Goal: Task Accomplishment & Management: Use online tool/utility

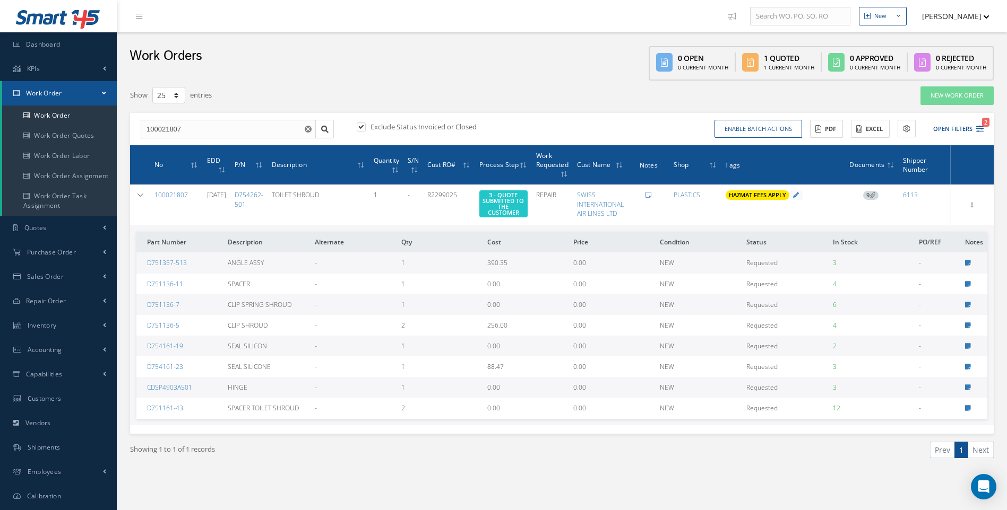
select select "25"
click at [42, 251] on span "Purchase Order" at bounding box center [51, 252] width 49 height 9
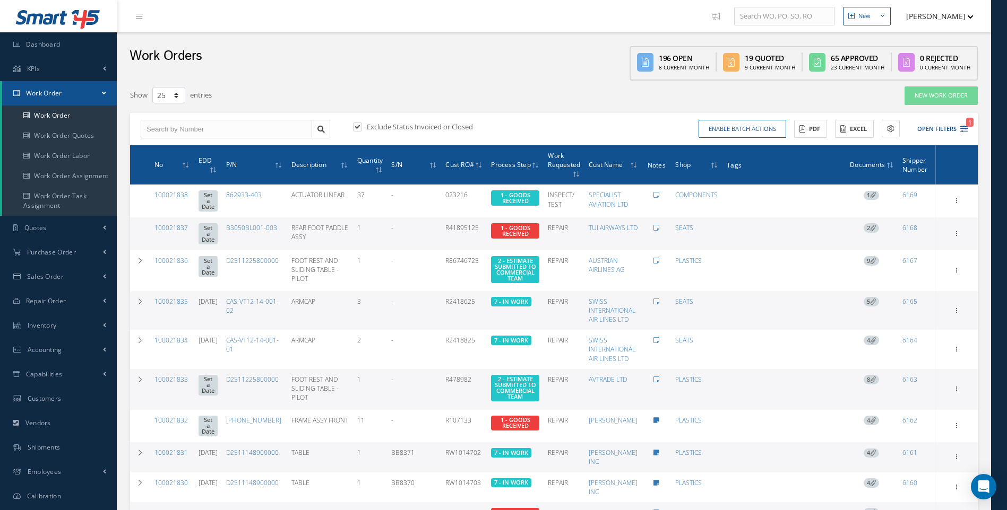
select select "25"
click at [43, 323] on span "Inventory" at bounding box center [42, 325] width 29 height 9
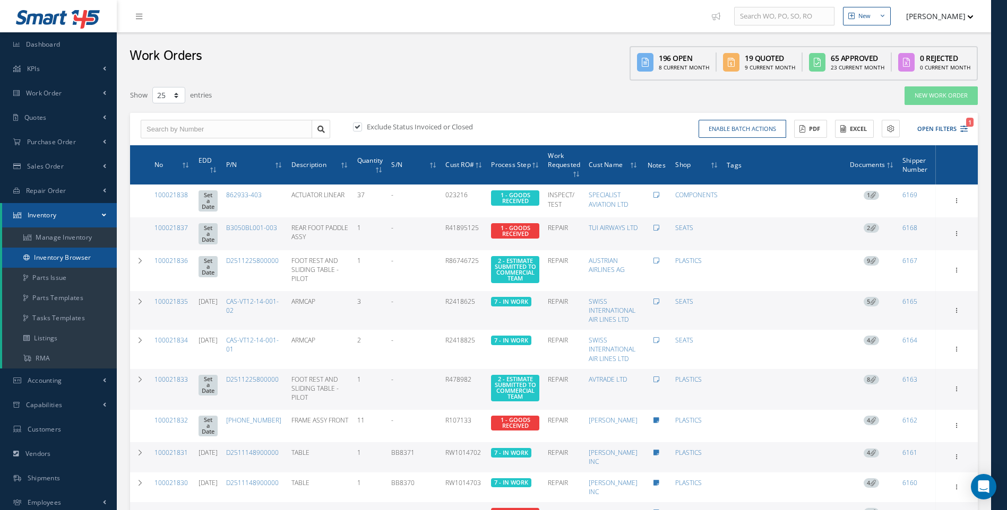
click at [57, 255] on link "Inventory Browser" at bounding box center [59, 258] width 115 height 20
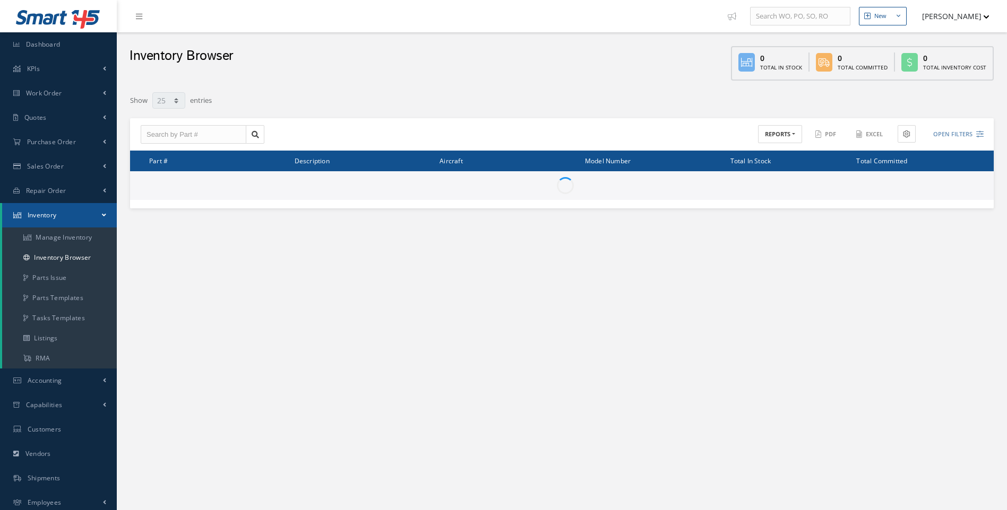
select select "25"
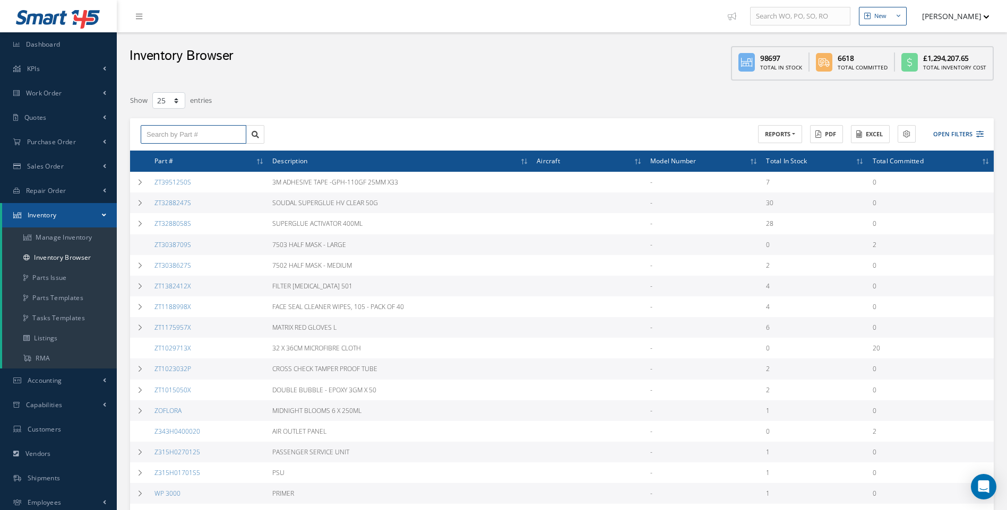
click at [171, 133] on input "text" at bounding box center [194, 134] width 106 height 19
type input "B3500AA502-1012AE"
click at [174, 155] on span "B3500AA502-1012AE" at bounding box center [177, 153] width 62 height 7
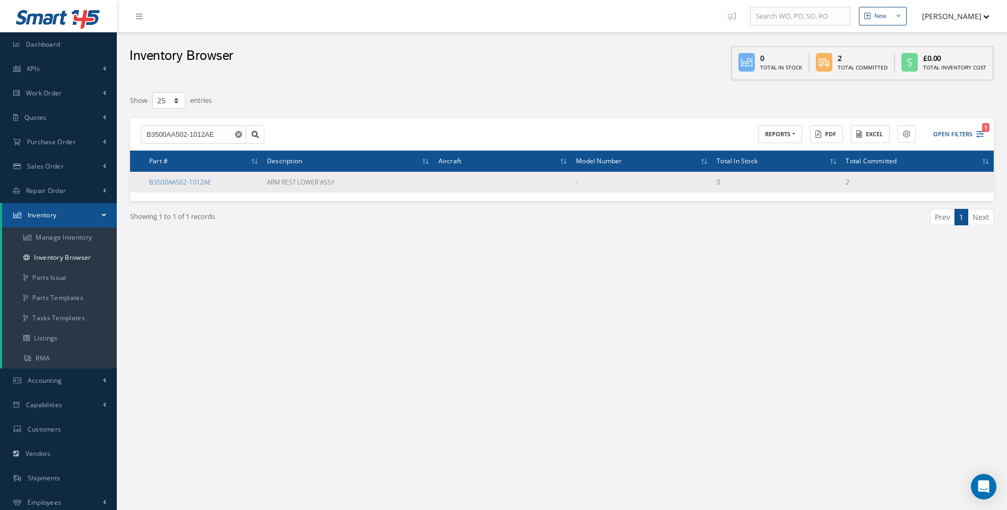
click at [176, 181] on link "B3500AA502-1012AE" at bounding box center [180, 182] width 62 height 9
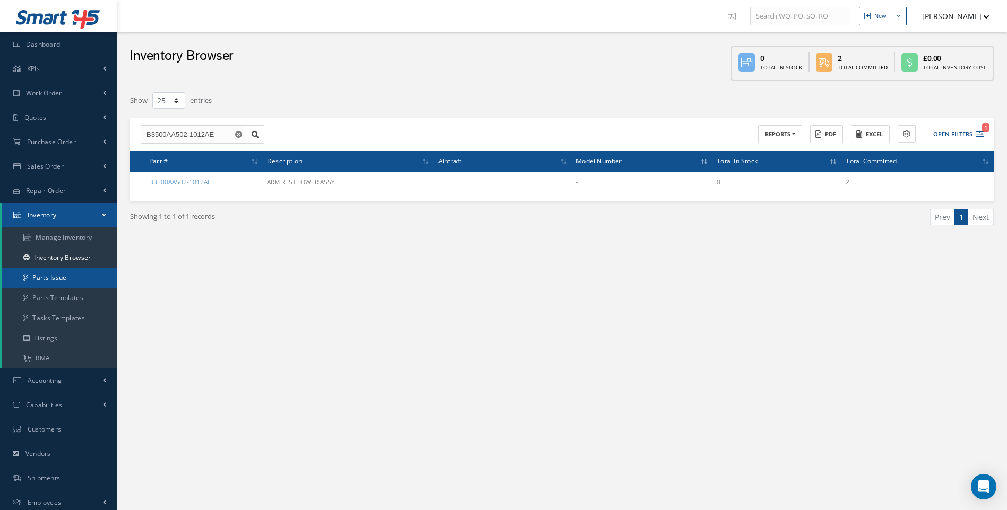
click at [65, 281] on link "Parts Issue" at bounding box center [59, 278] width 115 height 20
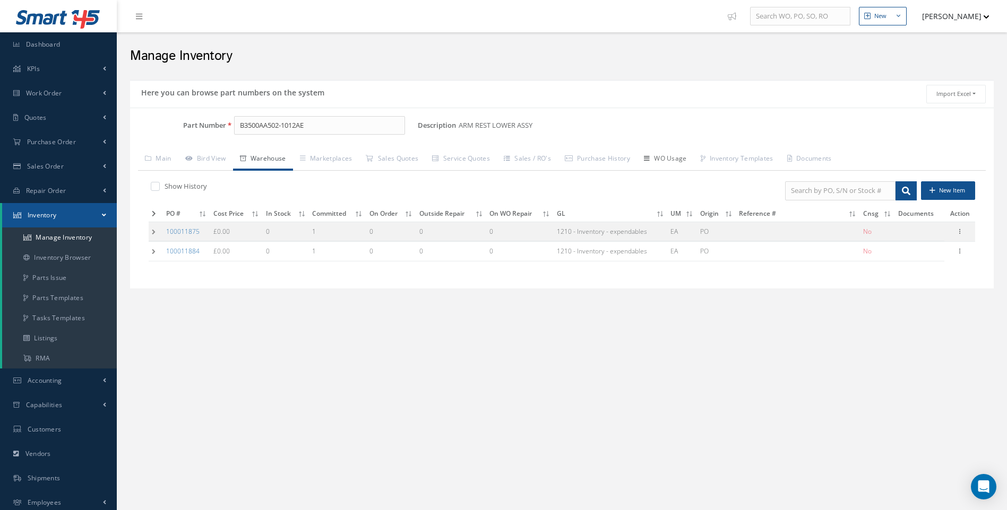
click at [673, 161] on link "WO Usage" at bounding box center [665, 160] width 57 height 22
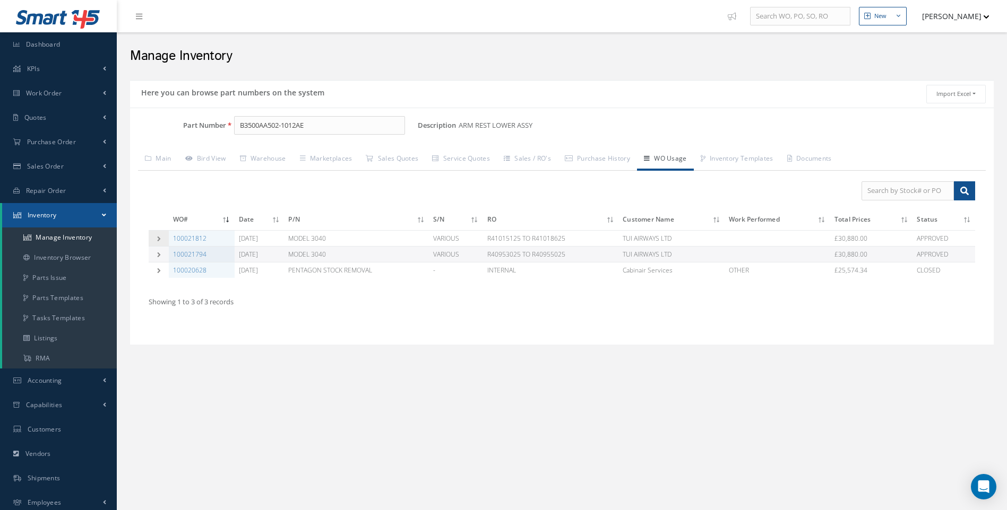
click at [159, 239] on icon at bounding box center [158, 238] width 7 height 5
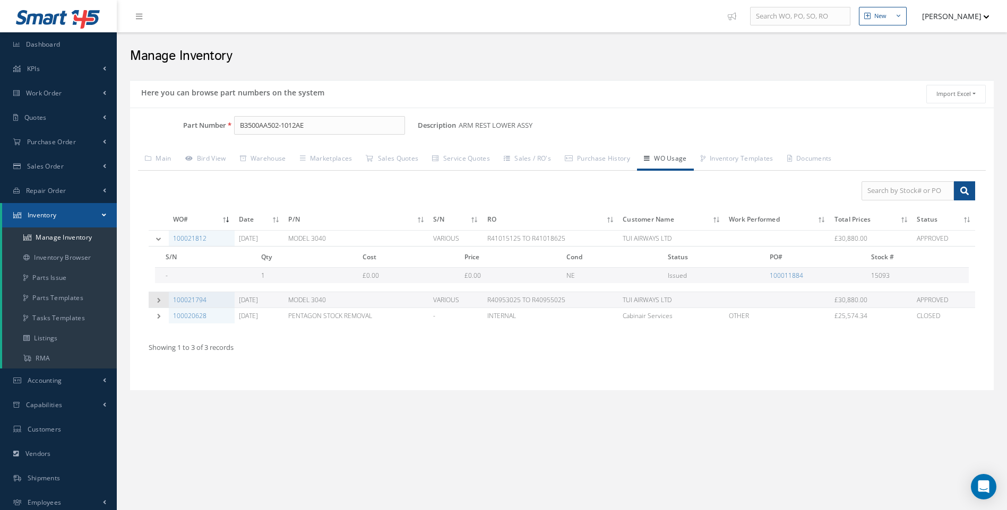
click at [156, 299] on icon at bounding box center [158, 300] width 7 height 5
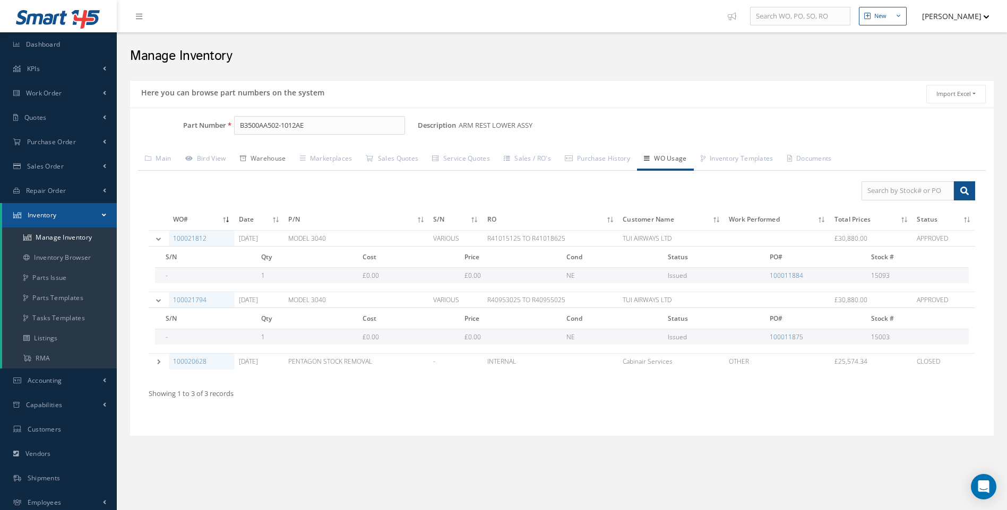
click at [266, 159] on link "Warehouse" at bounding box center [263, 160] width 60 height 22
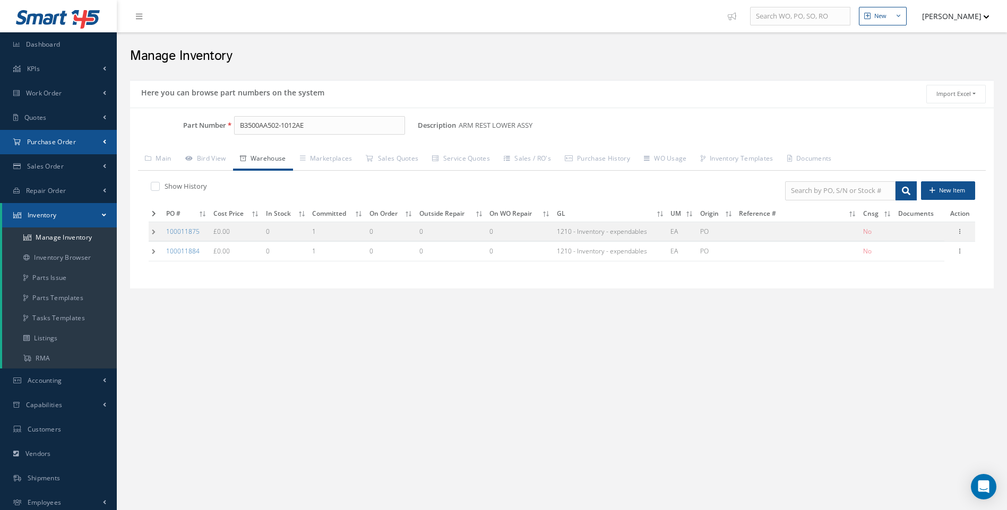
click at [42, 137] on span "Purchase Order" at bounding box center [51, 141] width 49 height 9
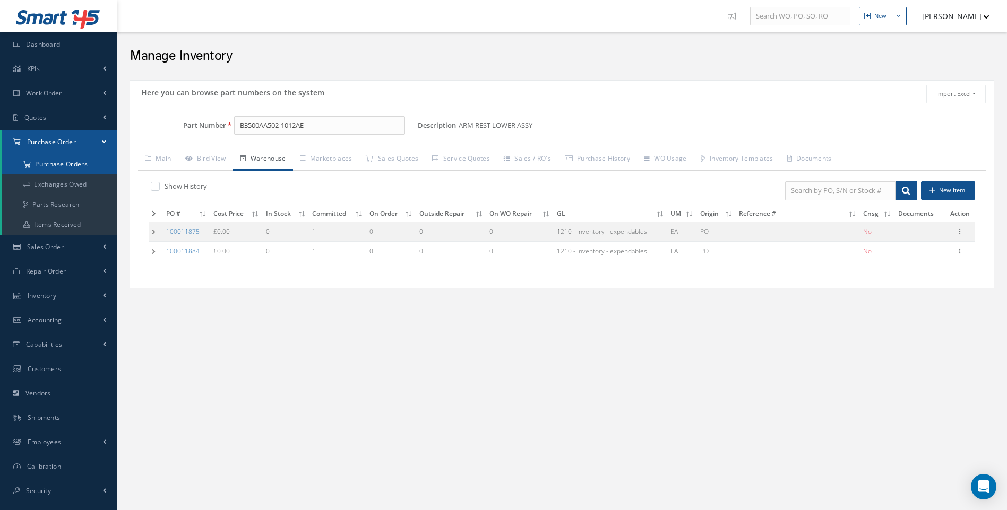
click at [54, 158] on a=1&status_id=2&status_id=3&status_id=5&collapsedFilters"] "Purchase Orders" at bounding box center [59, 164] width 115 height 20
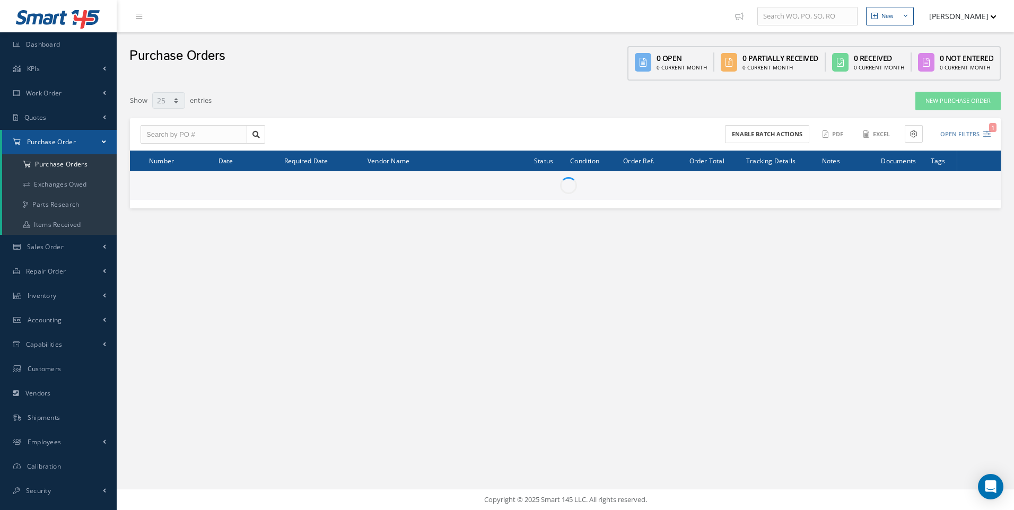
select select "25"
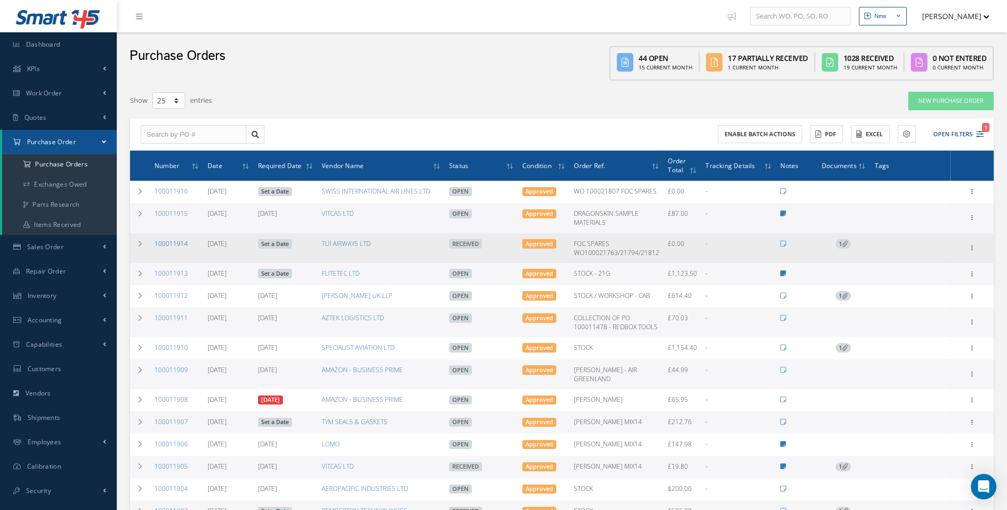
click at [167, 244] on link "100011914" at bounding box center [170, 243] width 33 height 9
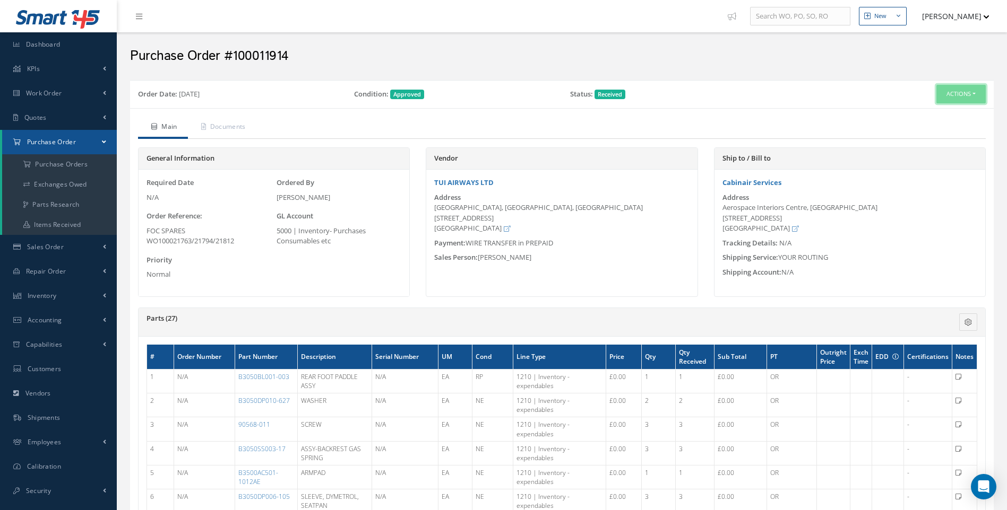
click at [969, 93] on button "Actions" at bounding box center [960, 94] width 49 height 19
click at [925, 129] on link "Edit" at bounding box center [942, 129] width 85 height 14
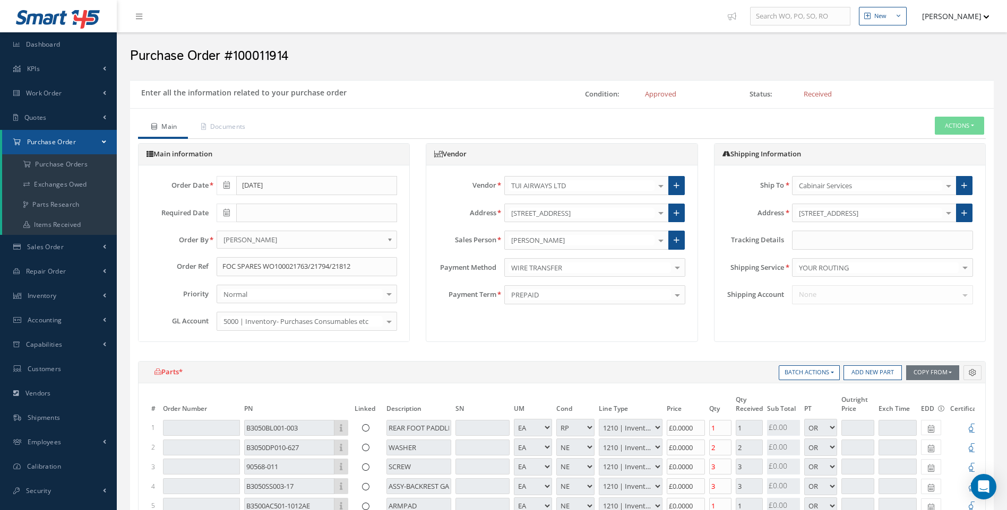
select select "1"
select select "3"
select select "7"
select select "1"
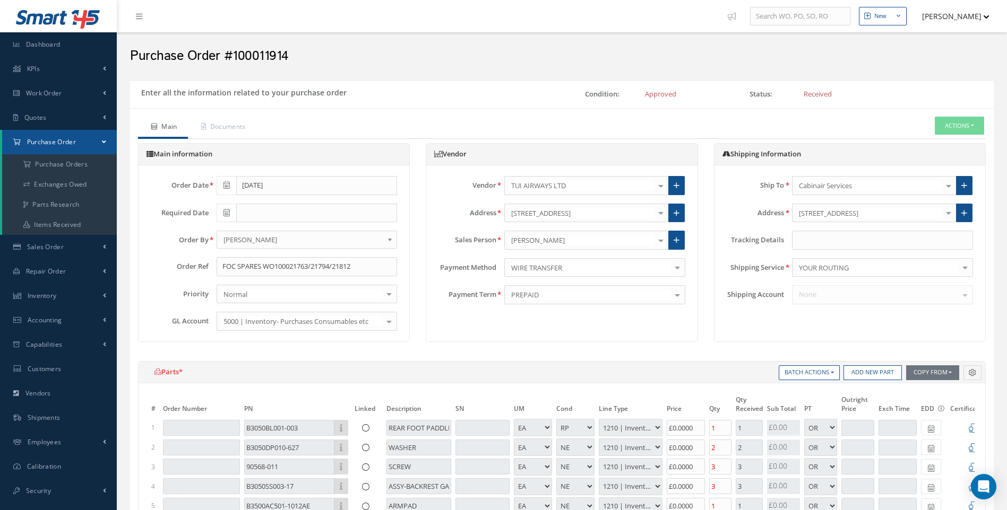
select select "5"
select select "7"
select select "1"
select select "5"
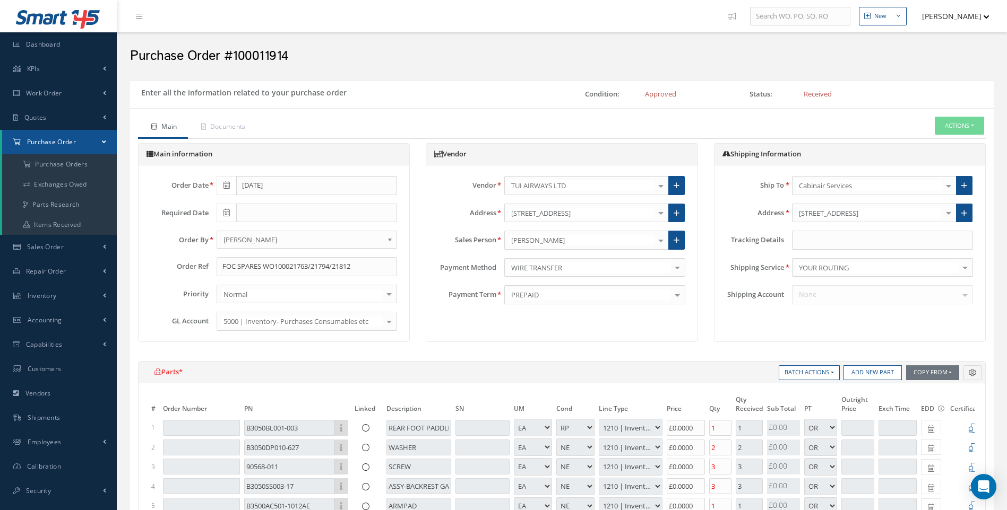
select select "7"
select select "1"
select select "5"
select select "7"
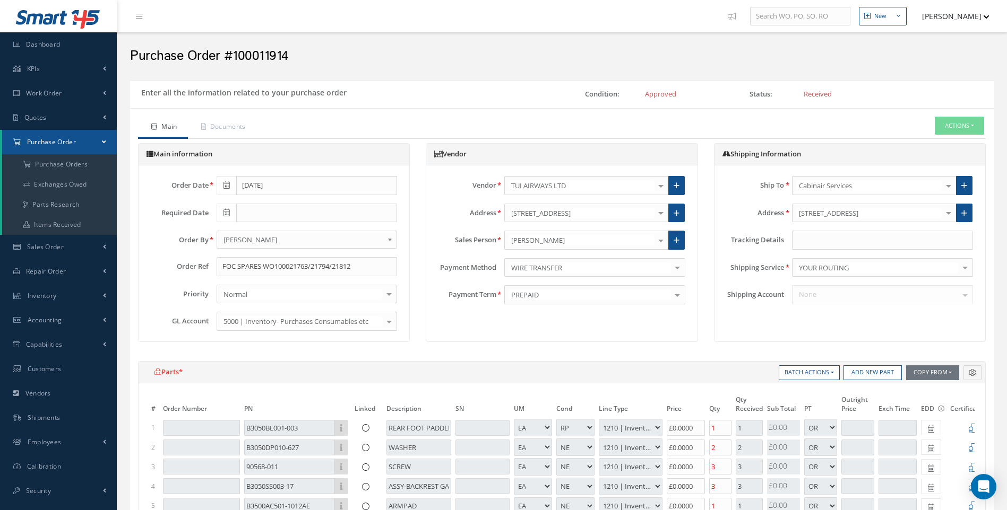
select select "1"
select select "5"
select select "7"
select select "1"
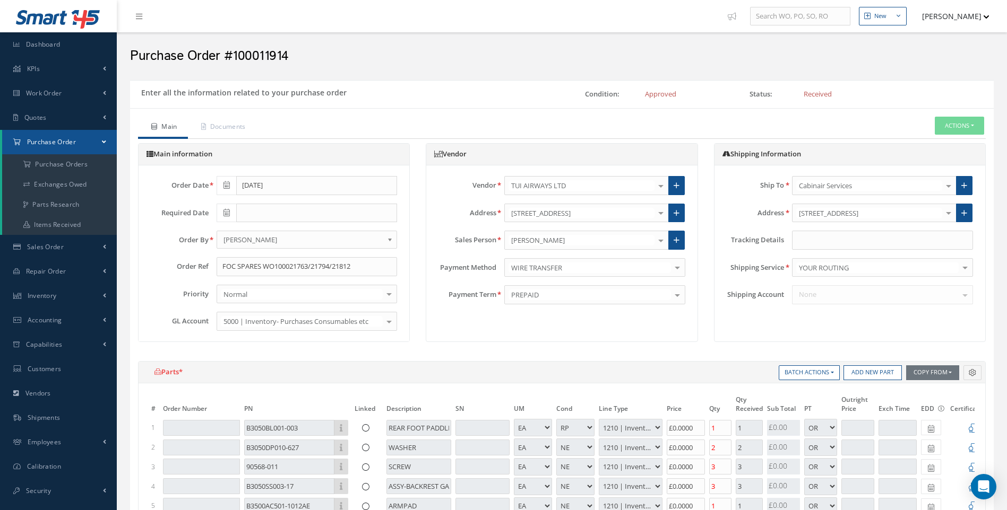
select select "1"
select select "5"
select select "7"
select select "1"
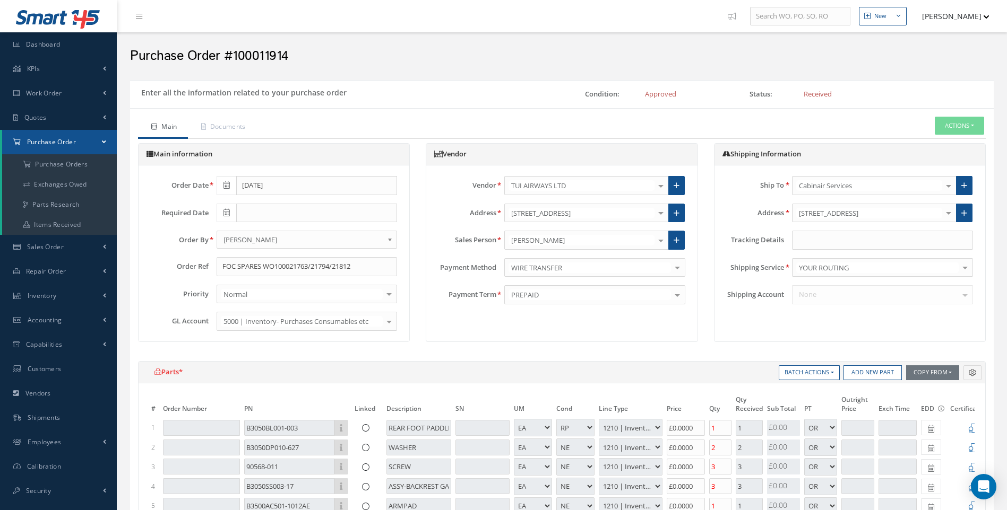
select select "5"
select select "7"
select select "1"
select select "5"
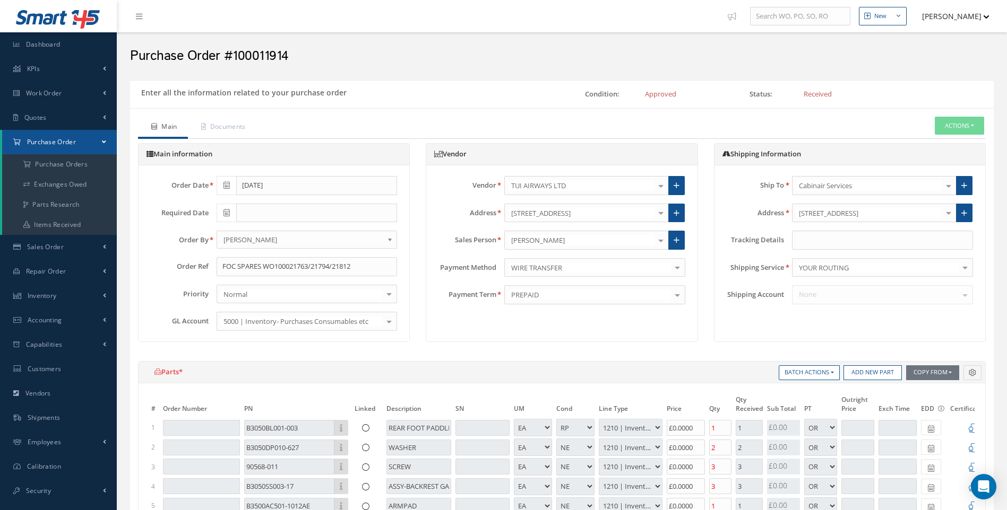
select select "7"
select select "1"
select select "5"
select select "7"
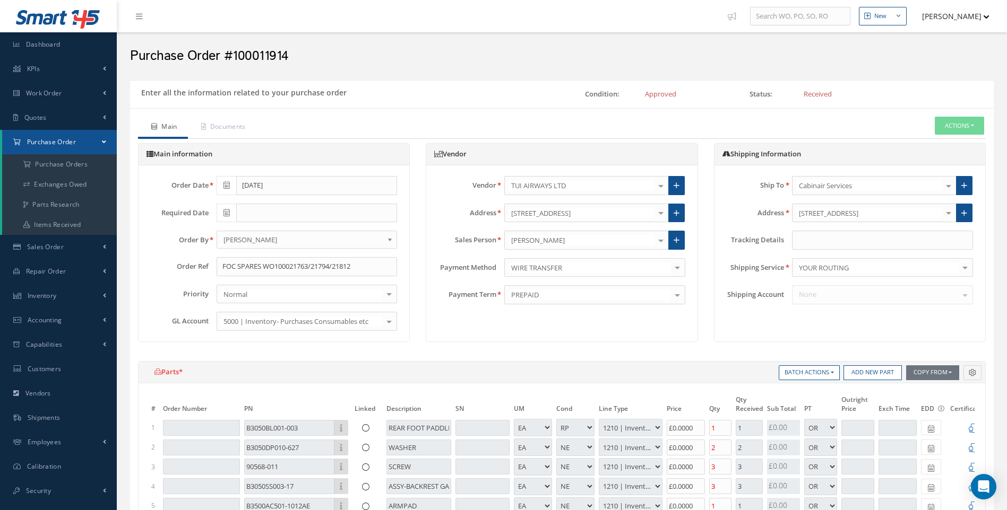
select select "1"
select select "5"
select select "7"
select select "1"
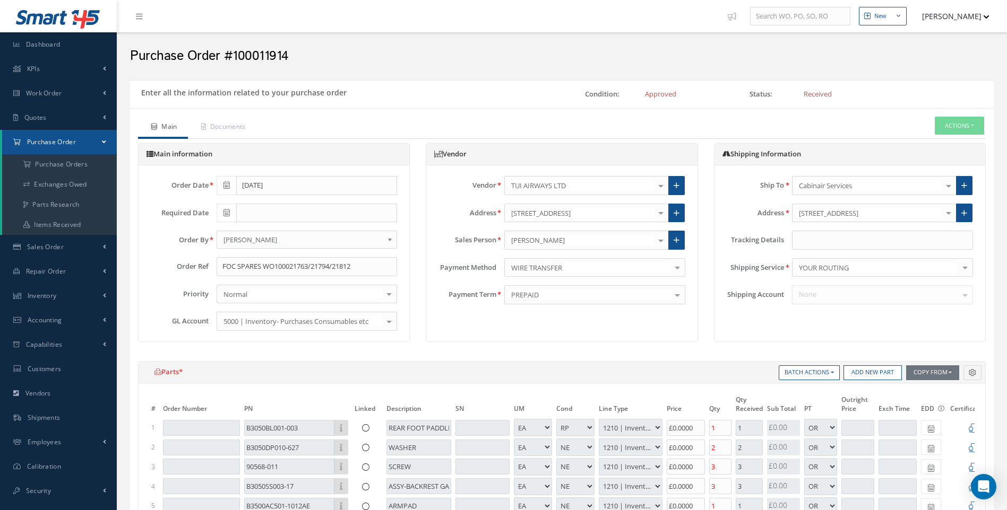
select select "1"
select select "5"
select select "7"
select select "1"
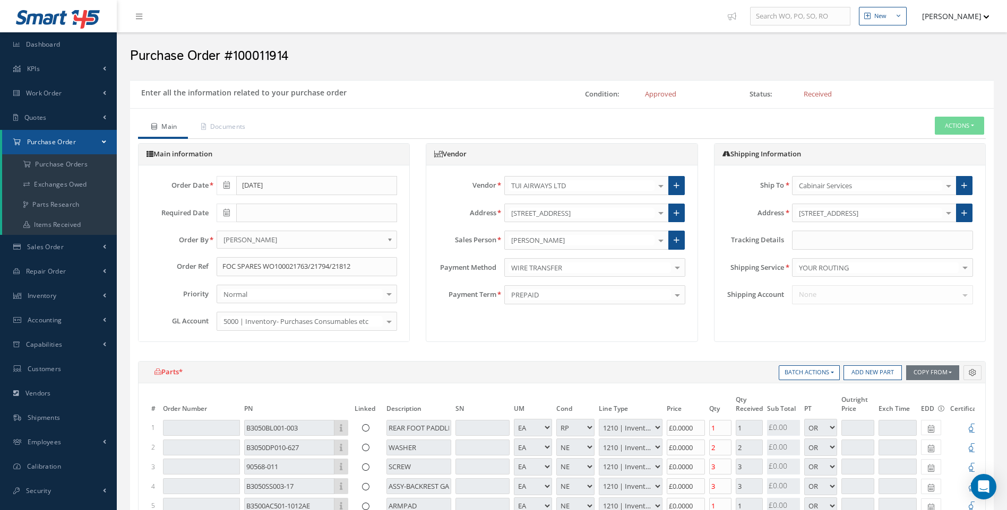
select select "5"
select select "7"
select select "1"
select select "5"
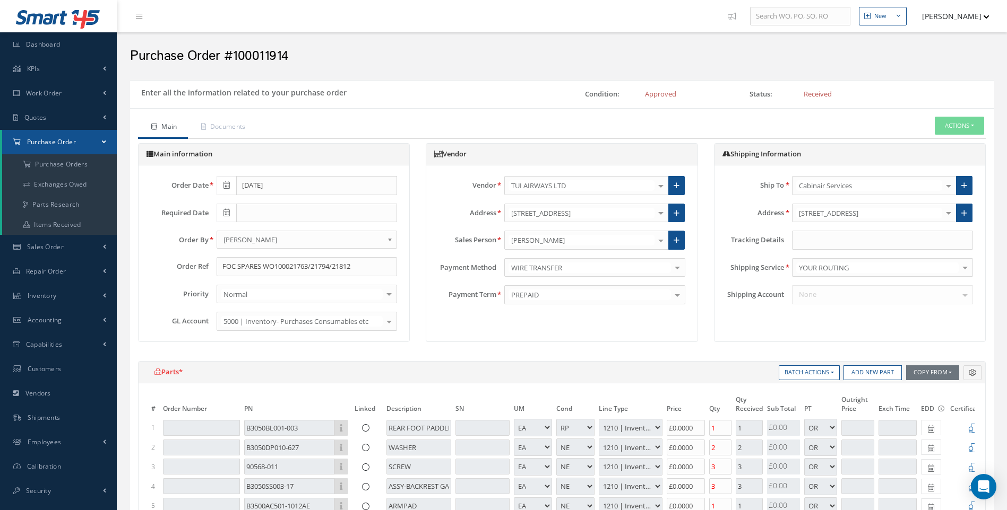
select select "7"
select select "1"
select select "3"
select select "7"
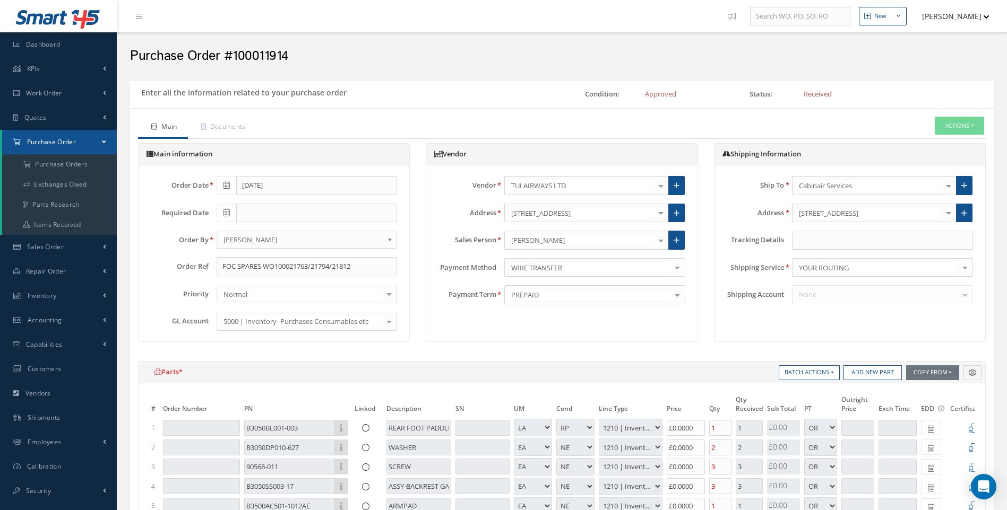
select select "1"
select select "5"
select select "7"
select select "1"
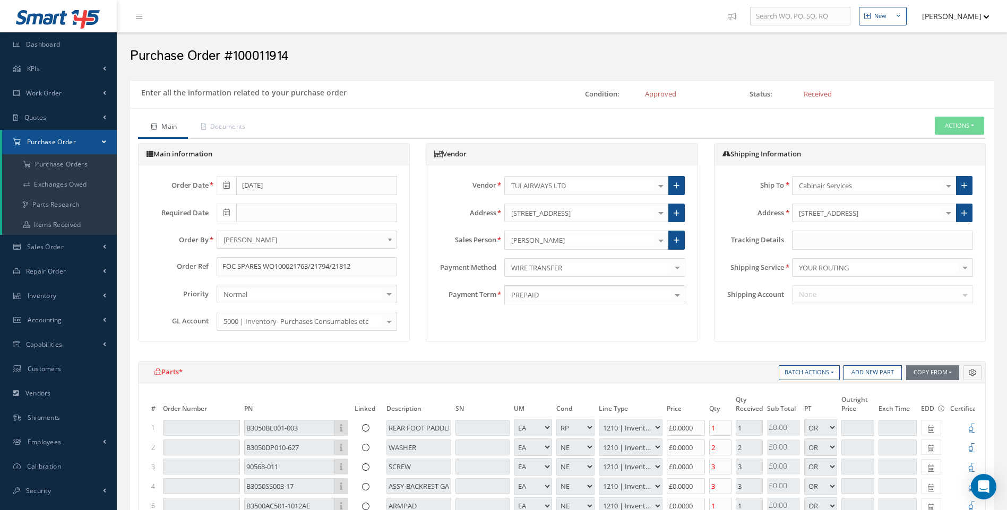
select select "1"
select select "3"
select select "7"
select select "1"
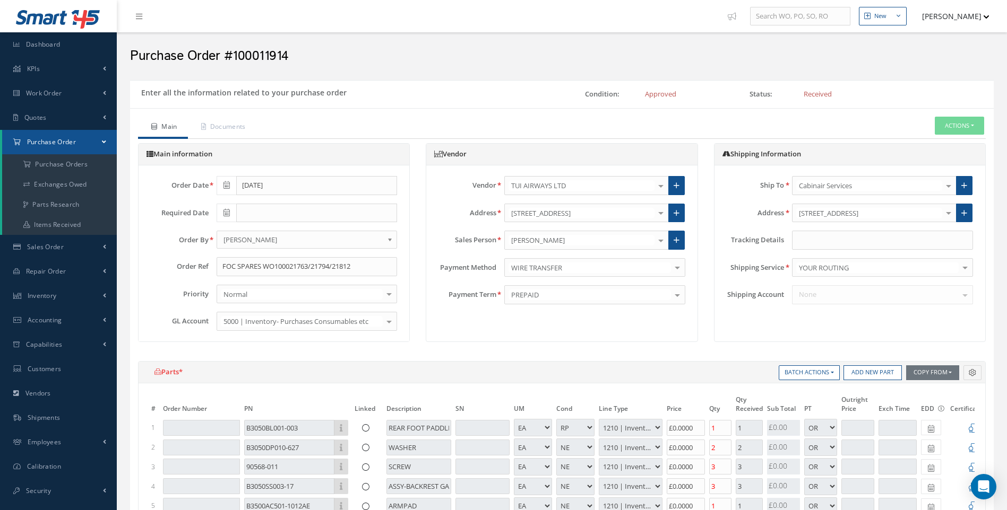
select select "5"
select select "7"
select select "1"
select select "5"
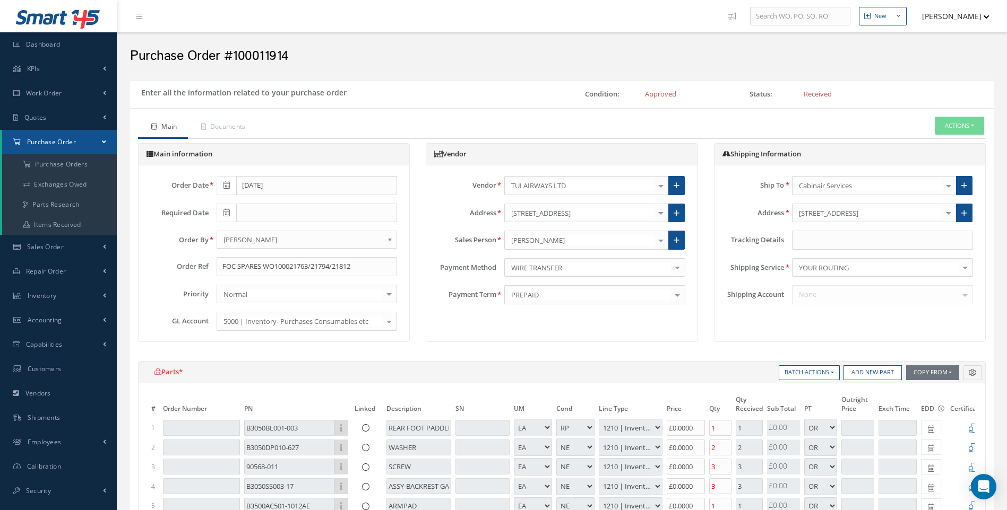
select select "7"
select select "1"
select select "5"
select select "7"
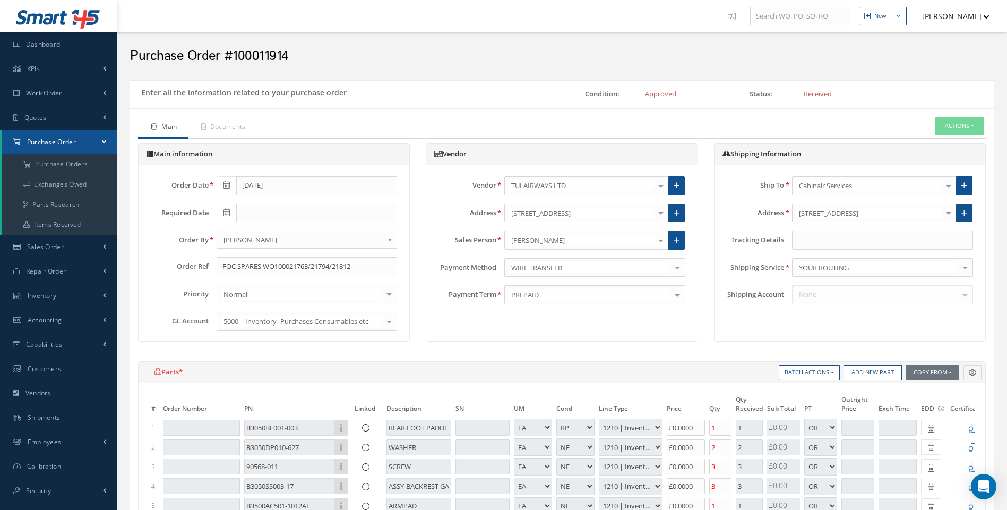
select select "1"
select select "5"
select select "7"
select select "1"
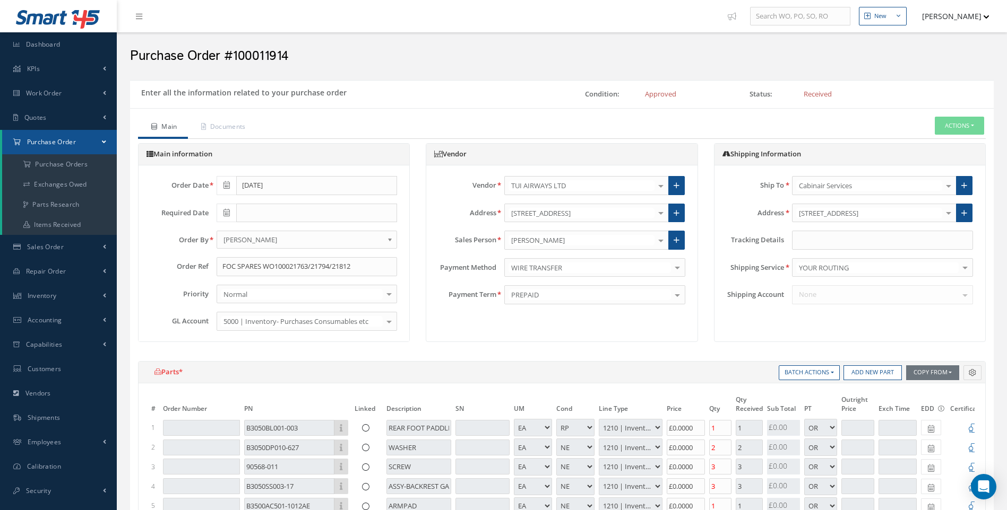
select select "1"
select select "5"
select select "7"
select select "1"
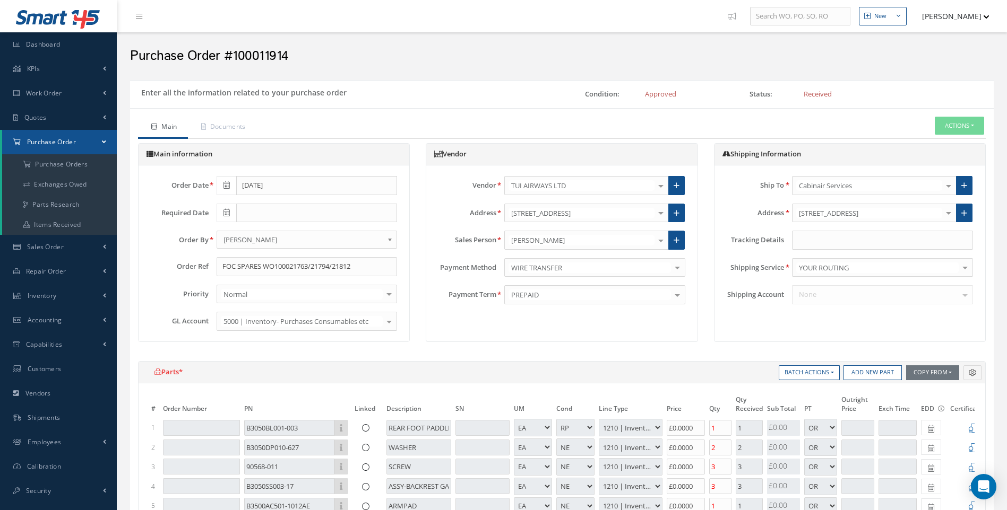
select select "5"
select select "7"
select select "1"
select select "5"
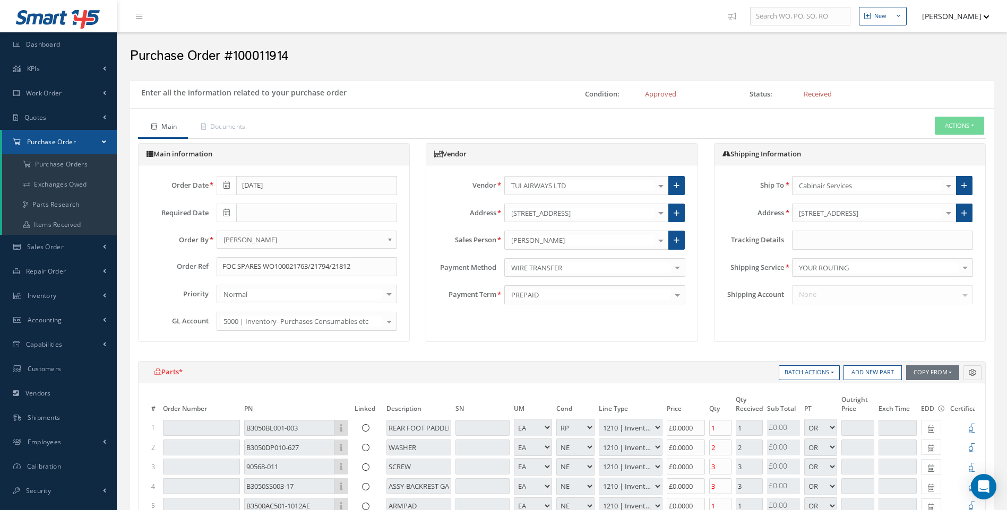
select select "7"
select select "1"
select select "5"
select select "7"
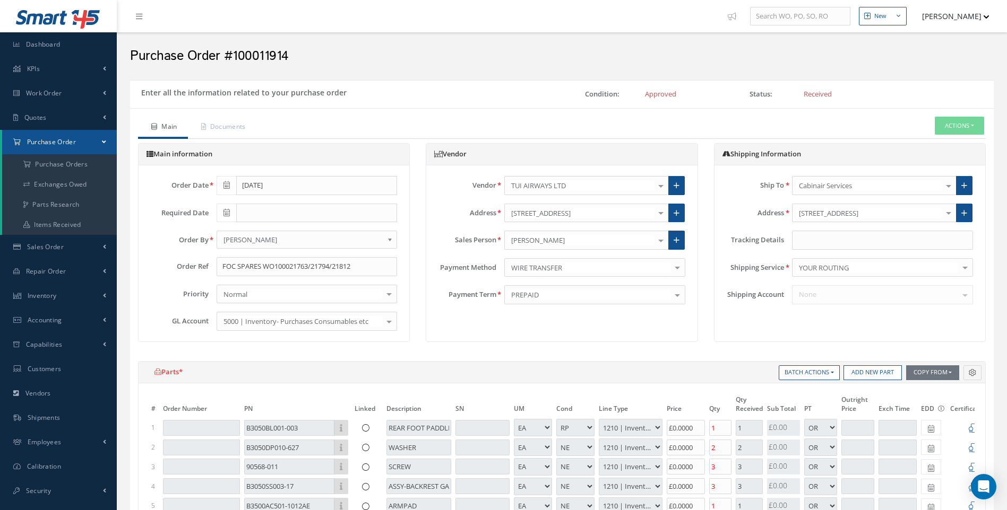
select select "1"
select select "5"
select select "7"
select select "1"
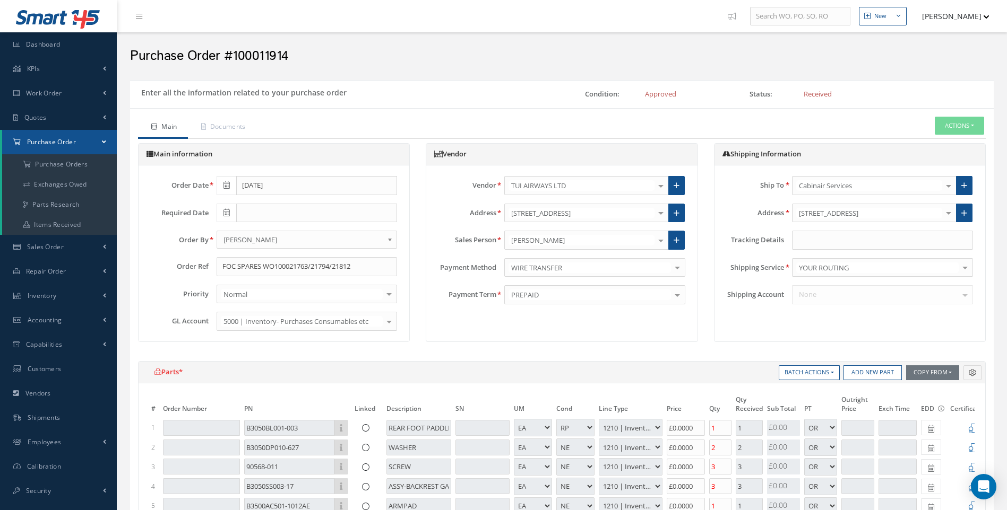
select select "1"
select select "5"
select select "7"
select select "1"
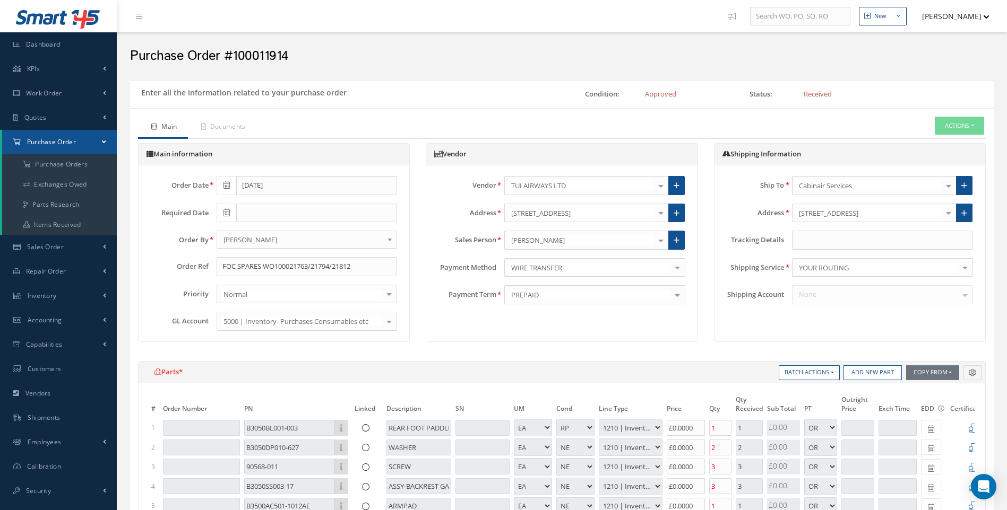
select select "5"
select select "7"
select select "1"
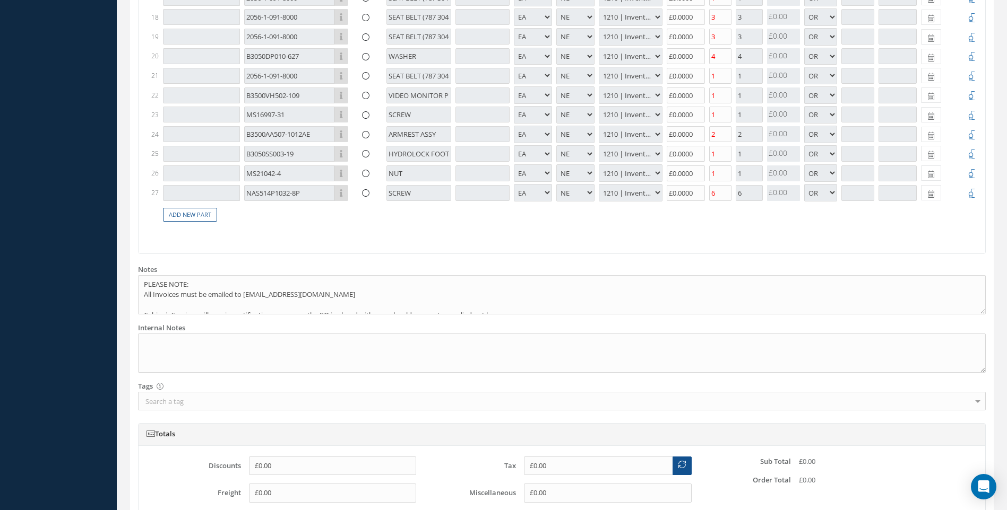
scroll to position [796, 0]
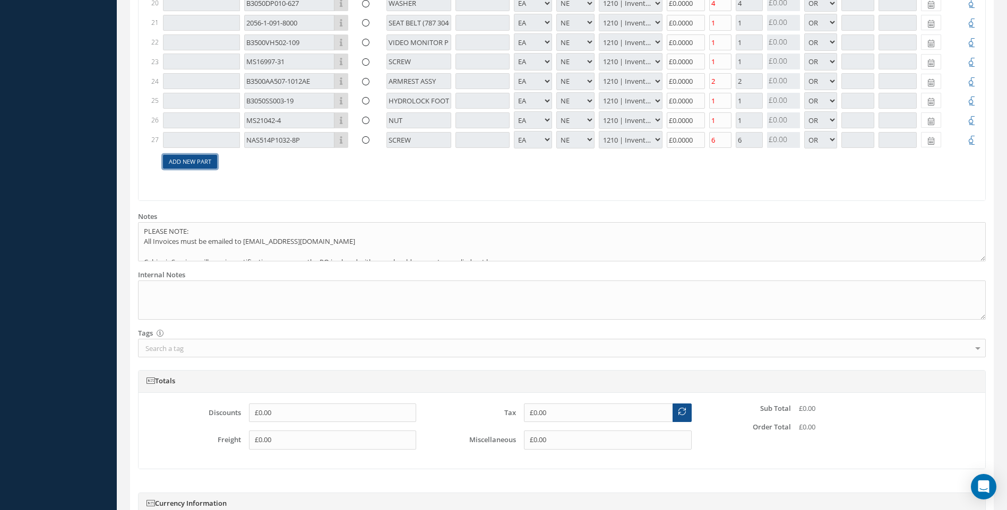
click at [193, 164] on link "Add New Part" at bounding box center [190, 162] width 54 height 14
select select "1"
select select "5"
select select "7"
select select "1"
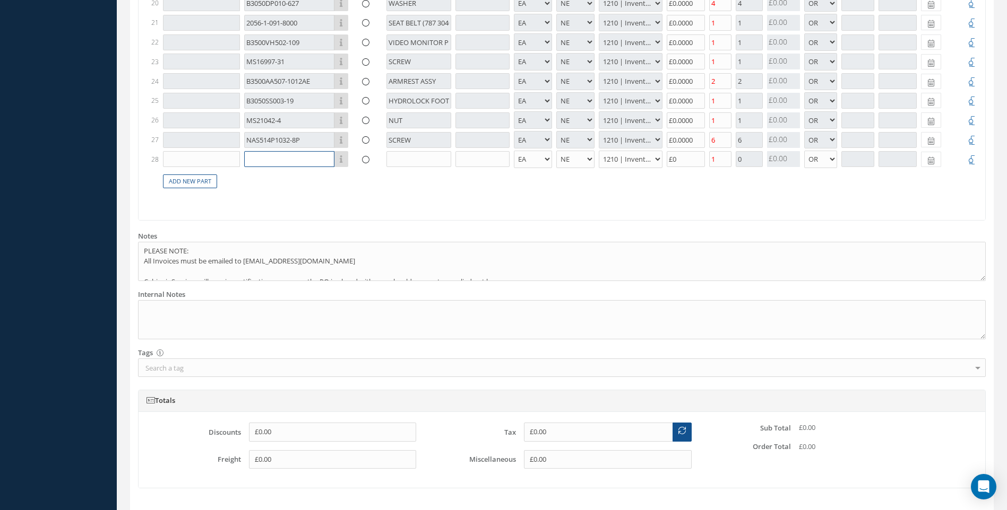
click at [261, 163] on input "text" at bounding box center [289, 159] width 90 height 16
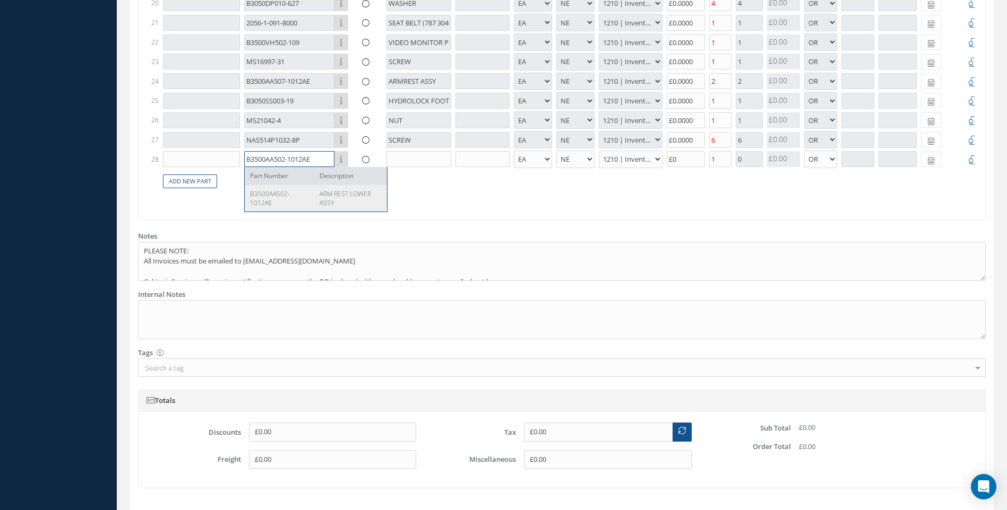
type input "B3500AA502-1012AE"
click at [267, 196] on span "B3500AA502-1012AE" at bounding box center [270, 198] width 40 height 18
type input "ARM REST LOWER ASSY"
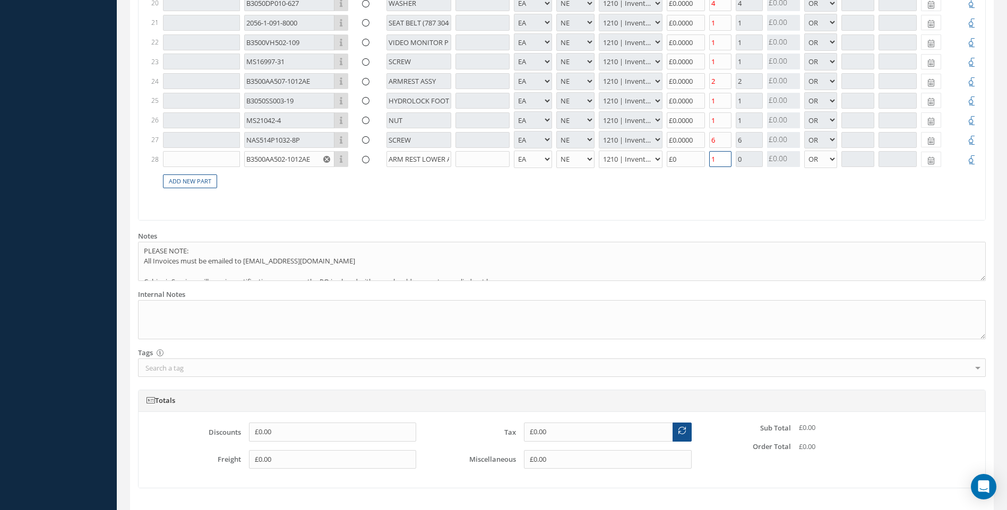
drag, startPoint x: 716, startPoint y: 161, endPoint x: 709, endPoint y: 161, distance: 7.4
click at [709, 161] on input "1" at bounding box center [720, 159] width 22 height 16
type input "2"
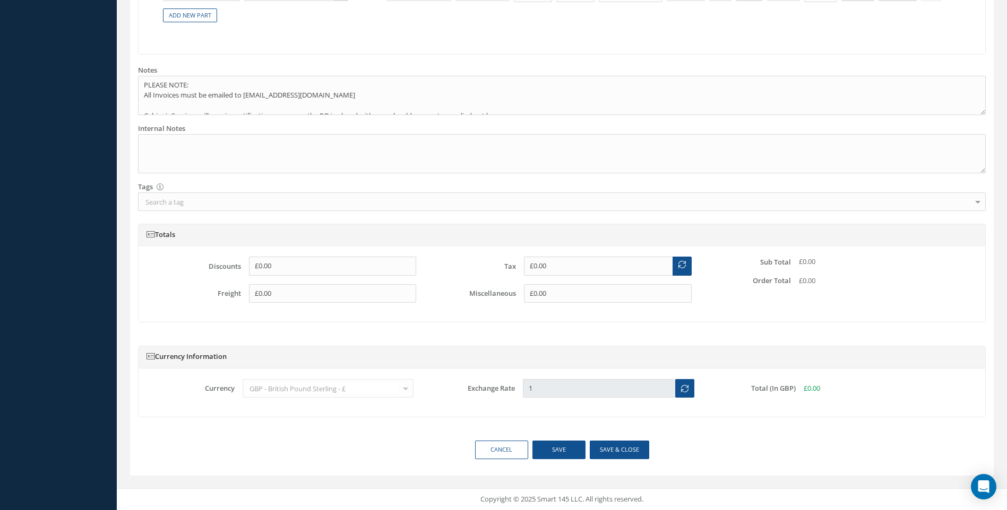
scroll to position [970, 0]
click at [604, 447] on button "Save & close" at bounding box center [618, 450] width 59 height 19
select select "1"
select select "5"
select select "7"
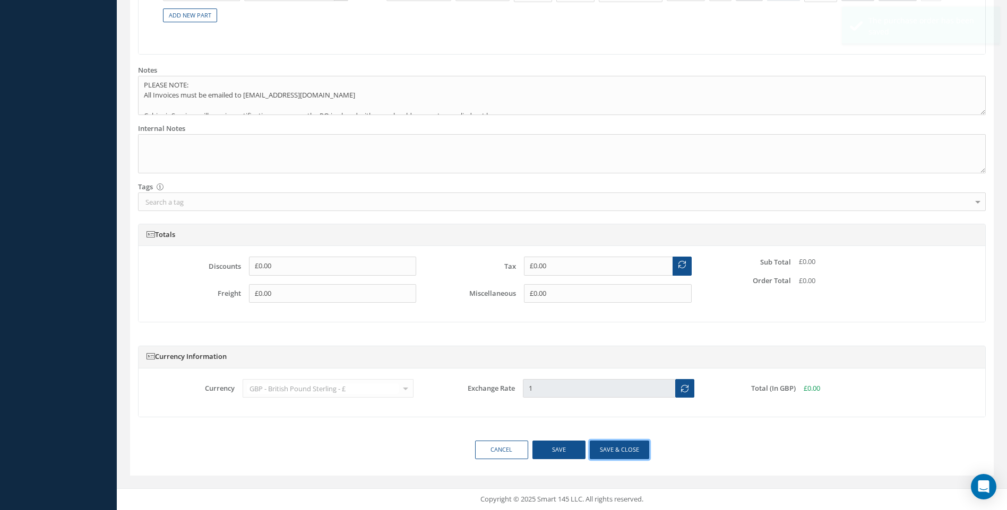
select select "1"
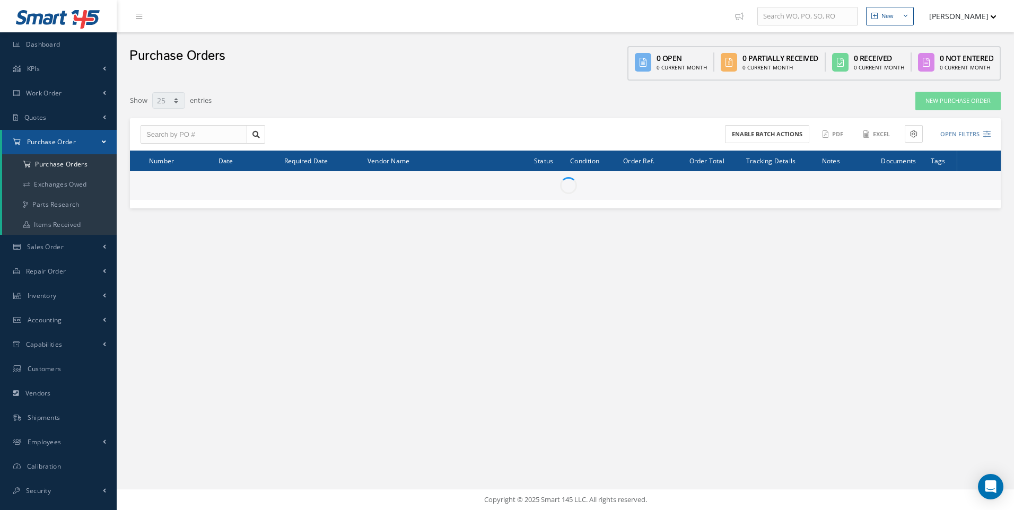
select select "25"
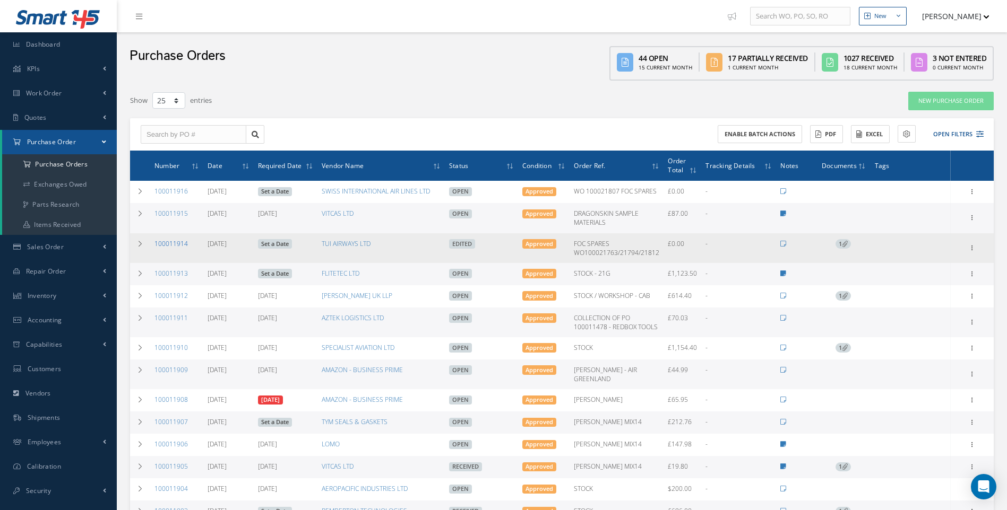
click at [174, 244] on link "100011914" at bounding box center [170, 243] width 33 height 9
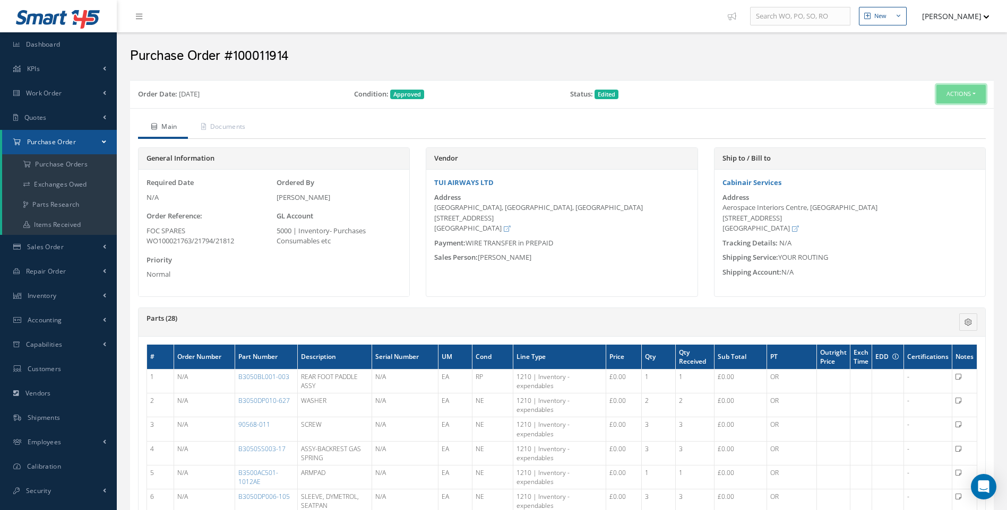
click at [972, 98] on button "Actions" at bounding box center [960, 94] width 49 height 19
click at [928, 113] on link "Enter/Update" at bounding box center [942, 114] width 85 height 14
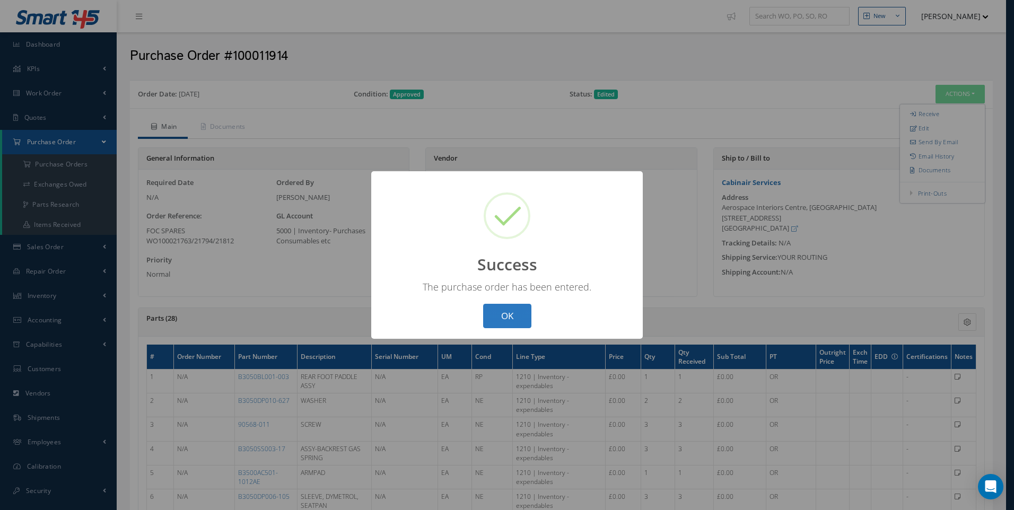
click at [524, 310] on button "OK" at bounding box center [507, 316] width 48 height 25
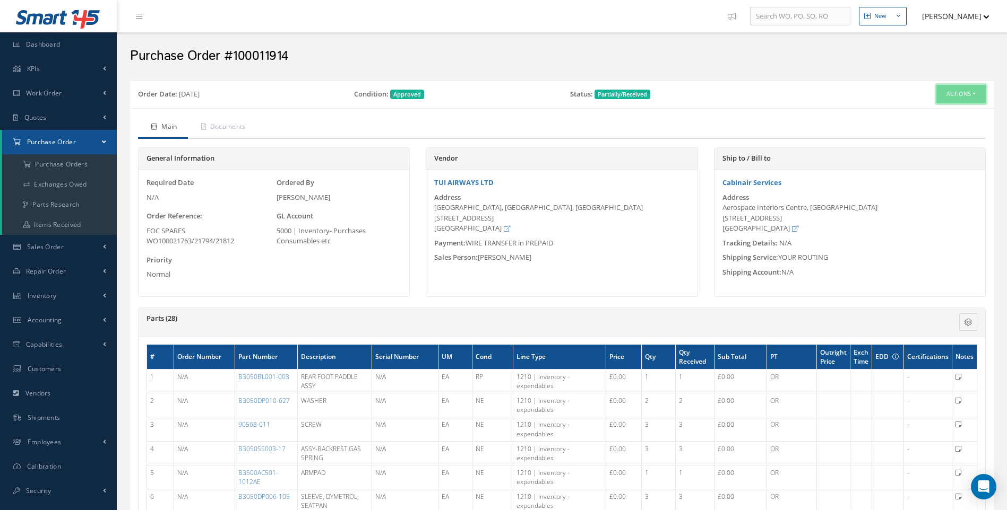
click at [974, 93] on button "Actions" at bounding box center [960, 94] width 49 height 19
click at [931, 114] on link "Receive" at bounding box center [942, 114] width 85 height 14
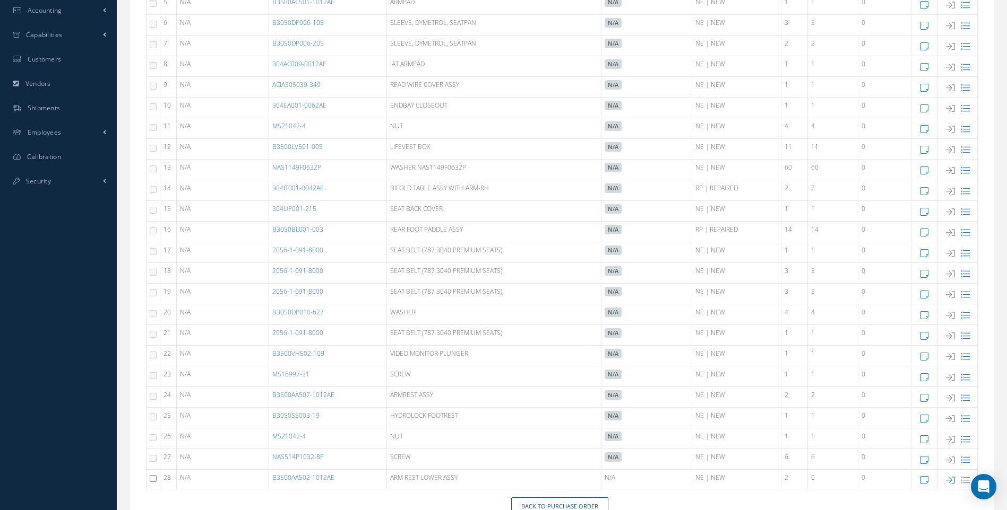
scroll to position [367, 0]
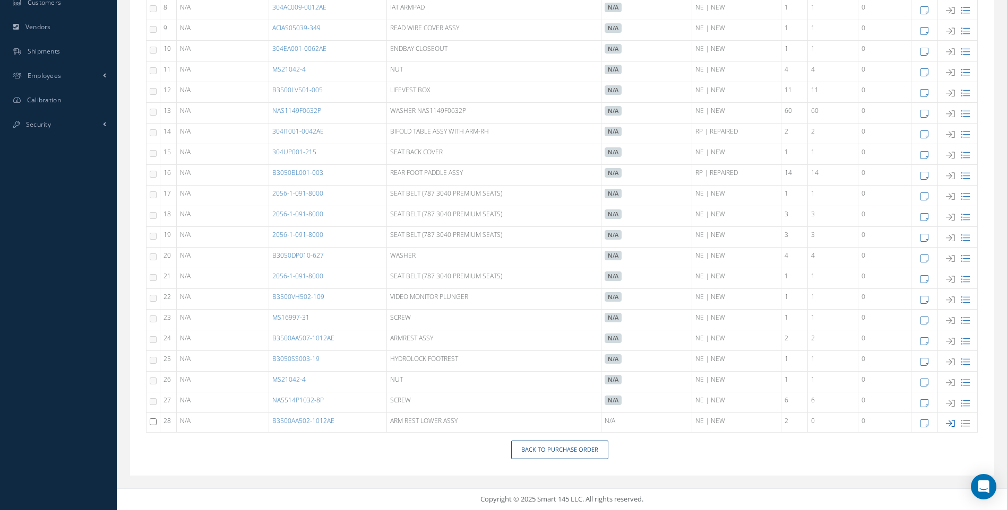
click at [950, 423] on icon at bounding box center [950, 423] width 9 height 9
type input "[DATE]"
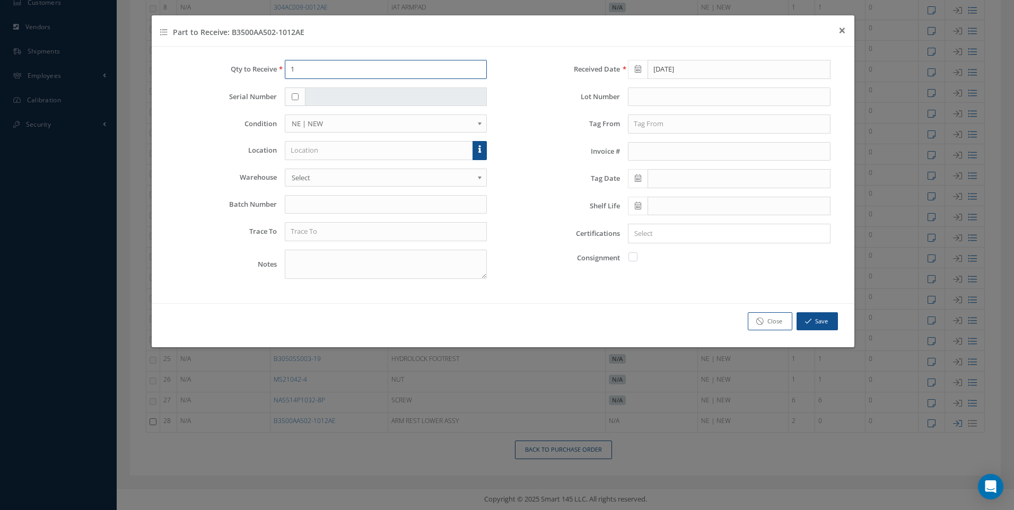
click at [287, 71] on input "1" at bounding box center [386, 69] width 203 height 19
type input "2"
click at [300, 149] on input "text" at bounding box center [379, 150] width 189 height 19
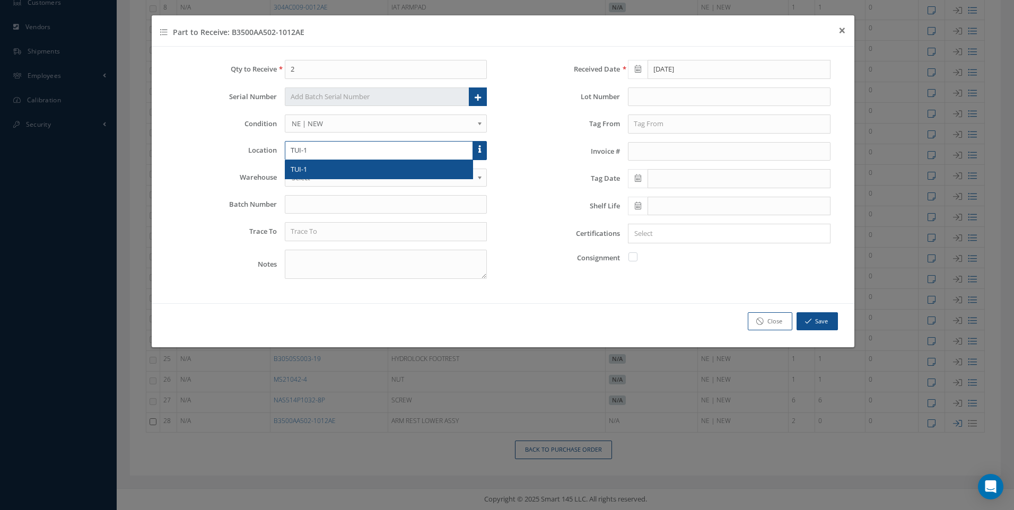
type input "TUI-1"
click at [296, 173] on span "TUI-1" at bounding box center [299, 169] width 16 height 10
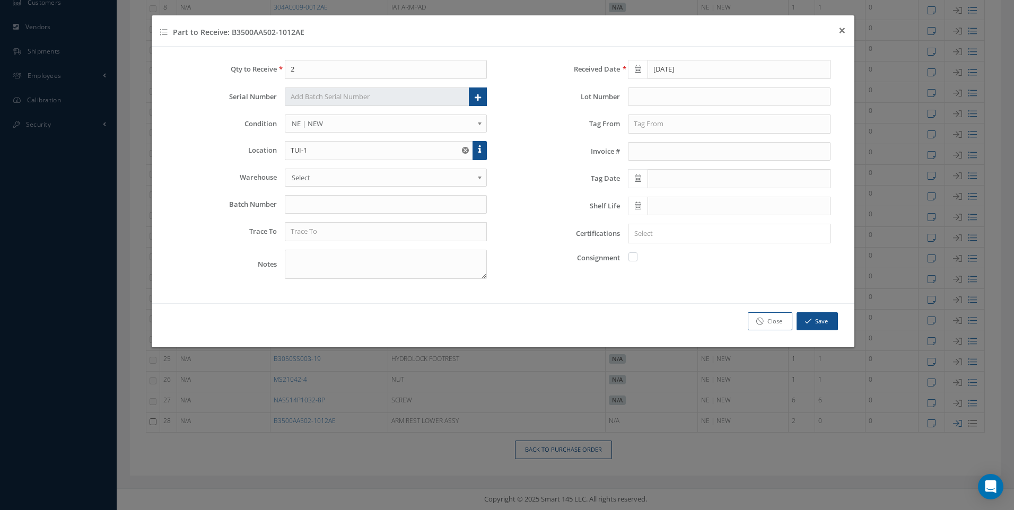
click at [305, 179] on span "Select" at bounding box center [383, 177] width 182 height 13
click at [657, 127] on input "text" at bounding box center [729, 124] width 203 height 19
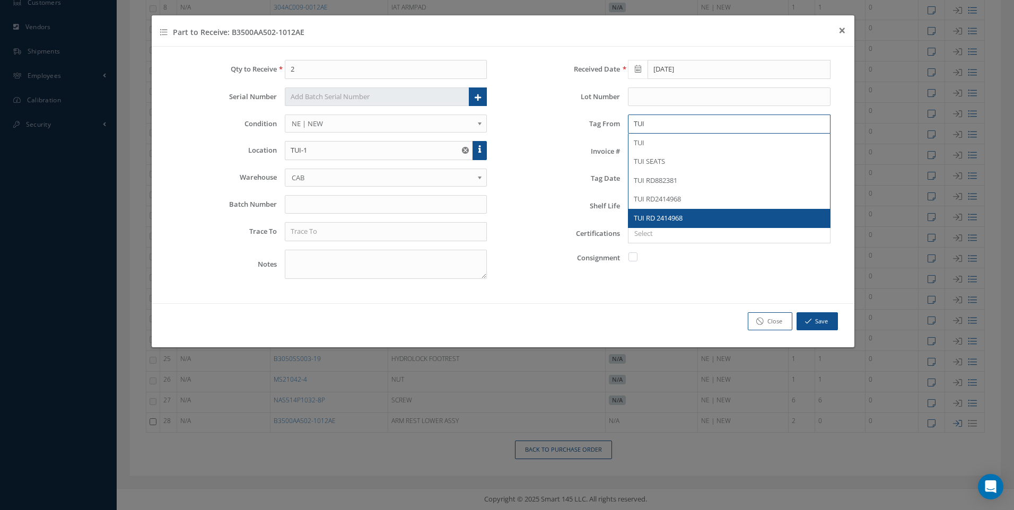
type input "TUI"
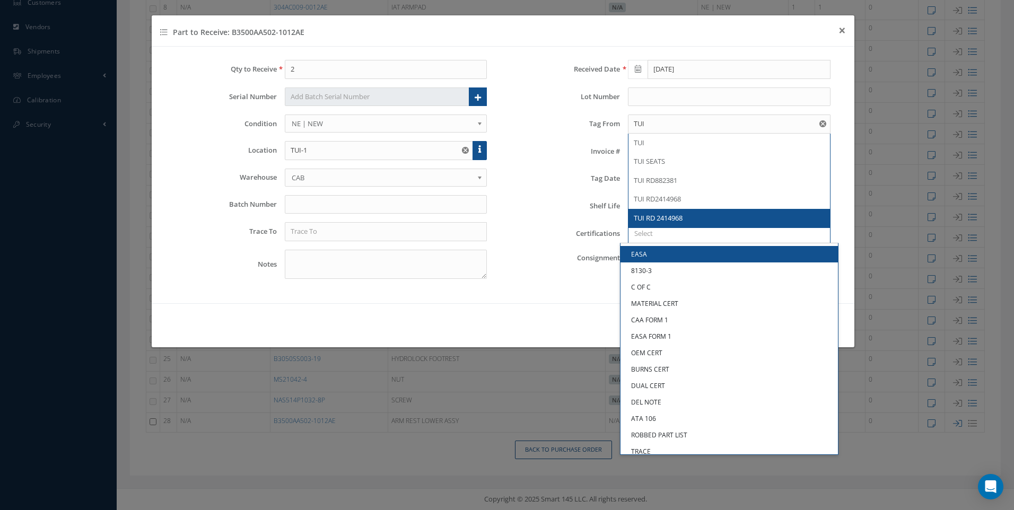
click at [643, 230] on input "Search for option" at bounding box center [727, 233] width 195 height 11
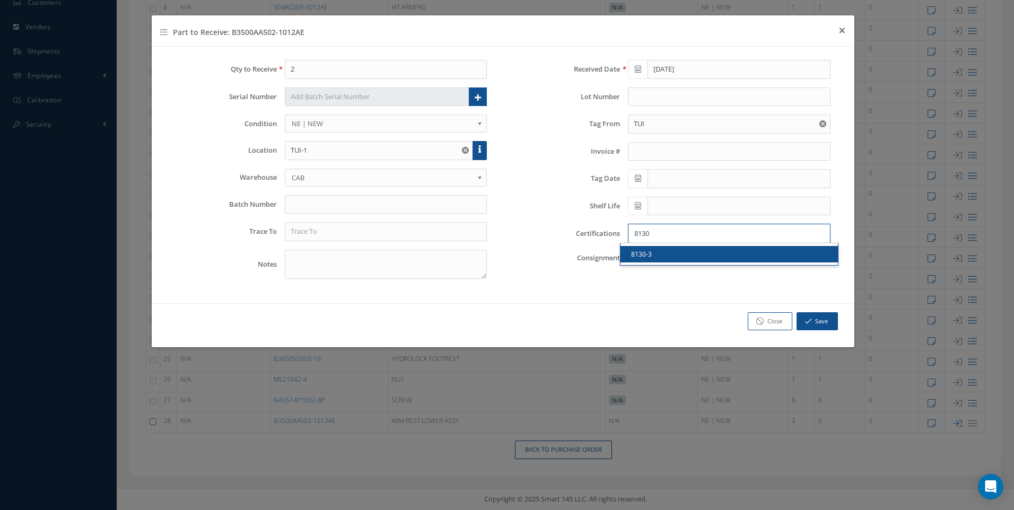
type input "8130"
click at [652, 255] on link "8130-3" at bounding box center [730, 254] width 218 height 16
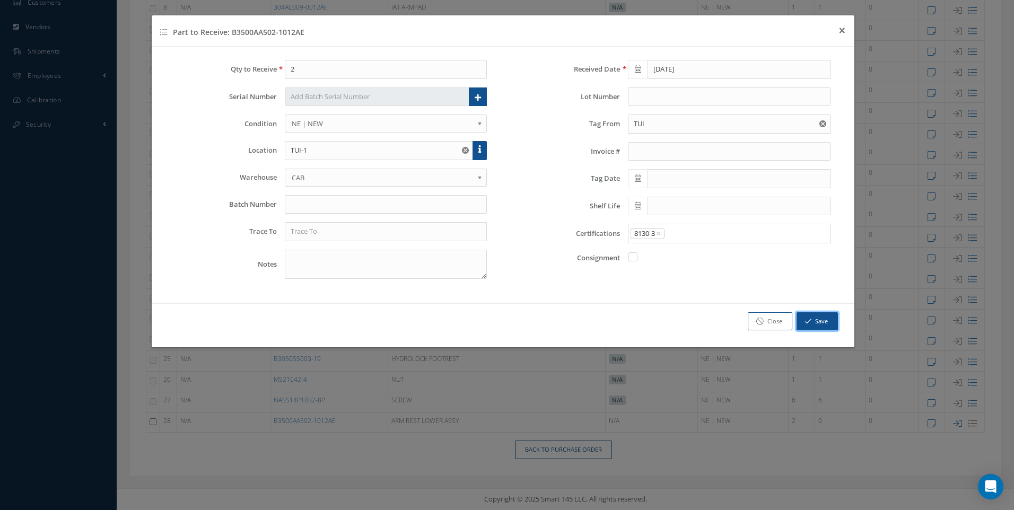
click at [813, 313] on button "Save" at bounding box center [817, 322] width 41 height 19
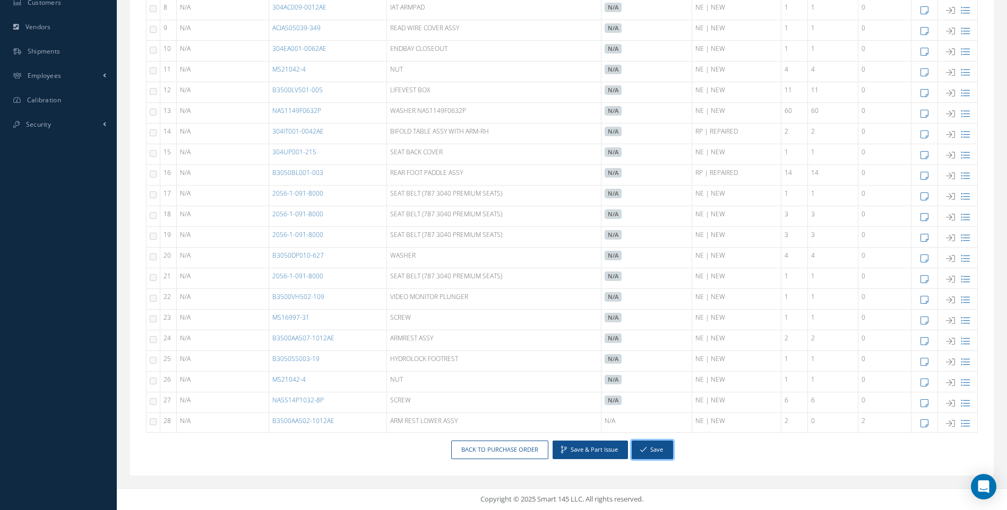
click at [652, 449] on button "Save" at bounding box center [651, 450] width 41 height 19
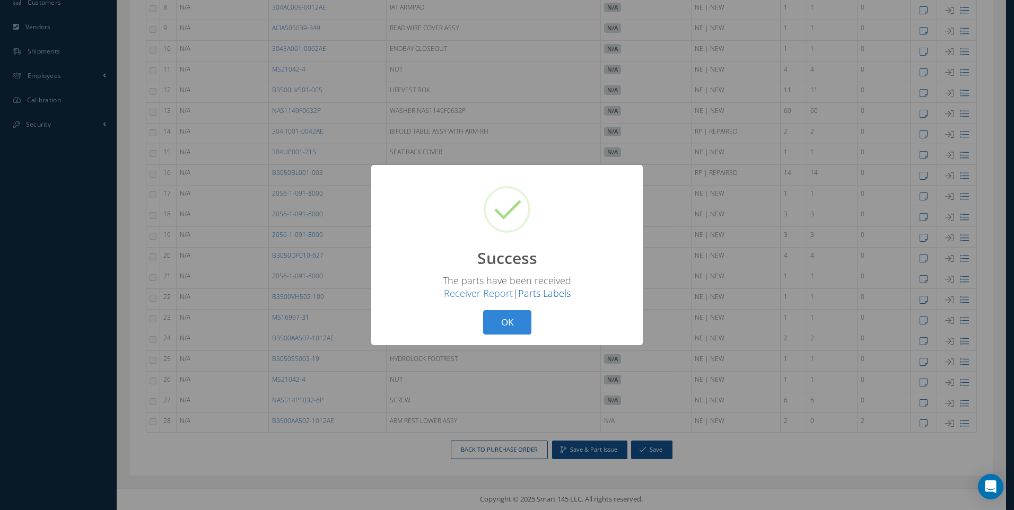
click at [540, 294] on link "Parts Labels" at bounding box center [544, 293] width 53 height 13
click at [501, 295] on link "Receiver Report" at bounding box center [478, 293] width 69 height 13
click at [518, 350] on div "? ! i Success × The parts have been received Receiver Report | Parts Labels OK …" at bounding box center [507, 255] width 1014 height 510
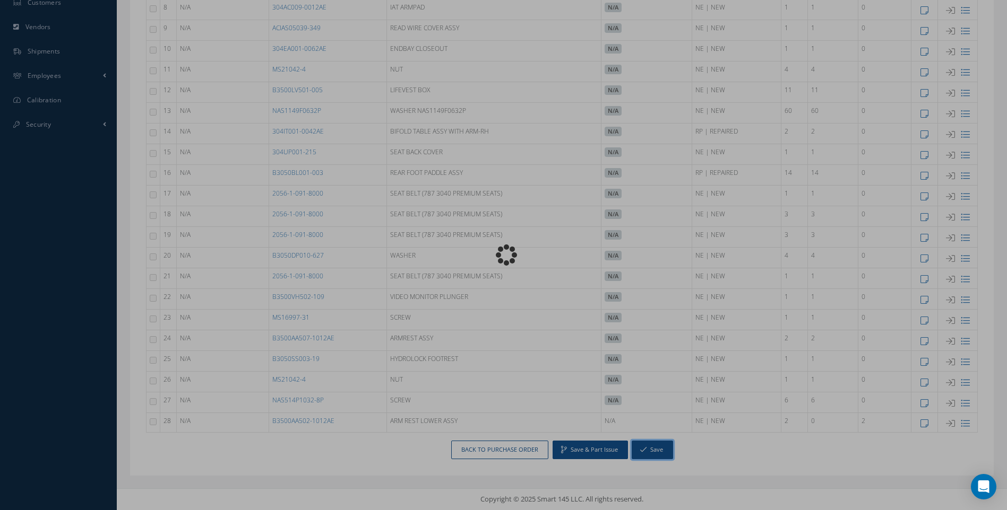
click at [504, 255] on div "Loading…" at bounding box center [504, 255] width 0 height 0
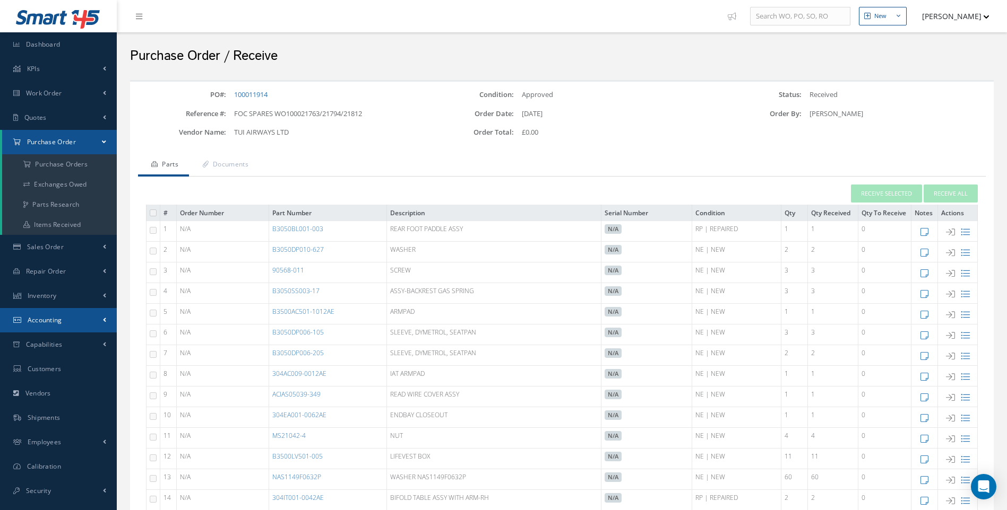
scroll to position [106, 0]
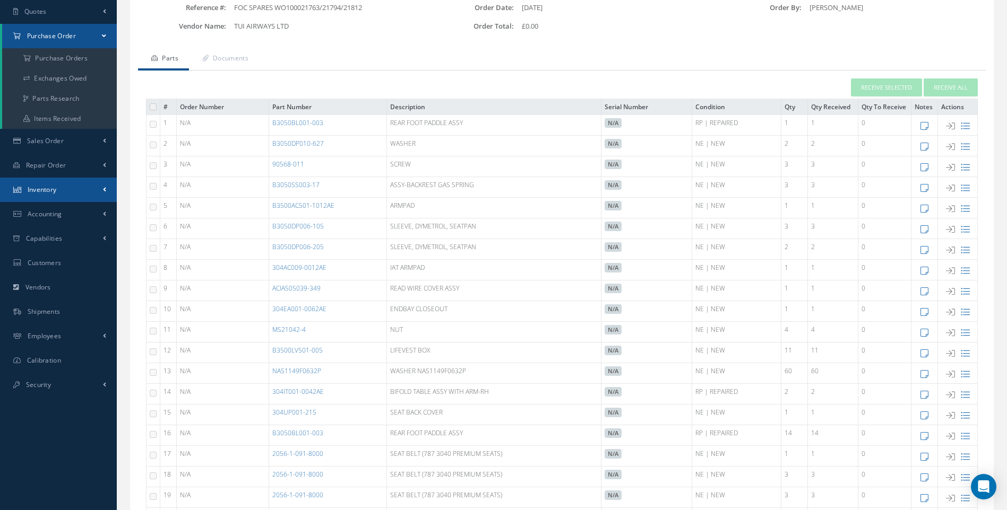
click at [106, 188] on span at bounding box center [104, 189] width 3 height 9
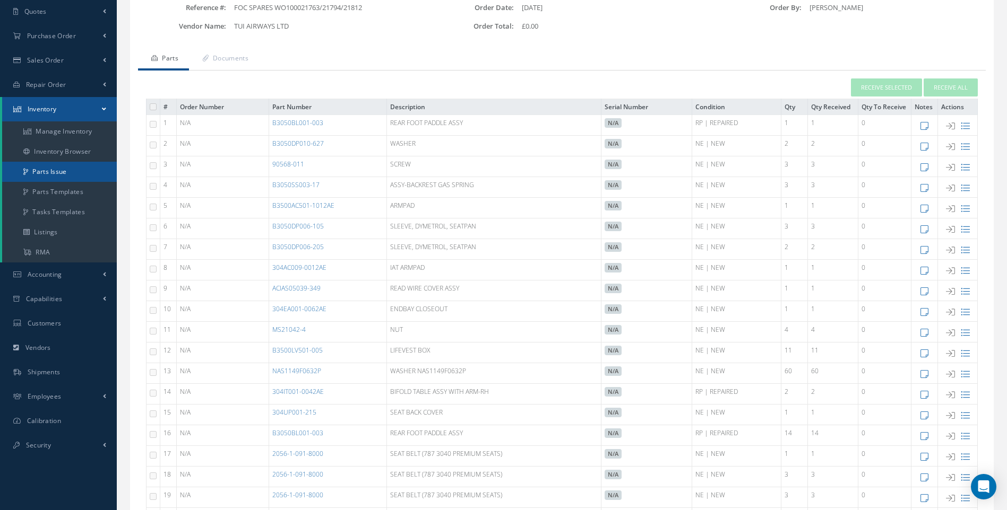
click at [58, 171] on link "Parts Issue" at bounding box center [59, 172] width 115 height 20
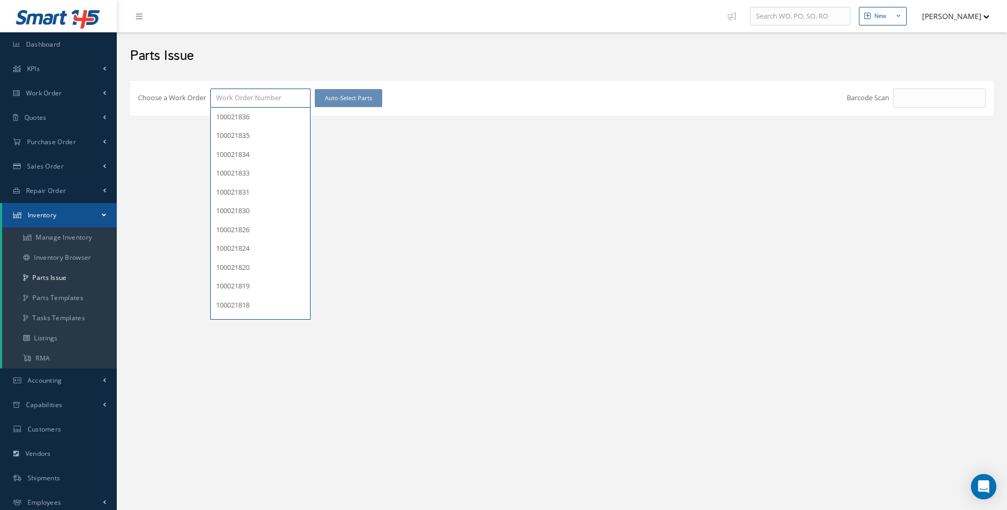
click at [246, 106] on input "Choose a Work Order" at bounding box center [260, 98] width 100 height 19
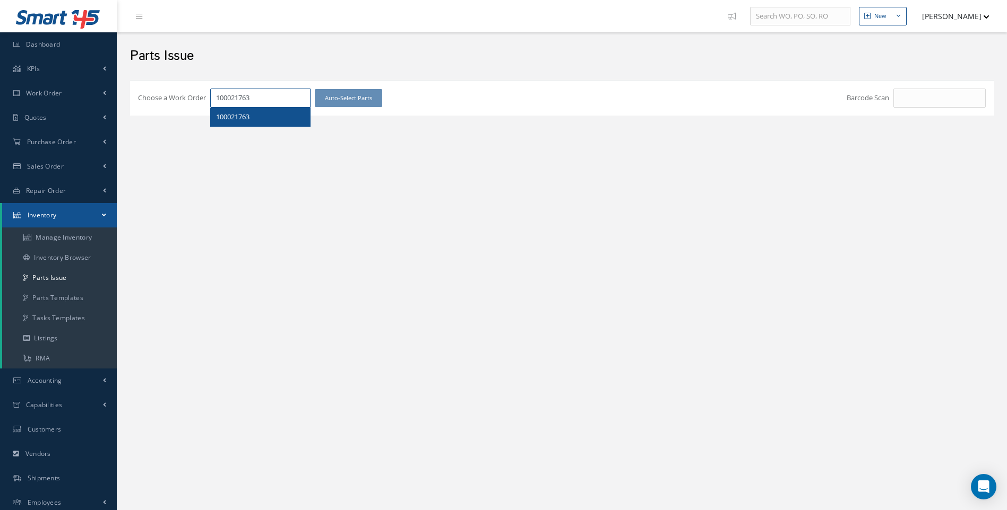
type input "100021763"
click at [237, 118] on span "100021763" at bounding box center [232, 117] width 33 height 10
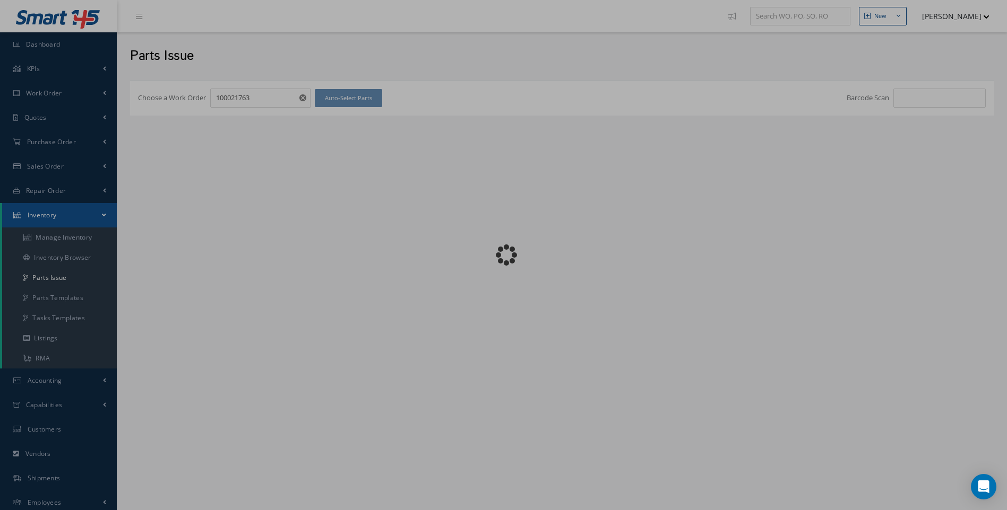
checkbox input "false"
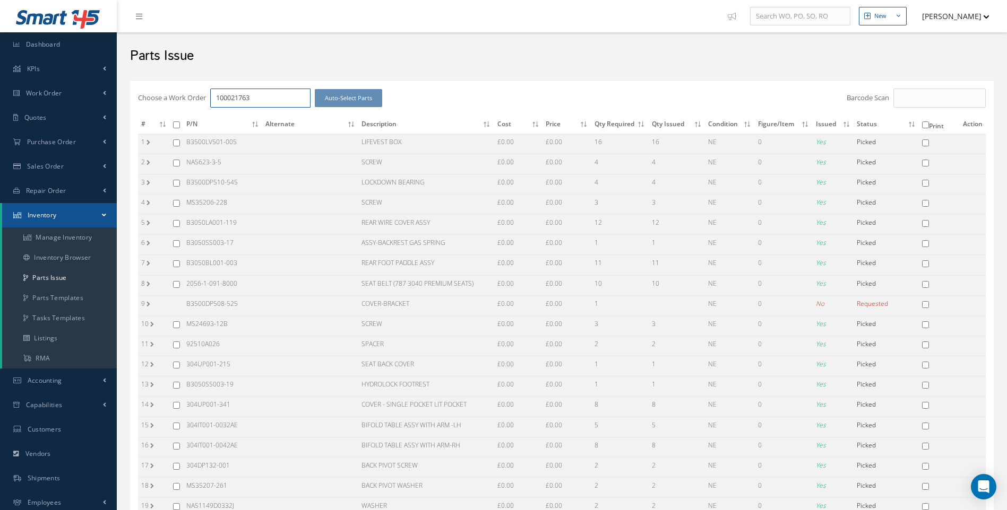
drag, startPoint x: 262, startPoint y: 101, endPoint x: 117, endPoint y: 101, distance: 145.4
click at [117, 101] on div "New New Work Order New Purchase Order New Customer Quote New Sales Order New Re…" at bounding box center [562, 433] width 890 height 866
type input "100021794"
click at [240, 119] on span "100021794" at bounding box center [232, 117] width 33 height 10
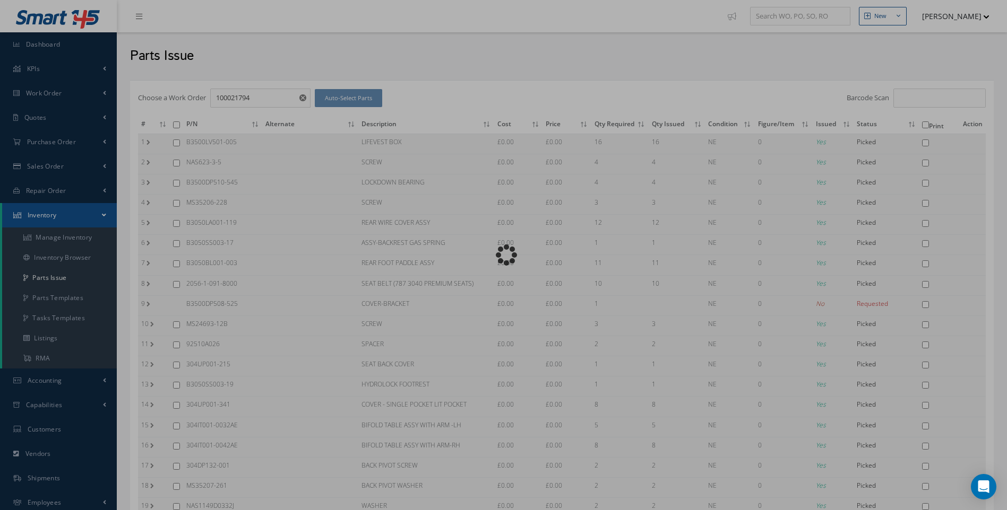
checkbox input "false"
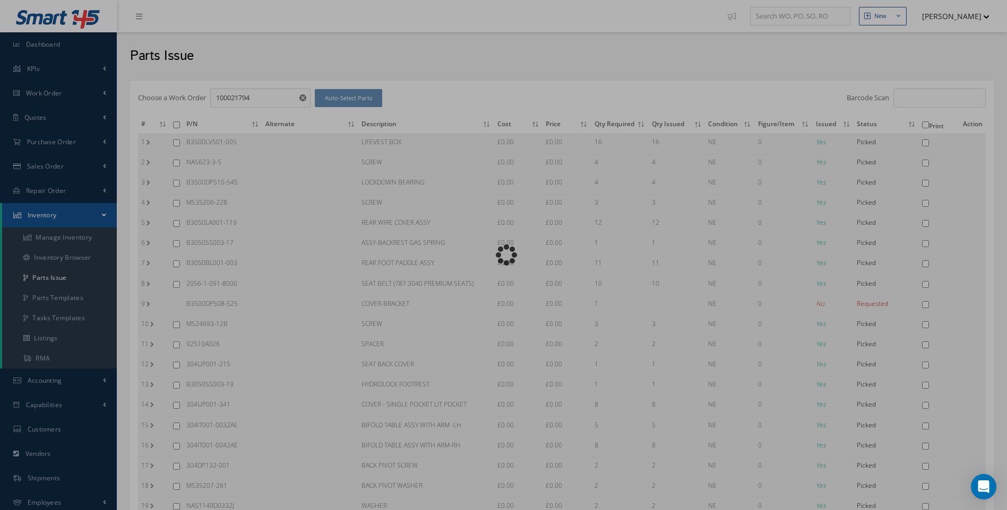
checkbox input "false"
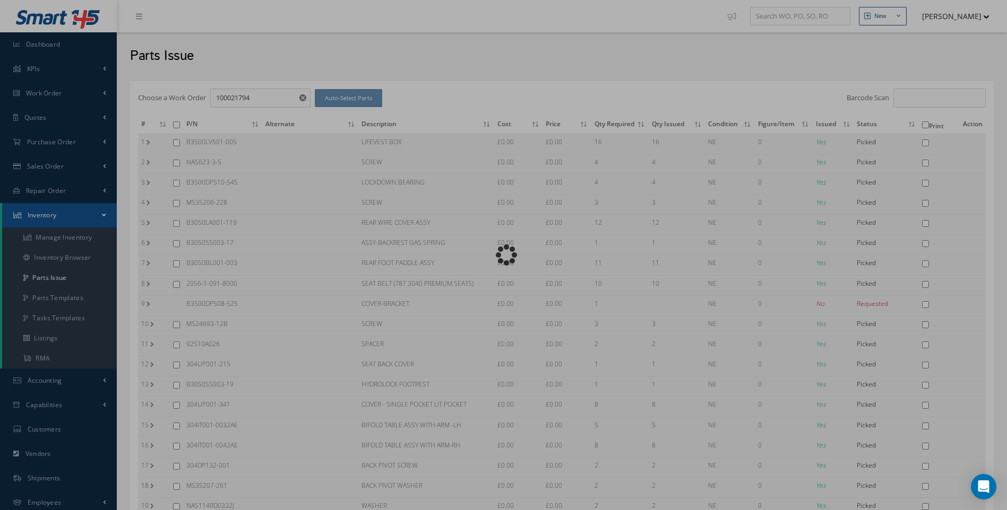
checkbox input "false"
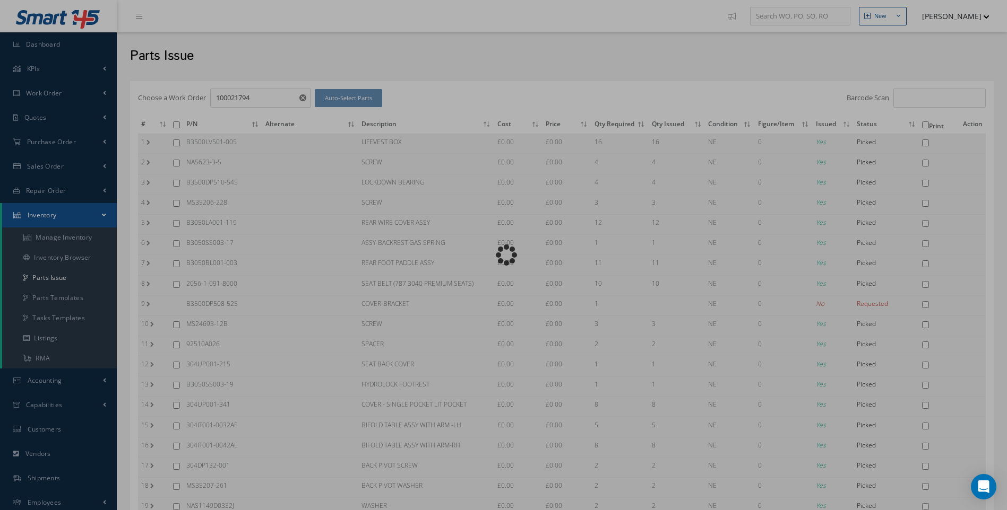
checkbox input "false"
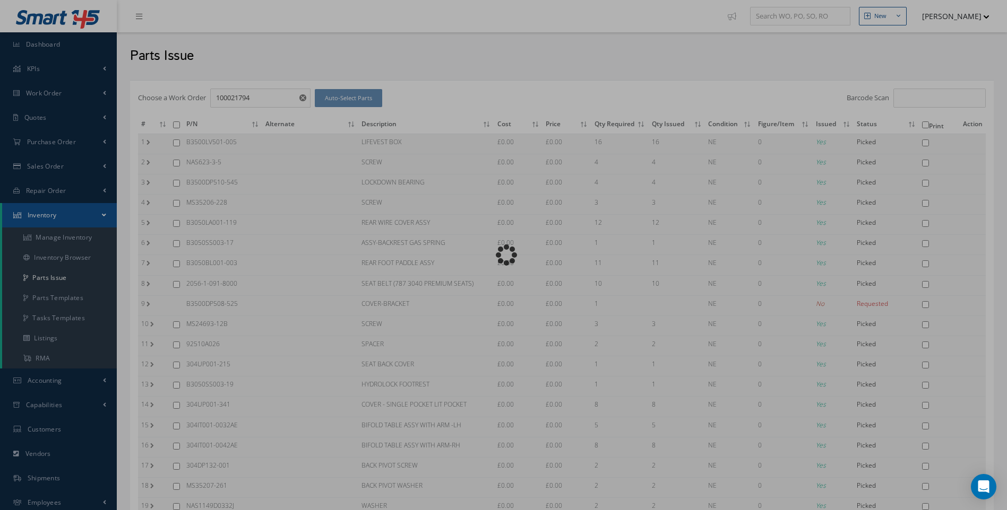
checkbox input "false"
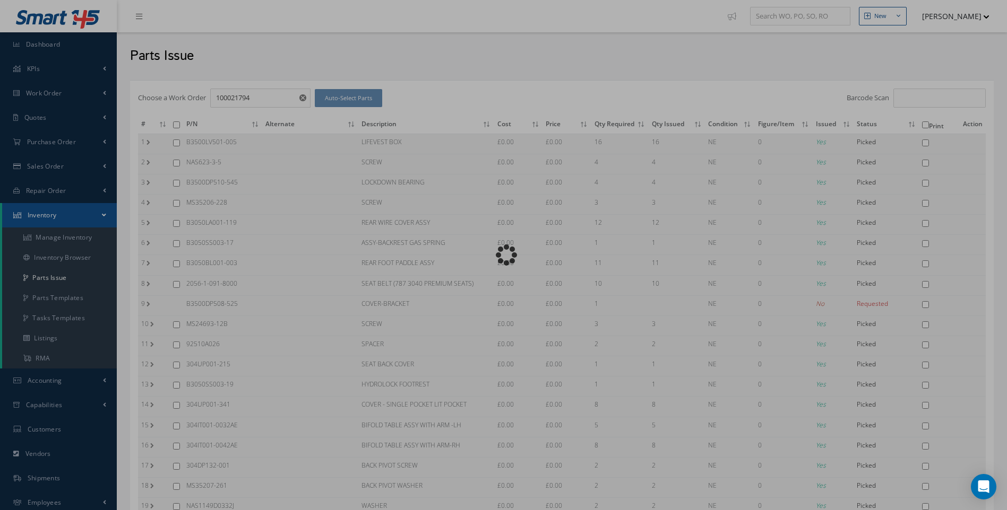
checkbox input "false"
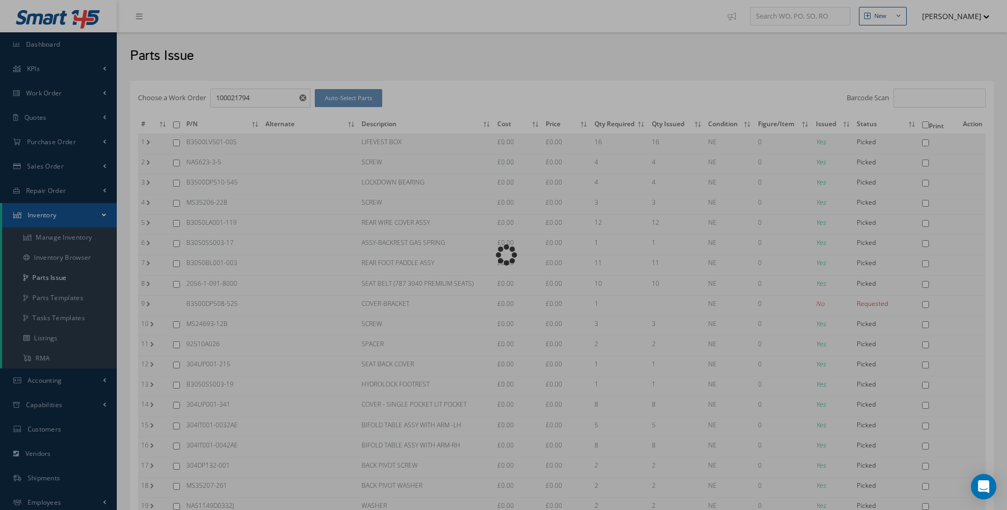
checkbox input "false"
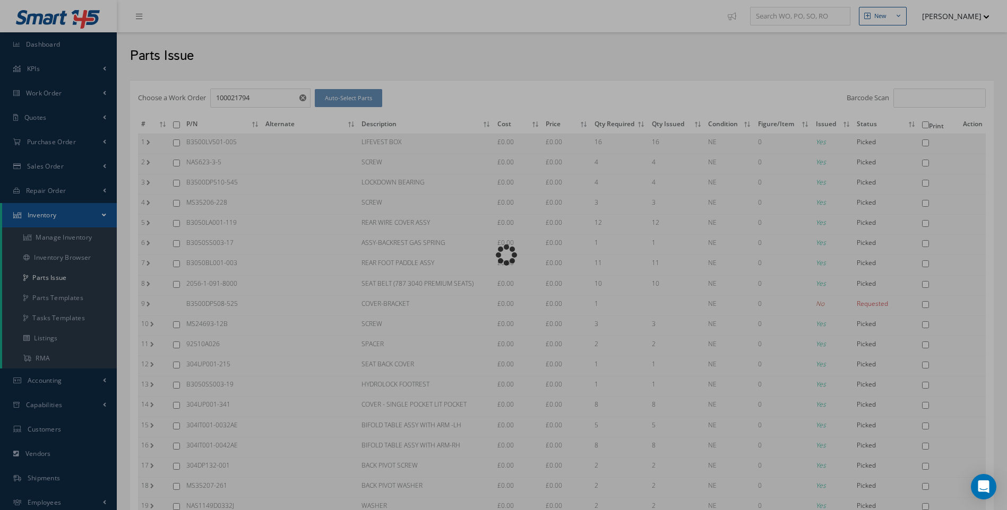
checkbox input "false"
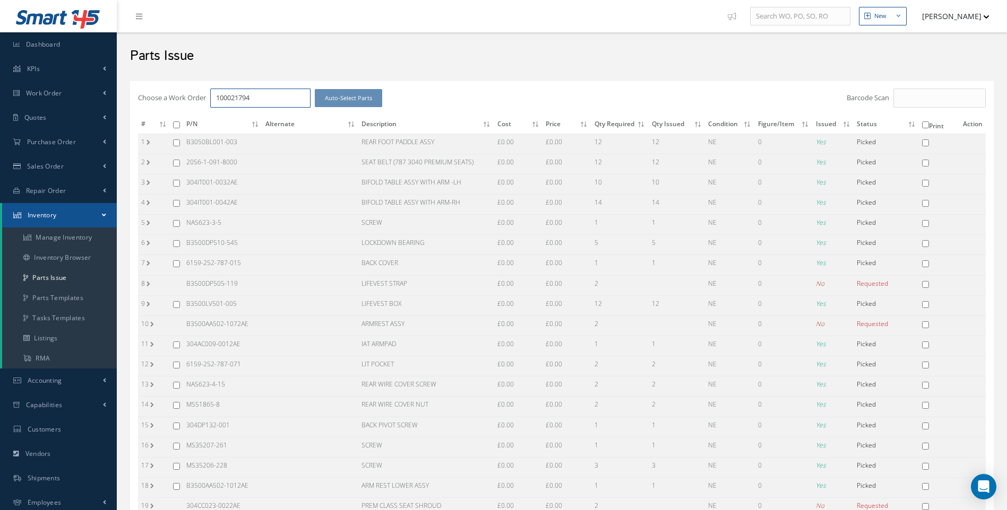
drag, startPoint x: 256, startPoint y: 99, endPoint x: 218, endPoint y: 99, distance: 37.7
click at [218, 99] on input "100021794" at bounding box center [260, 98] width 100 height 19
type input "100021812"
click at [228, 113] on span "100021812" at bounding box center [232, 117] width 33 height 10
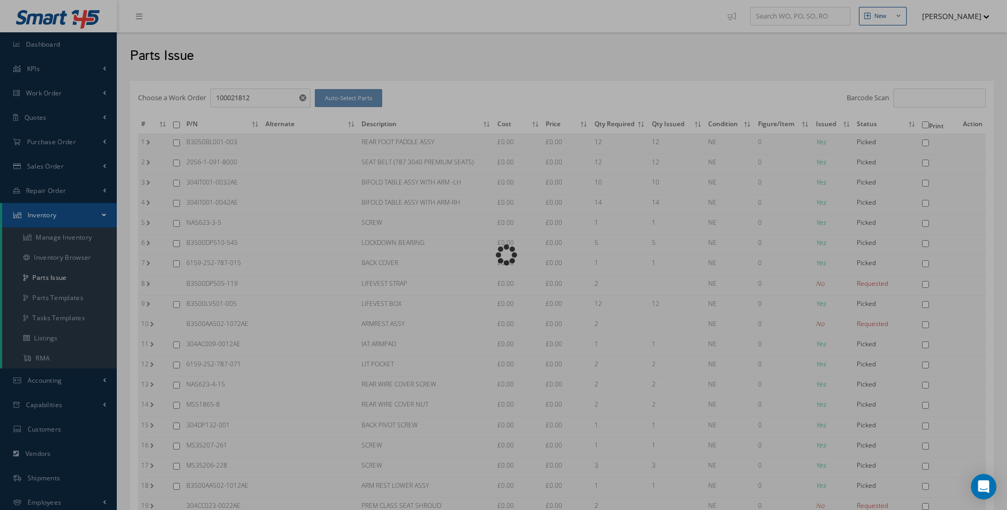
checkbox input "false"
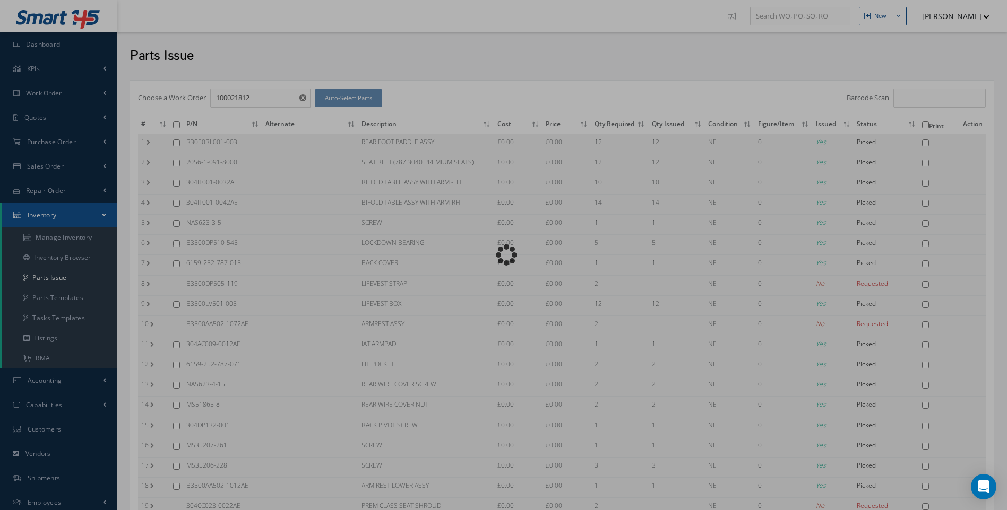
checkbox input "false"
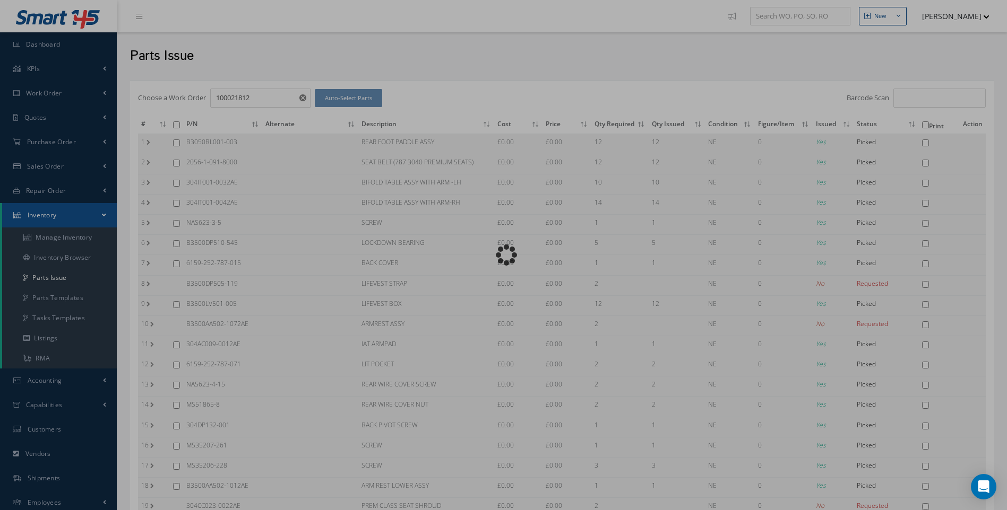
checkbox input "false"
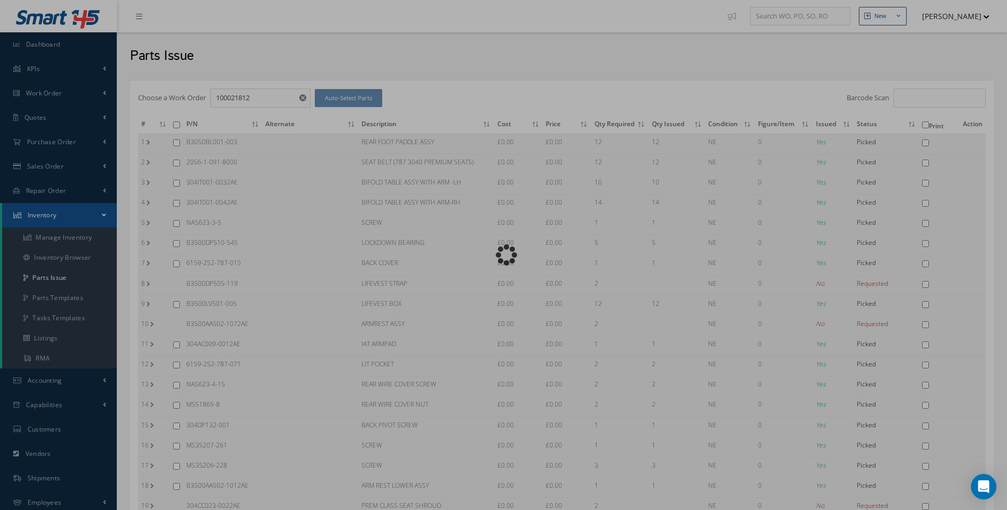
checkbox input "false"
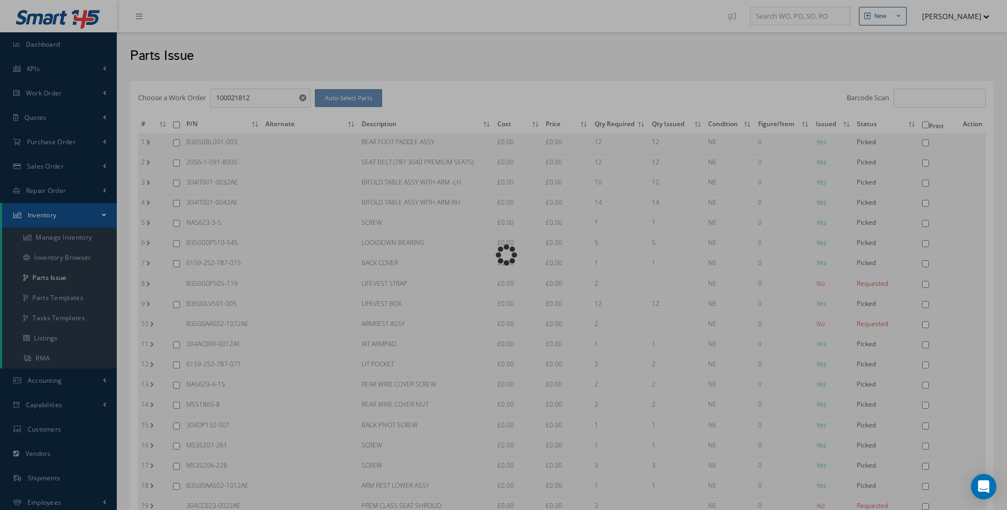
checkbox input "false"
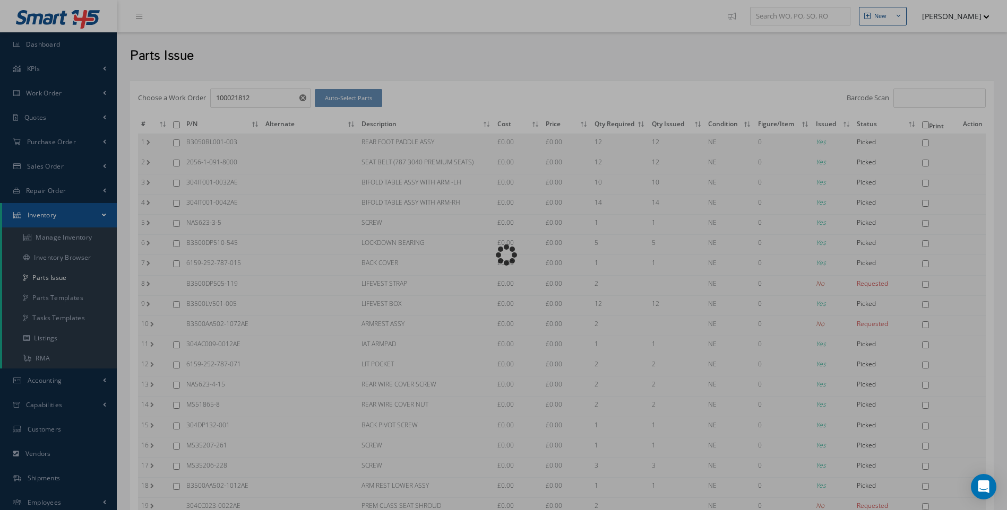
checkbox input "false"
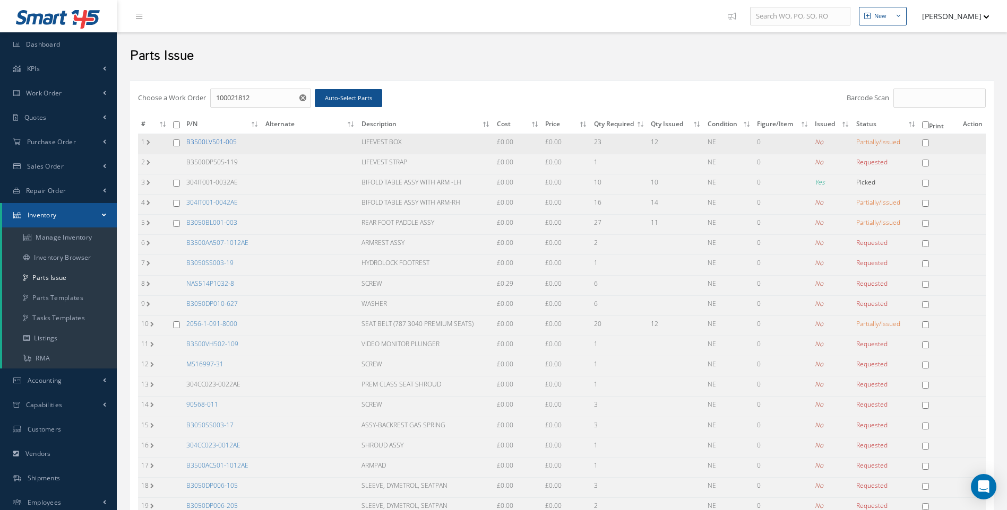
click at [226, 141] on link "B3500LV501-005" at bounding box center [211, 141] width 50 height 9
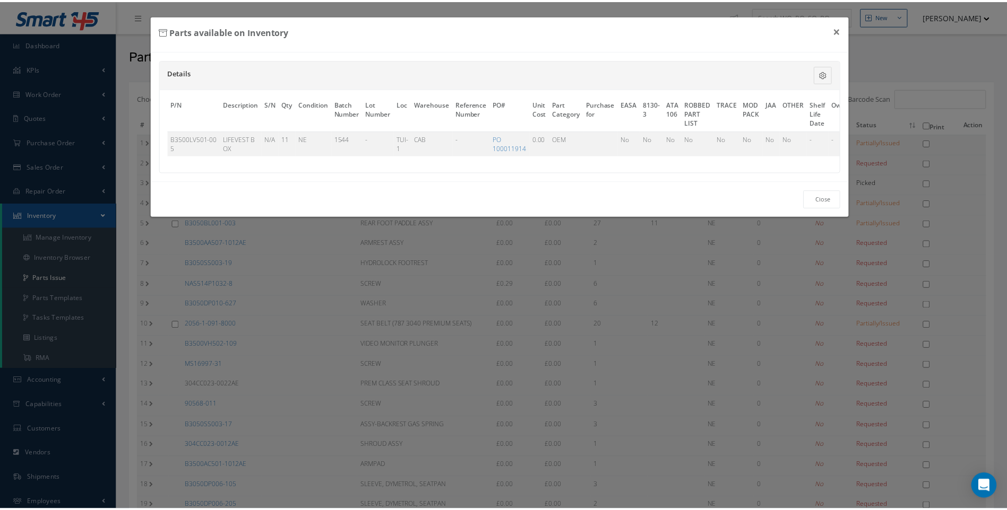
scroll to position [0, 44]
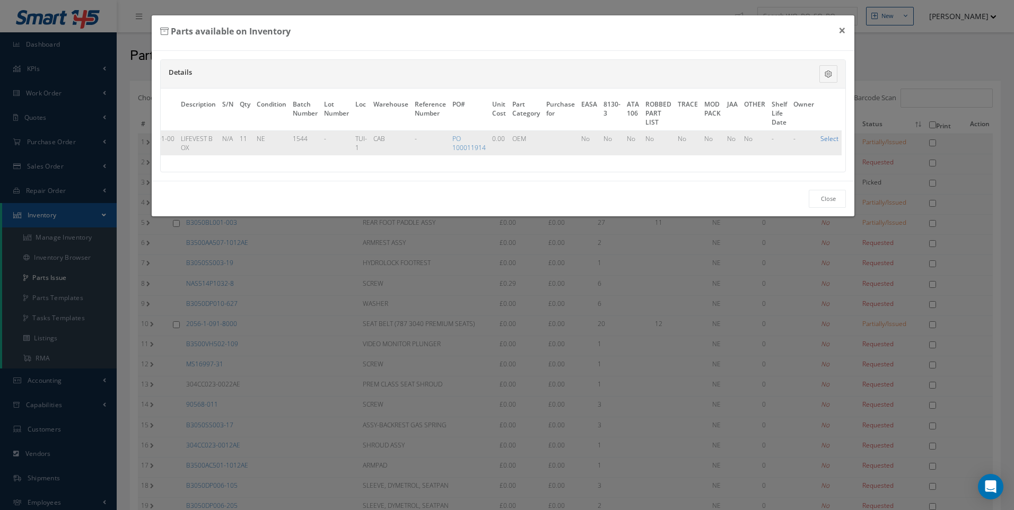
click at [830, 138] on link "Select" at bounding box center [830, 138] width 18 height 9
checkbox input "true"
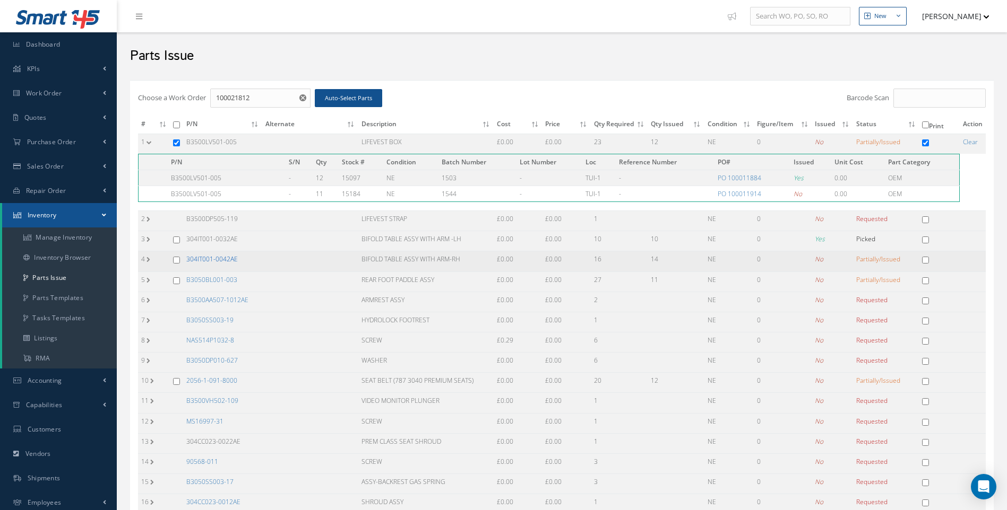
click at [228, 259] on link "304IT001-0042AE" at bounding box center [211, 259] width 51 height 9
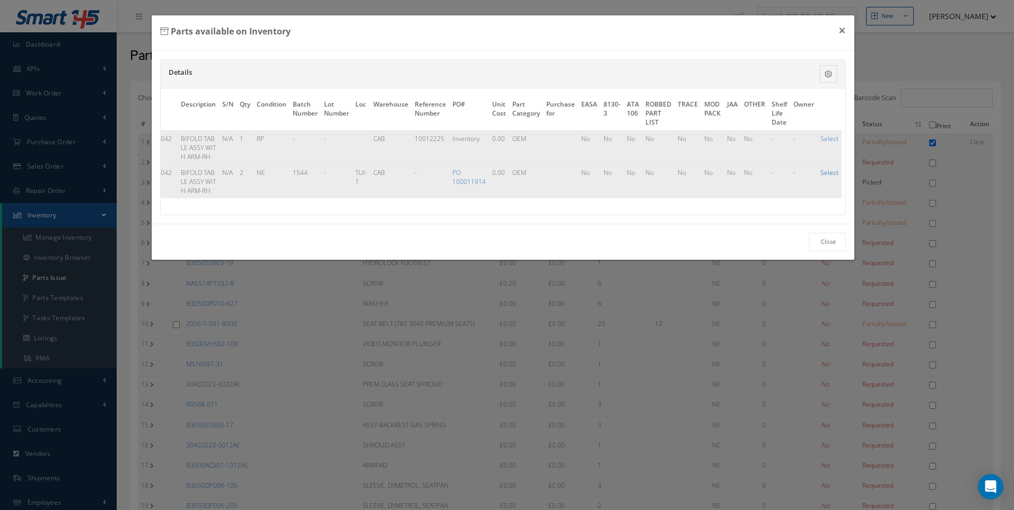
click at [826, 173] on link "Select" at bounding box center [830, 172] width 18 height 9
checkbox input "true"
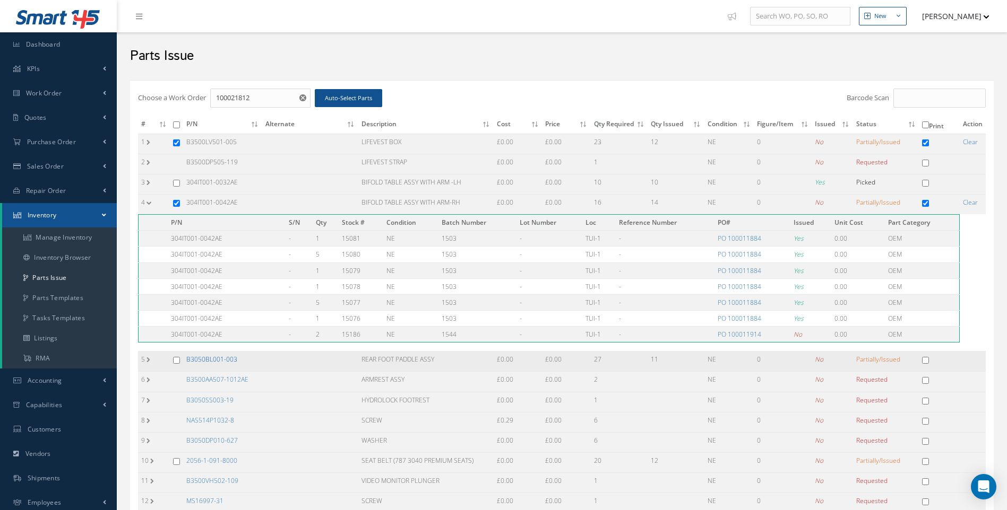
click at [219, 359] on link "B3050BL001-003" at bounding box center [211, 359] width 51 height 9
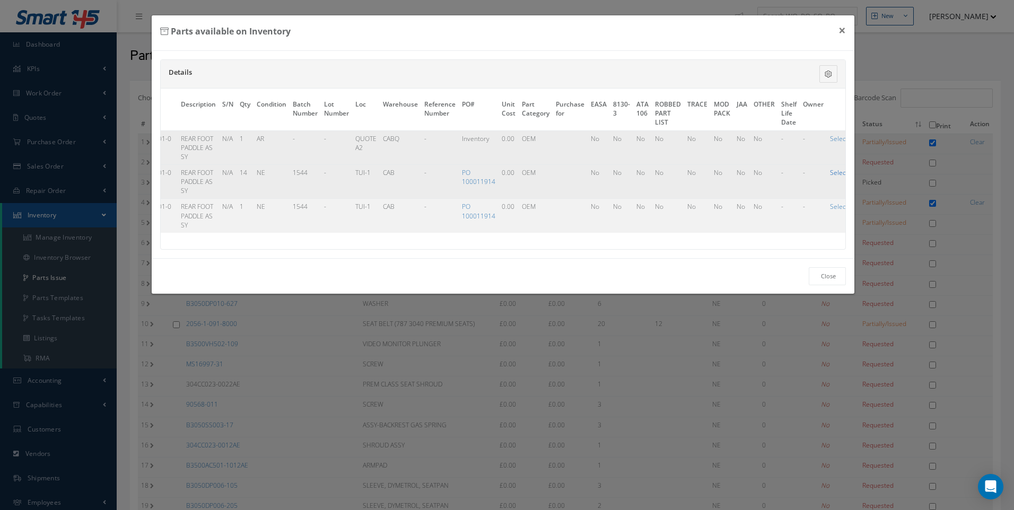
click at [836, 174] on link "Select" at bounding box center [839, 172] width 18 height 9
checkbox input "true"
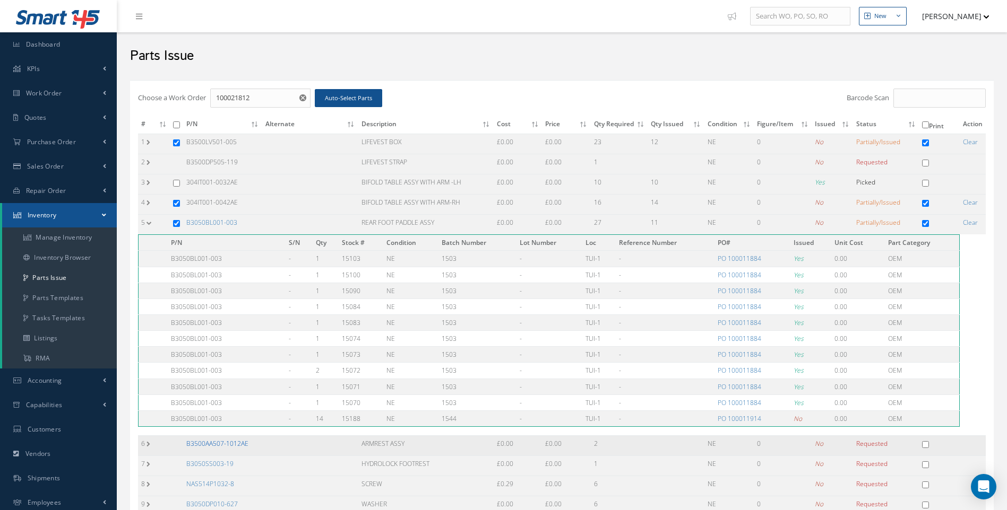
click at [215, 443] on link "B3500AA507-1012AE" at bounding box center [217, 443] width 62 height 9
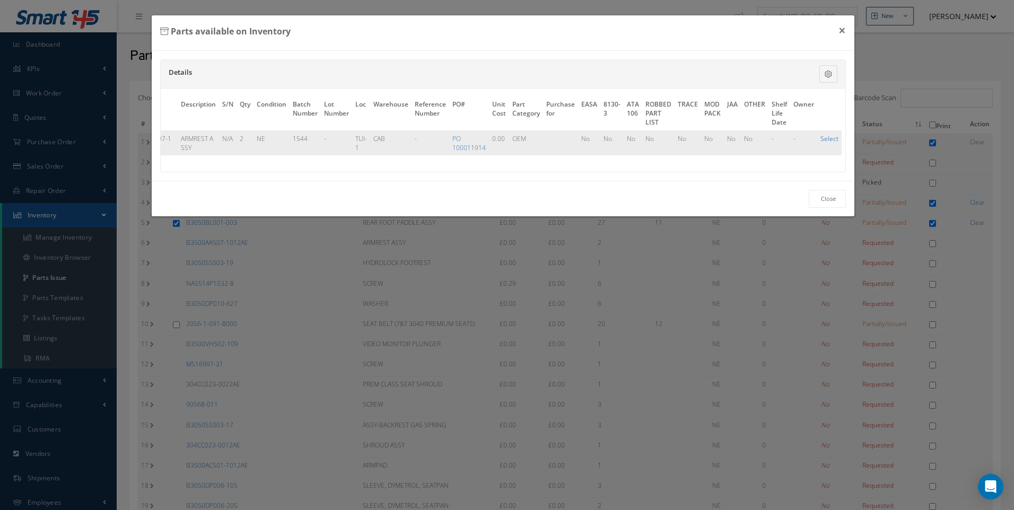
click at [830, 137] on link "Select" at bounding box center [830, 138] width 18 height 9
checkbox input "true"
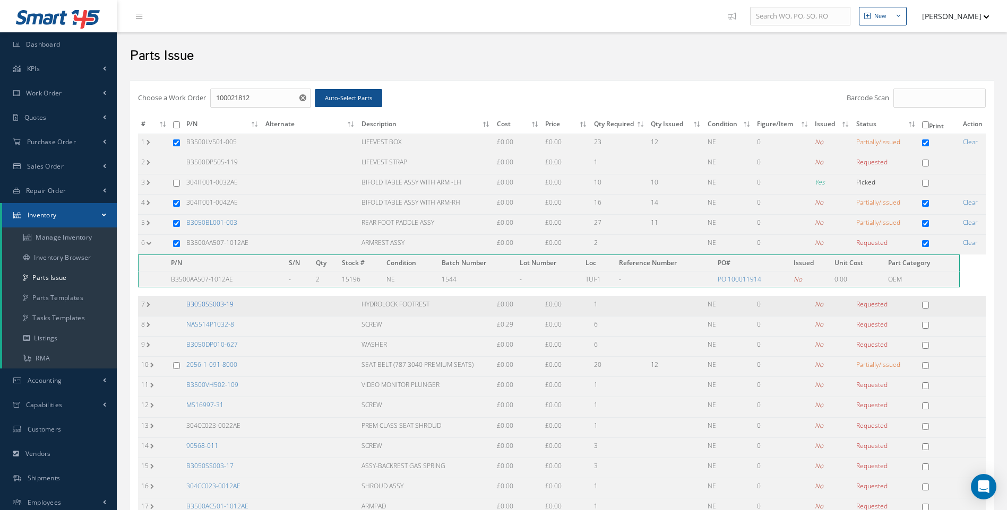
click at [216, 301] on link "B3050SS003-19" at bounding box center [209, 304] width 47 height 9
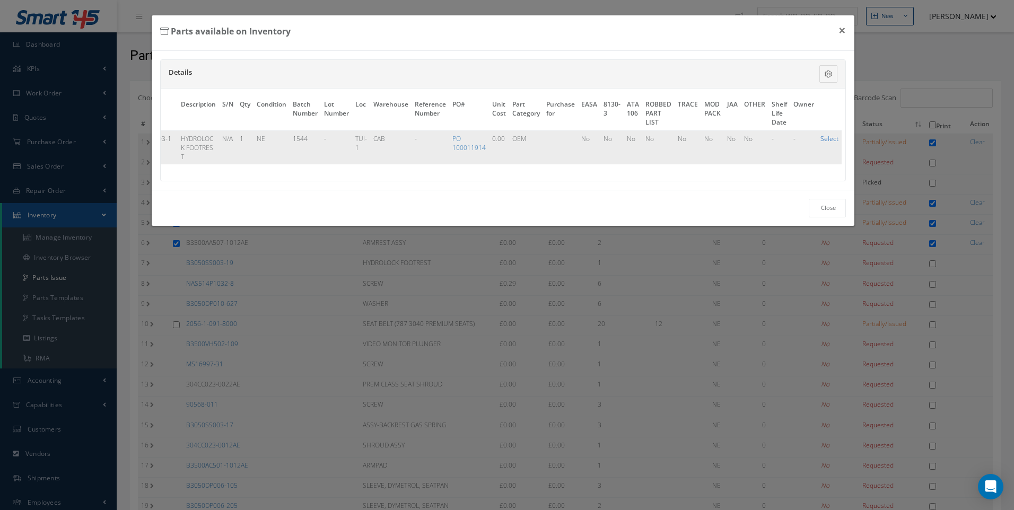
click at [822, 141] on link "Select" at bounding box center [830, 138] width 18 height 9
checkbox input "true"
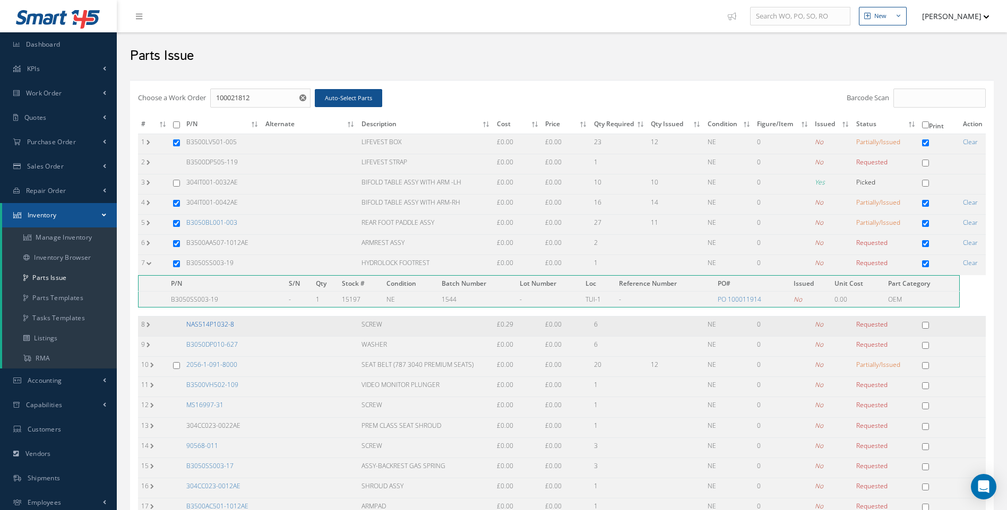
click at [220, 324] on link "NAS514P1032-8" at bounding box center [210, 324] width 48 height 9
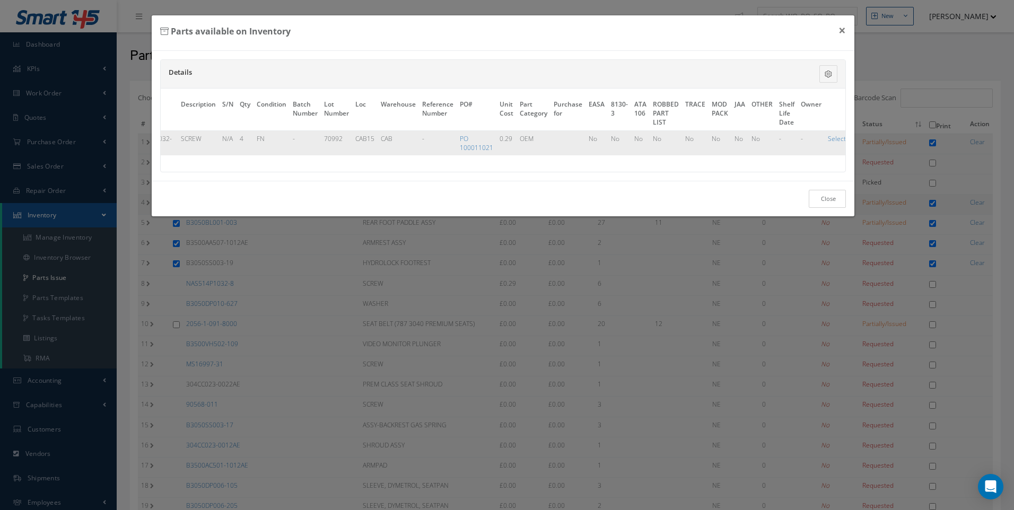
click at [831, 208] on link "Close" at bounding box center [827, 199] width 37 height 19
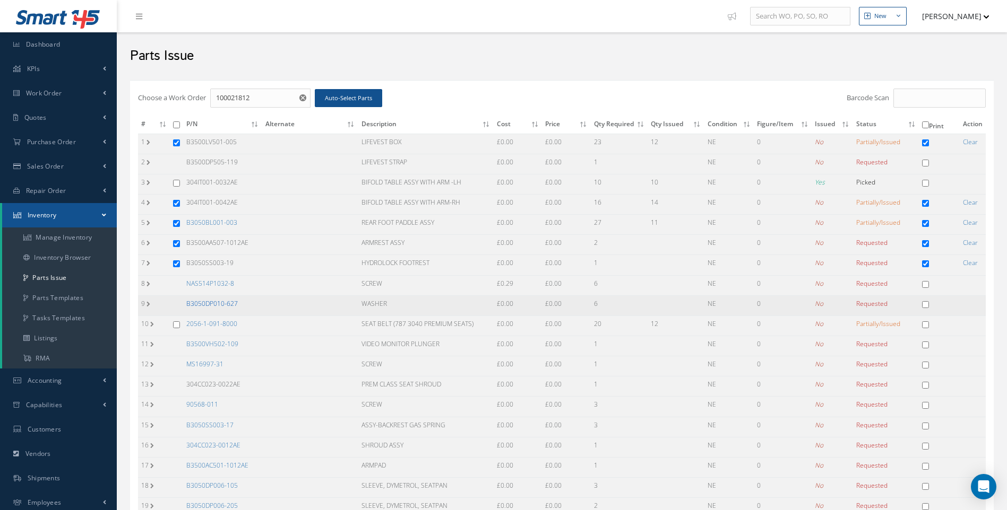
click at [207, 307] on link "B3050DP010-627" at bounding box center [211, 303] width 51 height 9
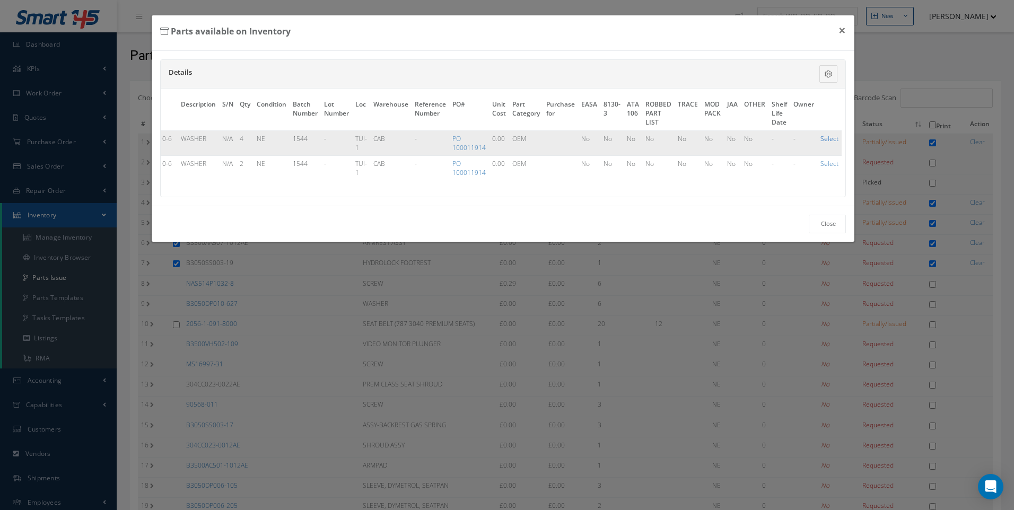
click at [826, 141] on link "Select" at bounding box center [830, 138] width 18 height 9
checkbox input "true"
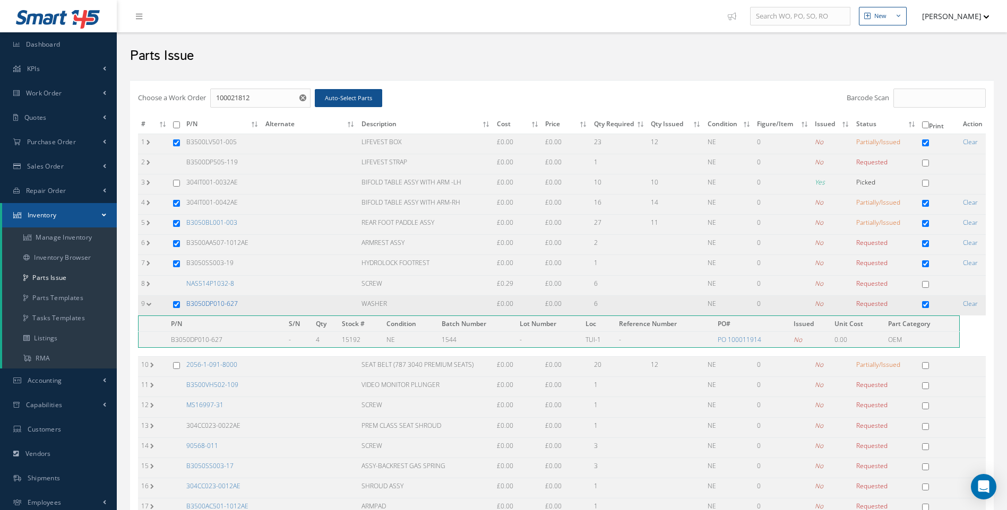
click at [217, 303] on link "B3050DP010-627" at bounding box center [211, 303] width 51 height 9
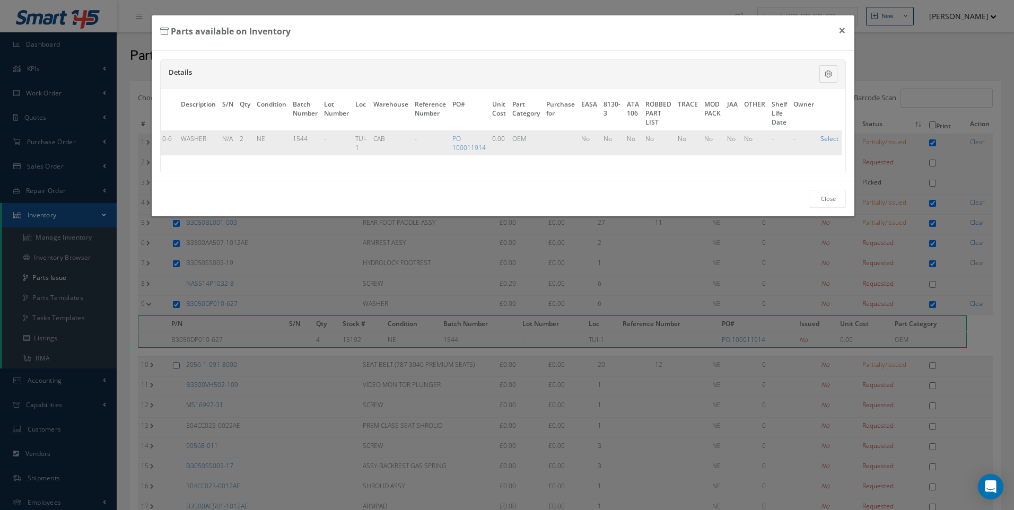
click at [823, 138] on link "Select" at bounding box center [830, 138] width 18 height 9
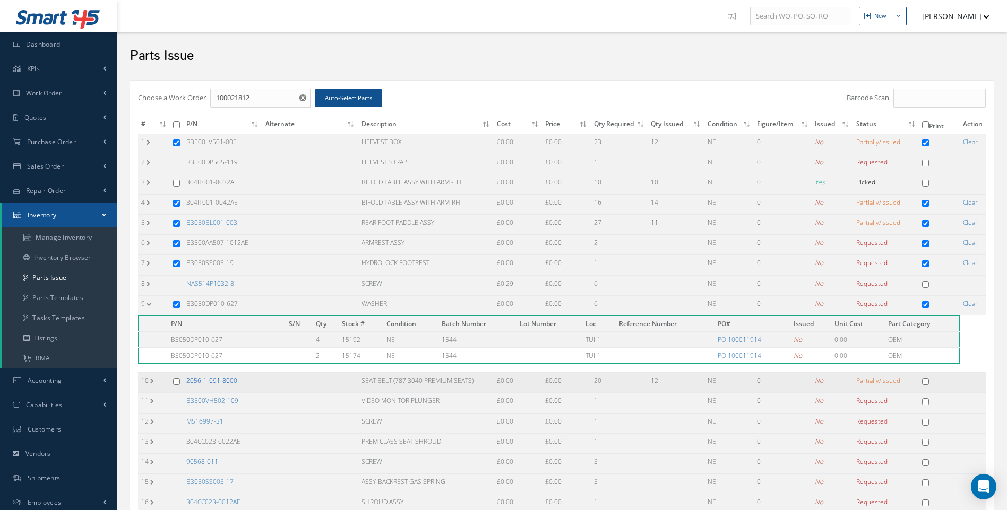
click at [229, 380] on link "2056-1-091-8000" at bounding box center [211, 380] width 51 height 9
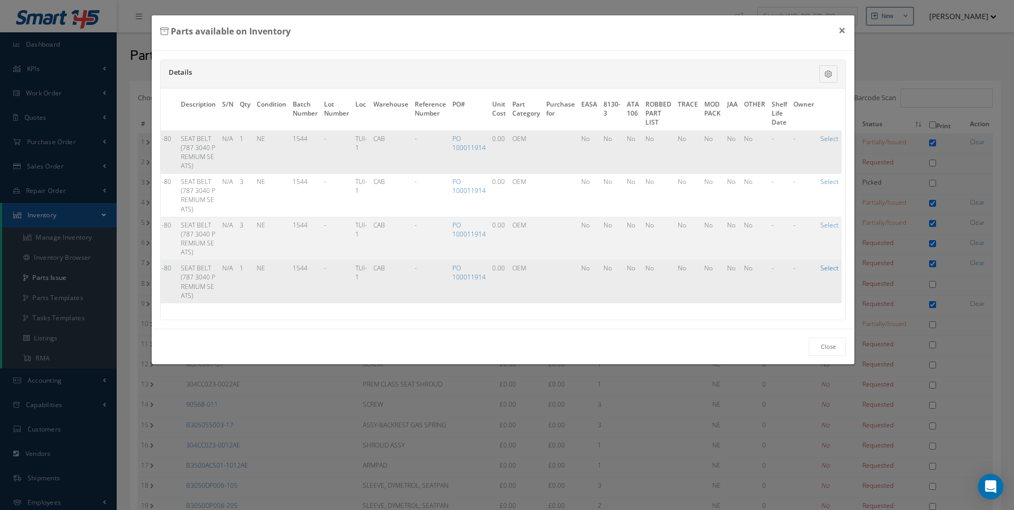
click at [822, 265] on link "Select" at bounding box center [830, 268] width 18 height 9
checkbox input "true"
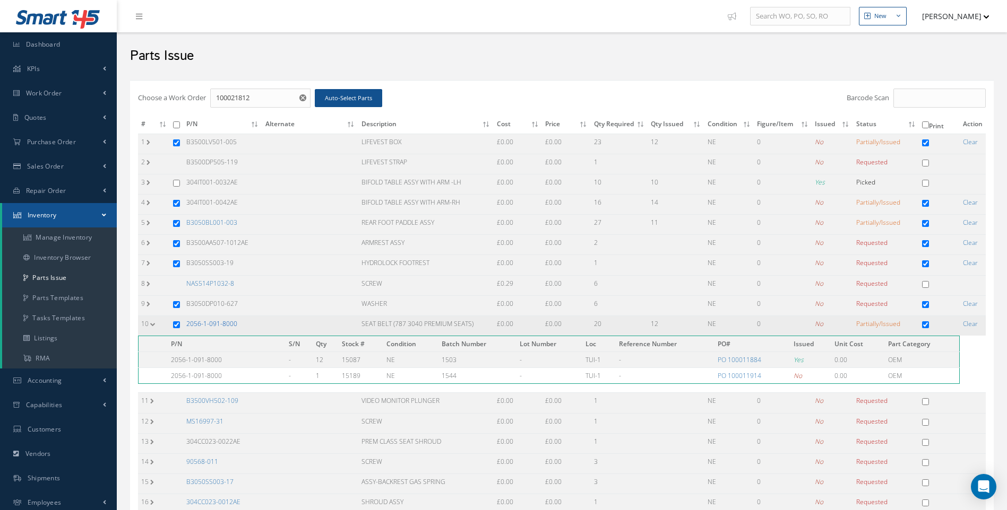
click at [213, 327] on link "2056-1-091-8000" at bounding box center [211, 323] width 51 height 9
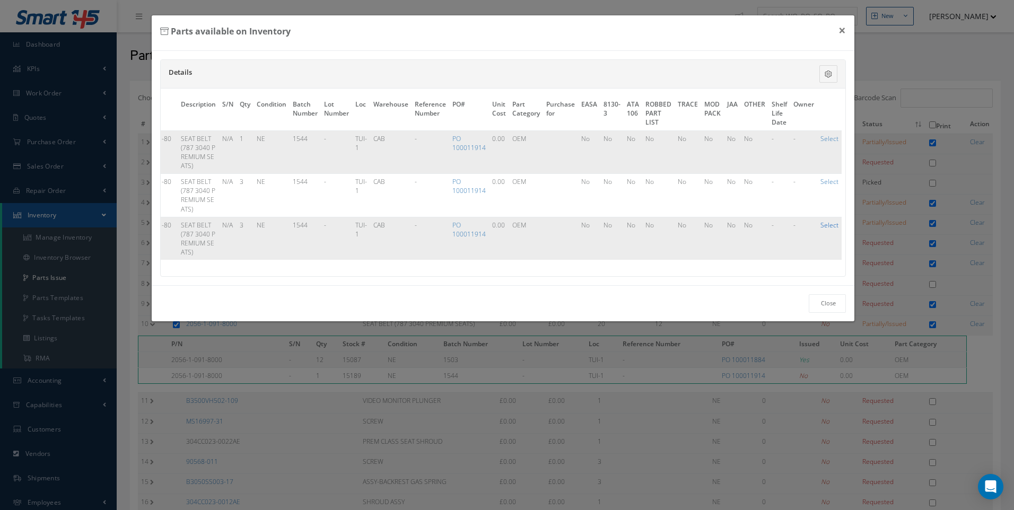
click at [821, 226] on link "Select" at bounding box center [830, 225] width 18 height 9
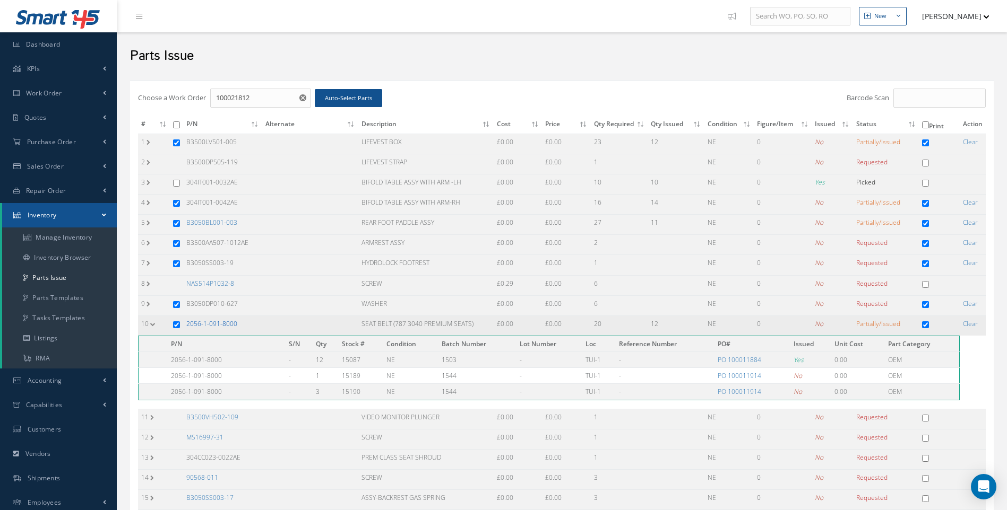
click at [214, 325] on link "2056-1-091-8000" at bounding box center [211, 323] width 51 height 9
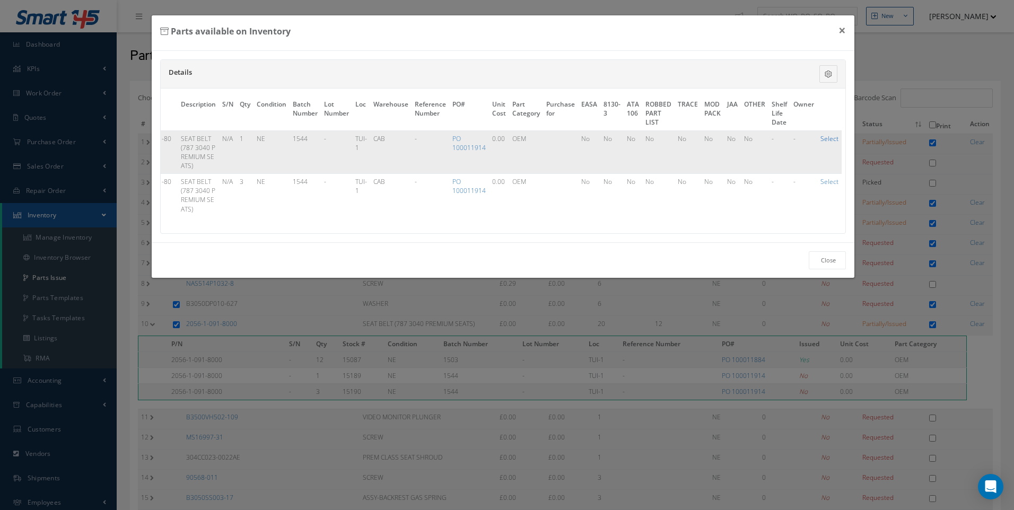
click at [828, 142] on link "Select" at bounding box center [830, 138] width 18 height 9
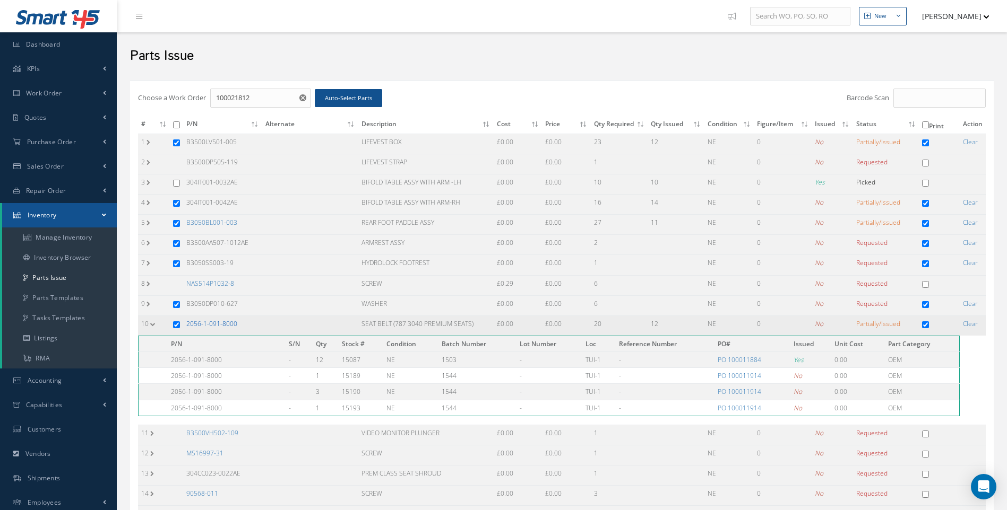
click at [215, 321] on link "2056-1-091-8000" at bounding box center [211, 323] width 51 height 9
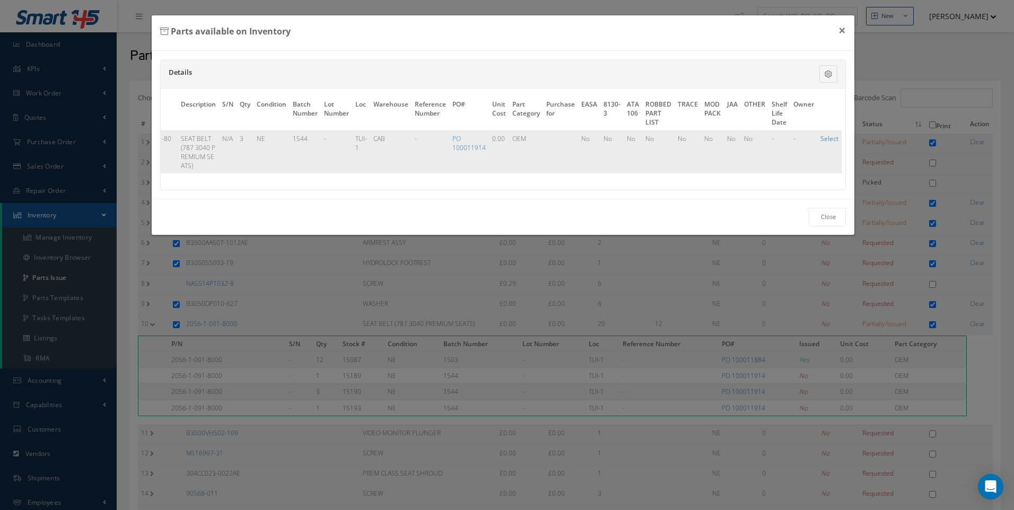
click at [823, 135] on link "Select" at bounding box center [830, 138] width 18 height 9
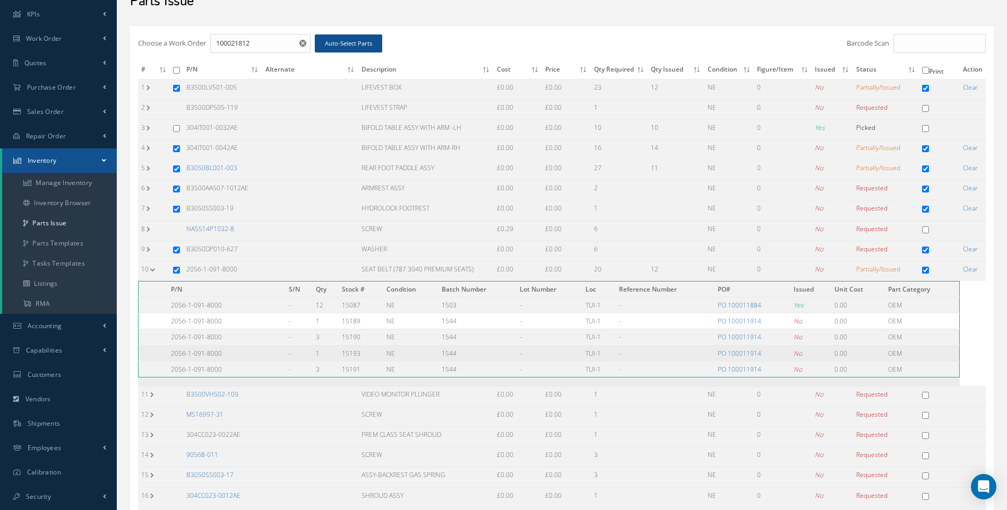
scroll to position [159, 0]
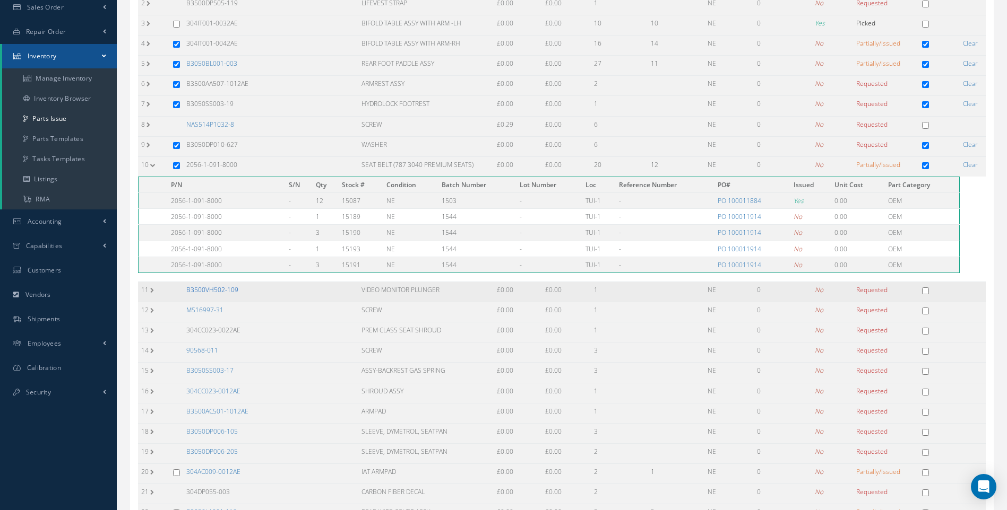
click at [205, 289] on link "B3500VH502-109" at bounding box center [212, 289] width 52 height 9
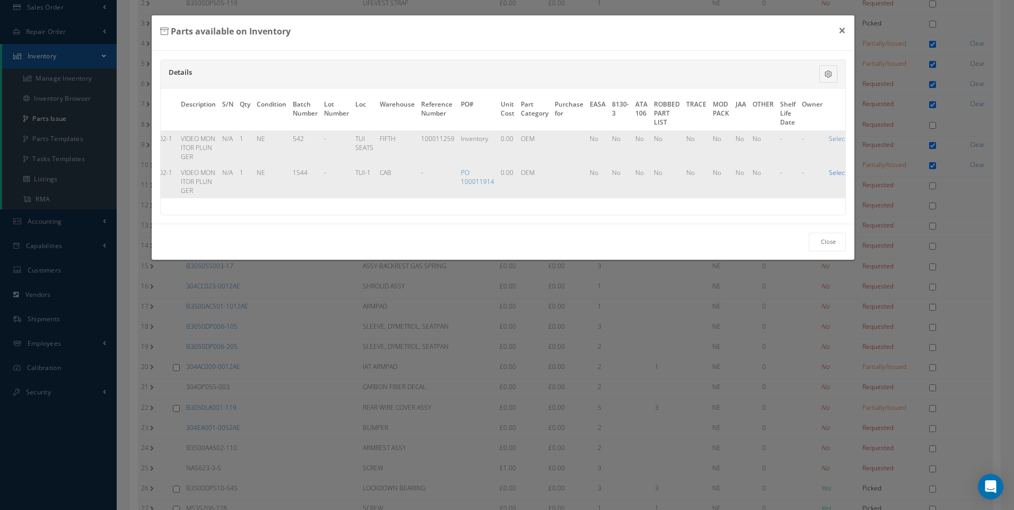
click at [834, 175] on link "Select" at bounding box center [838, 172] width 18 height 9
checkbox input "true"
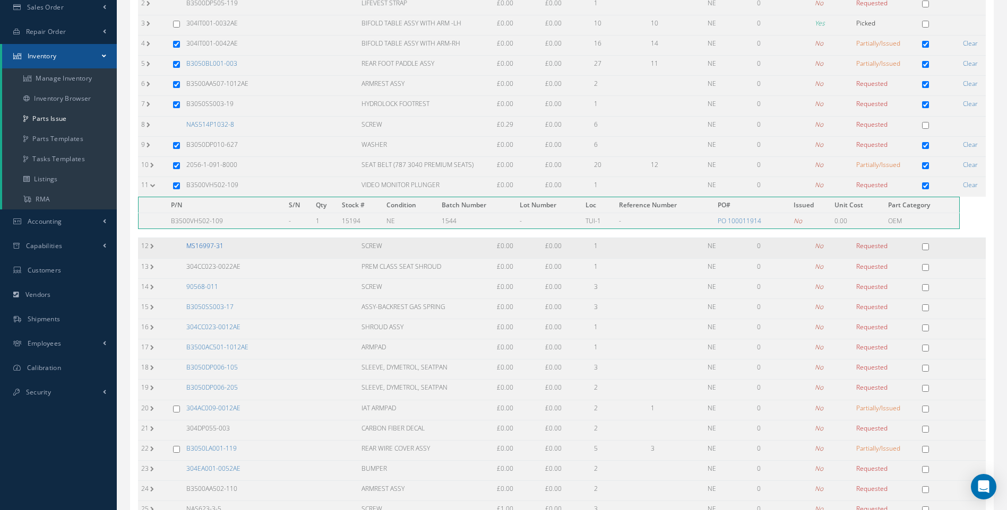
click at [203, 246] on link "MS16997-31" at bounding box center [204, 245] width 37 height 9
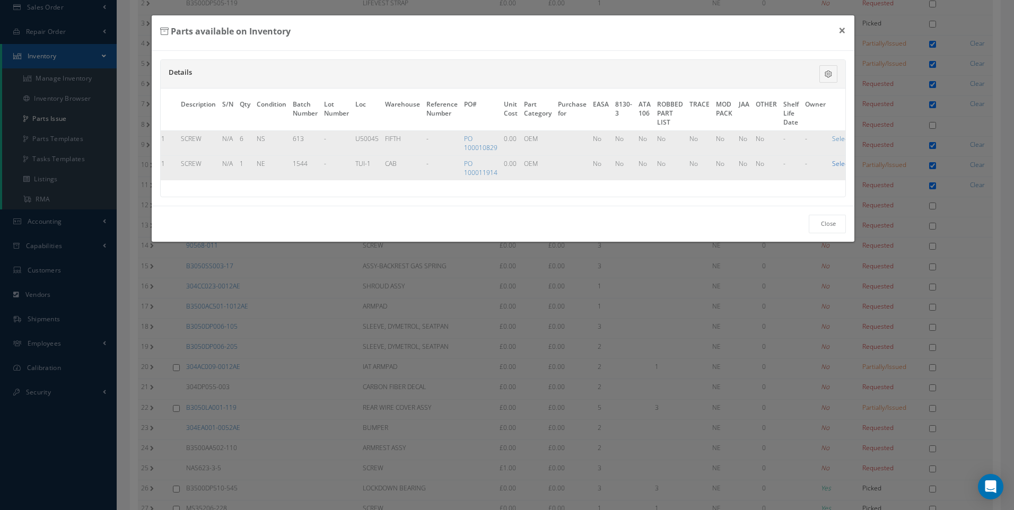
click at [836, 164] on link "Select" at bounding box center [841, 163] width 18 height 9
checkbox input "true"
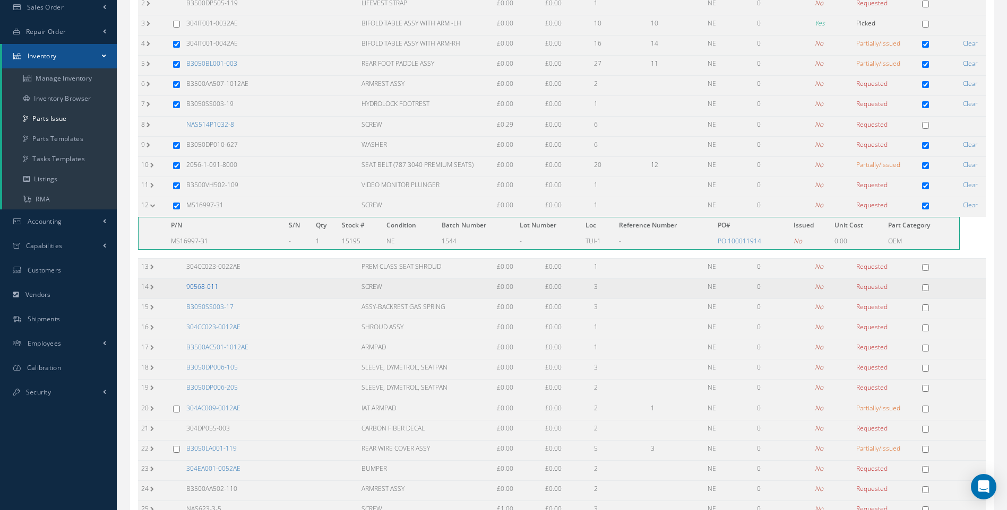
click at [209, 288] on link "90568-011" at bounding box center [202, 286] width 32 height 9
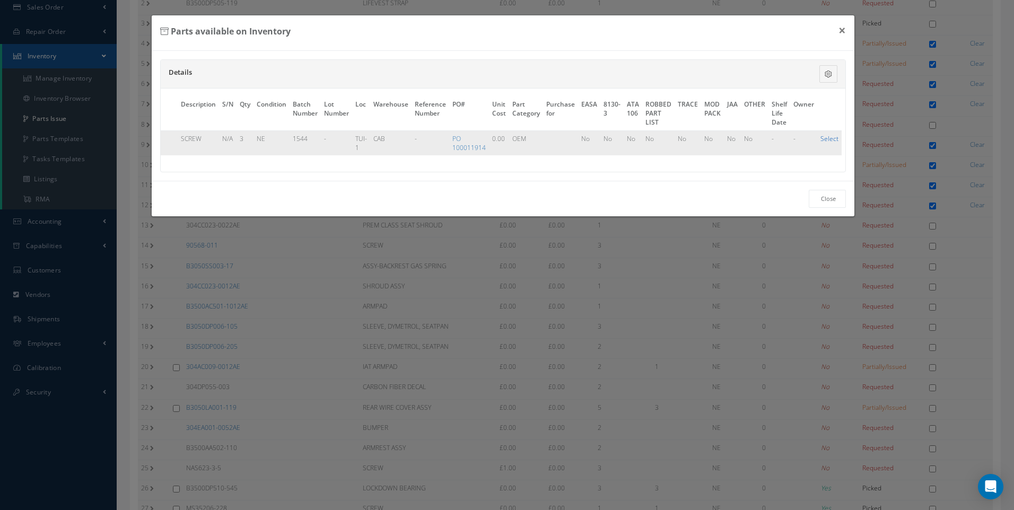
click at [830, 139] on link "Select" at bounding box center [830, 138] width 18 height 9
checkbox input "true"
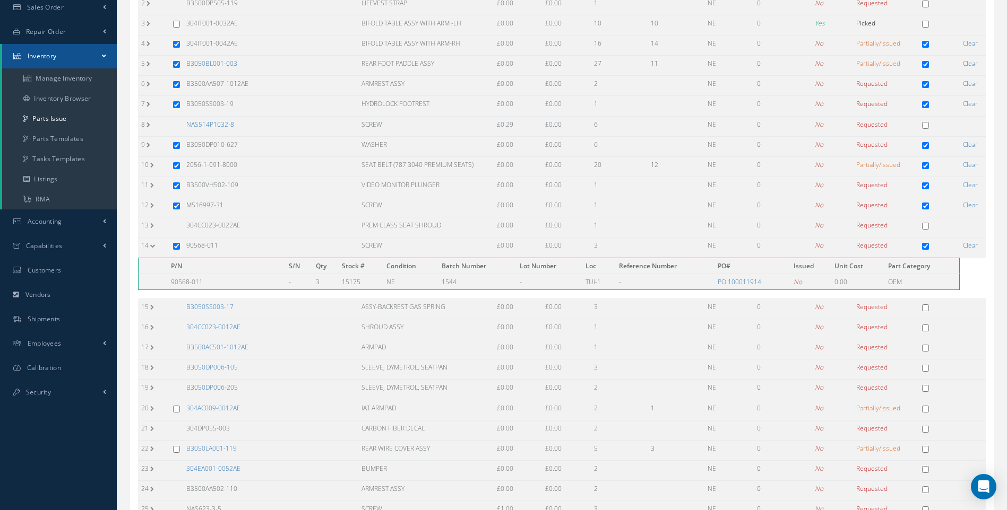
click at [222, 306] on link "B3050SS003-17" at bounding box center [209, 306] width 47 height 9
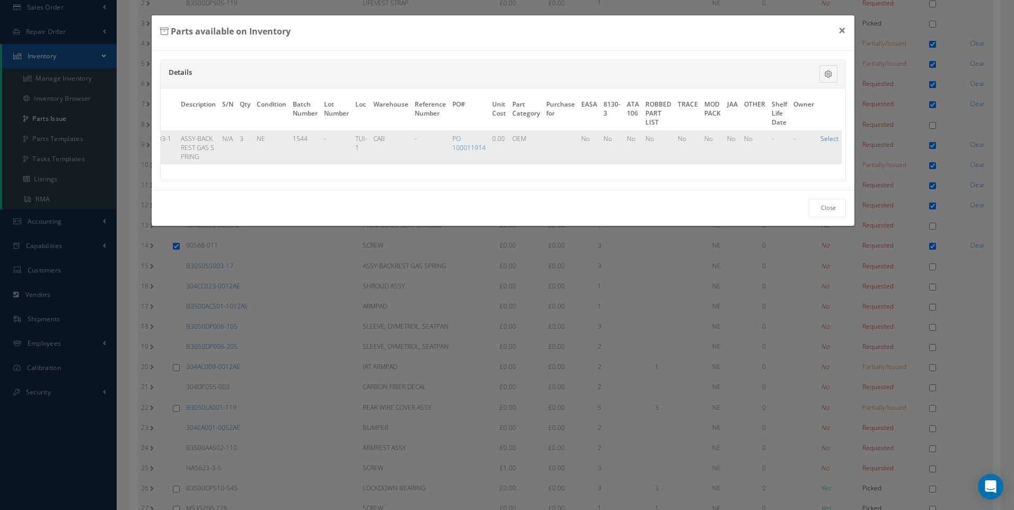
click at [829, 135] on link "Select" at bounding box center [830, 138] width 18 height 9
checkbox input "true"
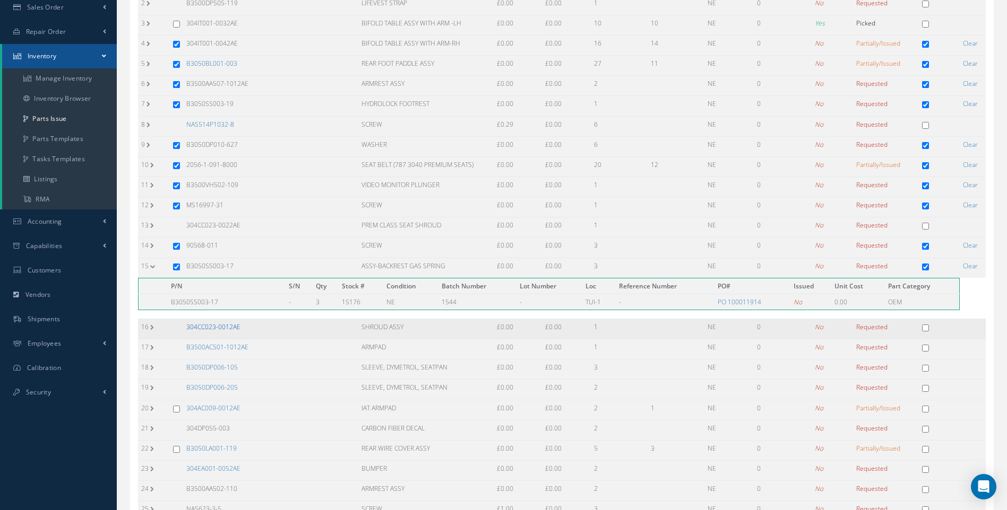
click at [229, 328] on link "304CC023-0012AE" at bounding box center [213, 327] width 54 height 9
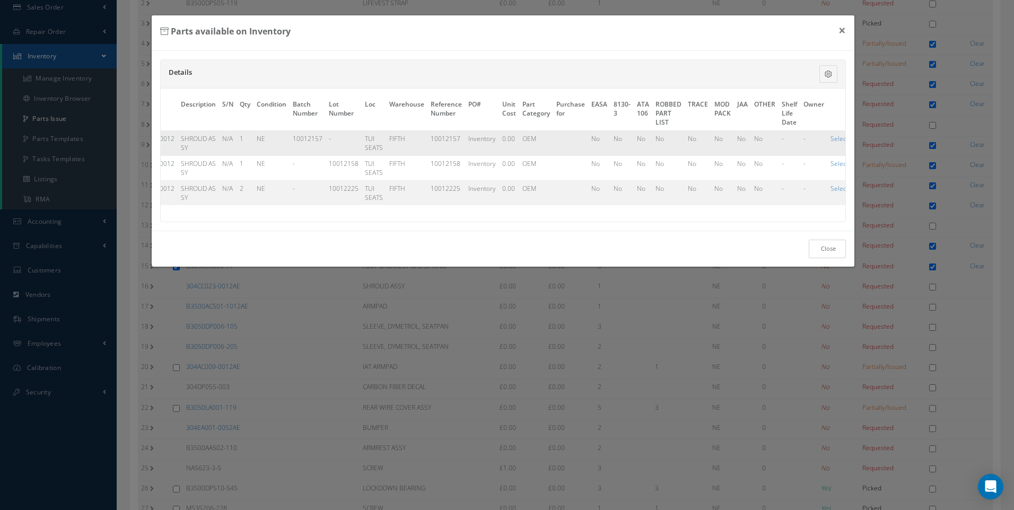
click at [825, 257] on link "Close" at bounding box center [827, 249] width 37 height 19
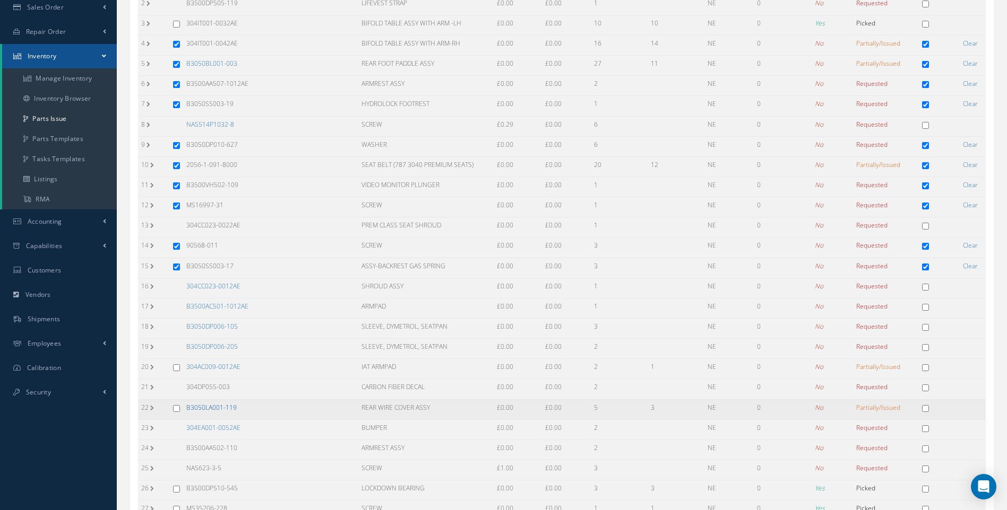
click at [216, 409] on link "B3050LA001-119" at bounding box center [211, 407] width 50 height 9
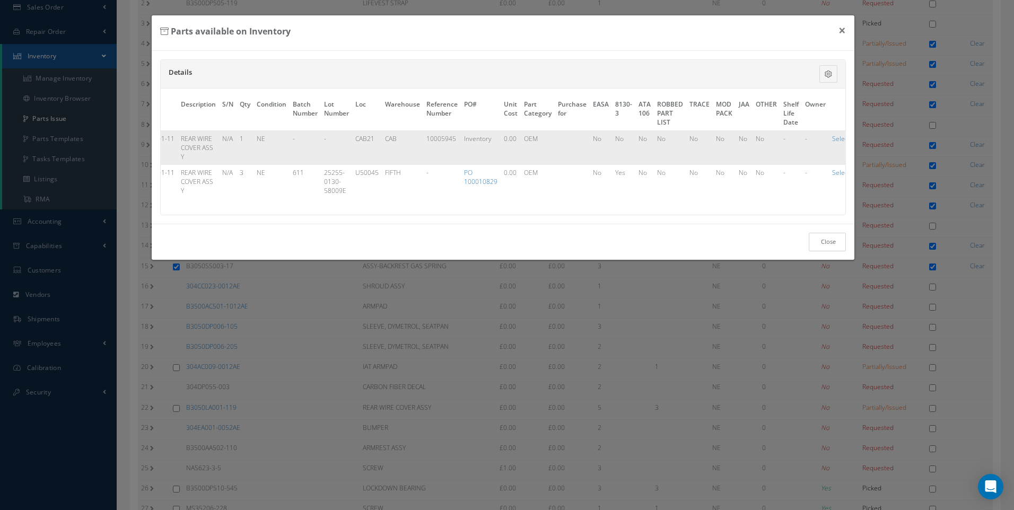
click at [828, 247] on link "Close" at bounding box center [827, 242] width 37 height 19
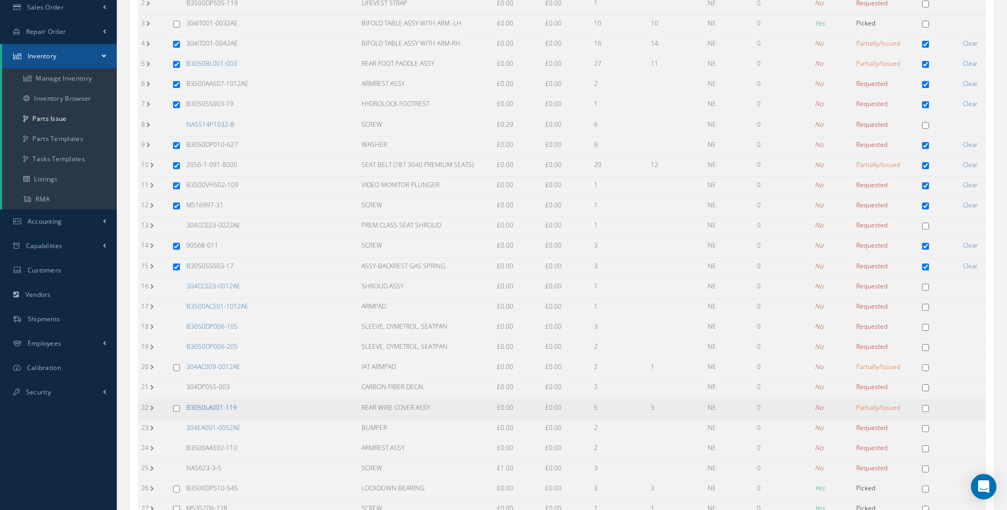
click at [227, 406] on link "B3050LA001-119" at bounding box center [211, 407] width 50 height 9
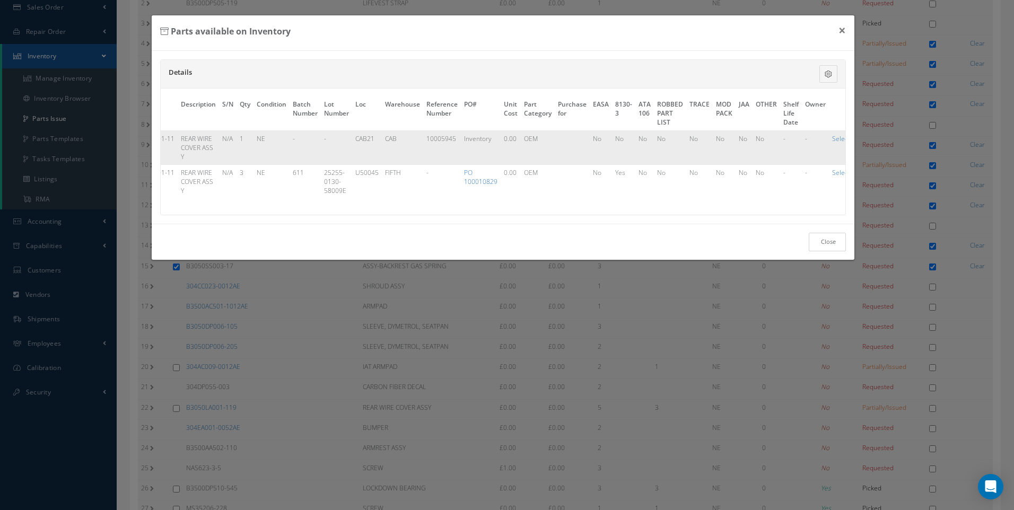
click at [833, 250] on link "Close" at bounding box center [827, 242] width 37 height 19
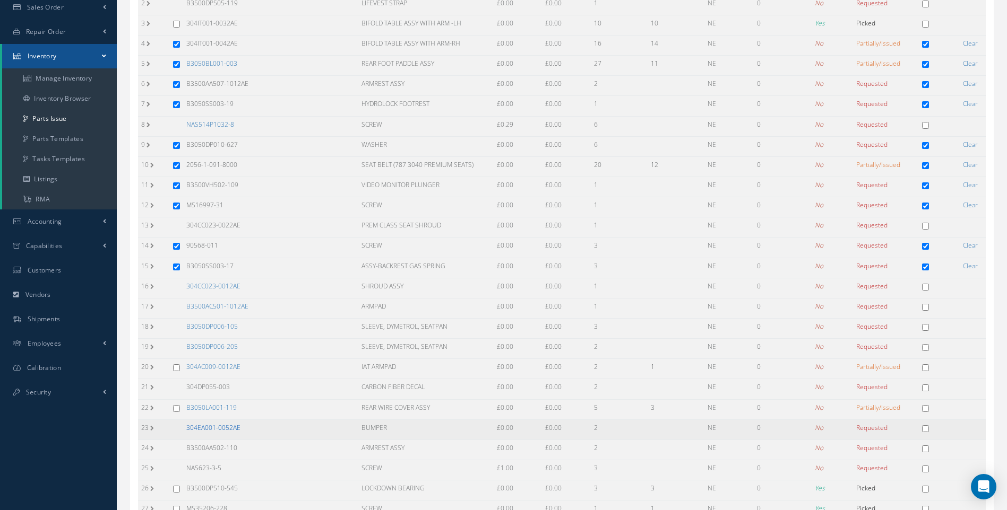
click at [224, 427] on link "304EA001-0052AE" at bounding box center [213, 427] width 54 height 9
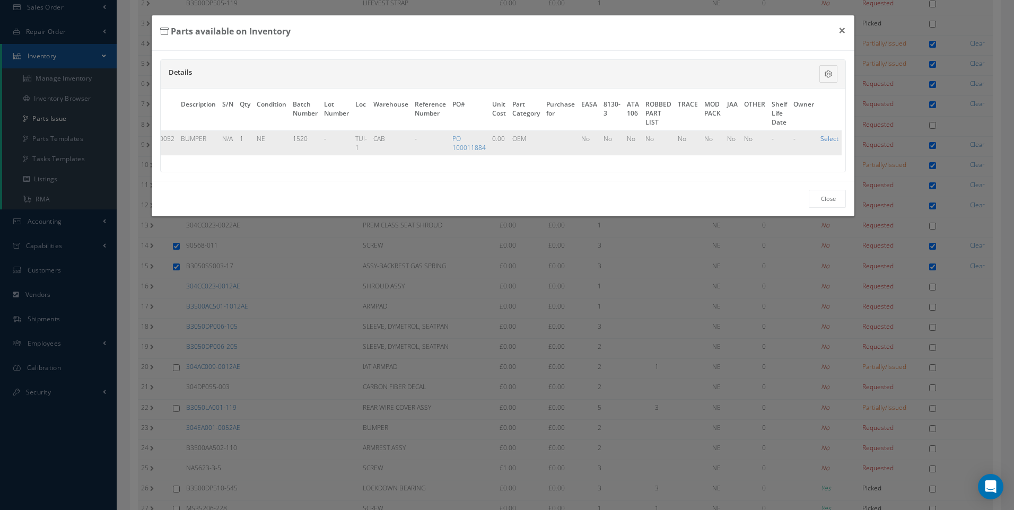
click at [830, 139] on link "Select" at bounding box center [830, 138] width 18 height 9
checkbox input "true"
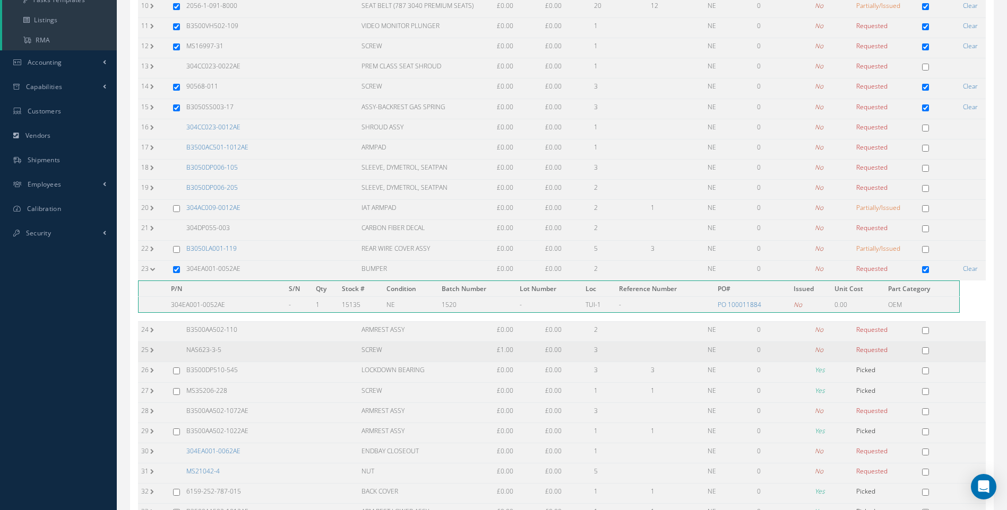
scroll to position [424, 0]
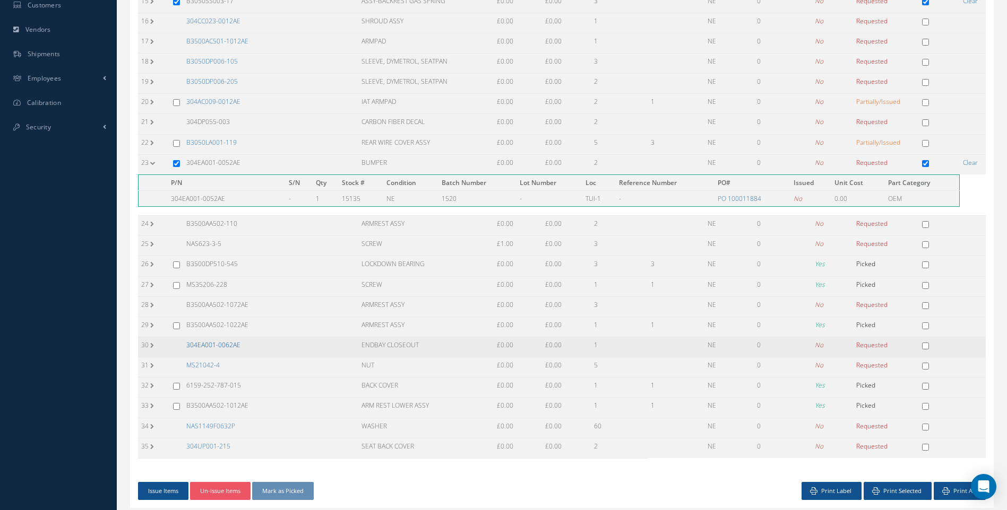
click at [228, 344] on link "304EA001-0062AE" at bounding box center [213, 345] width 54 height 9
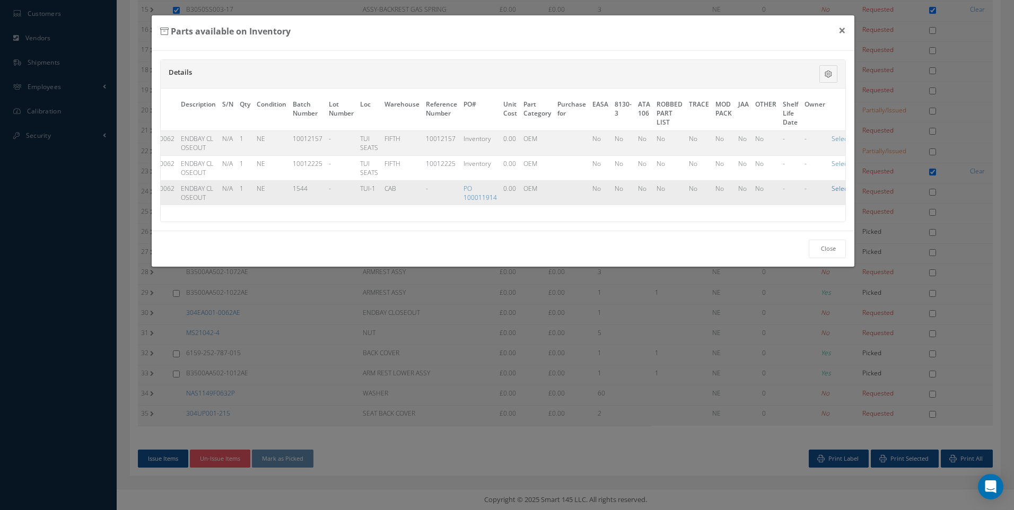
click at [832, 187] on link "Select" at bounding box center [841, 188] width 18 height 9
checkbox input "true"
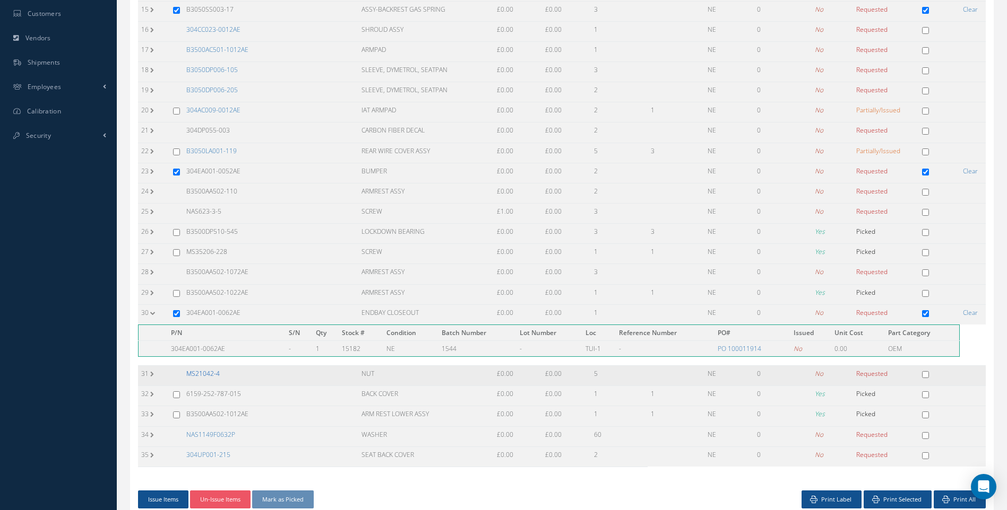
click at [212, 374] on link "MS21042-4" at bounding box center [202, 373] width 33 height 9
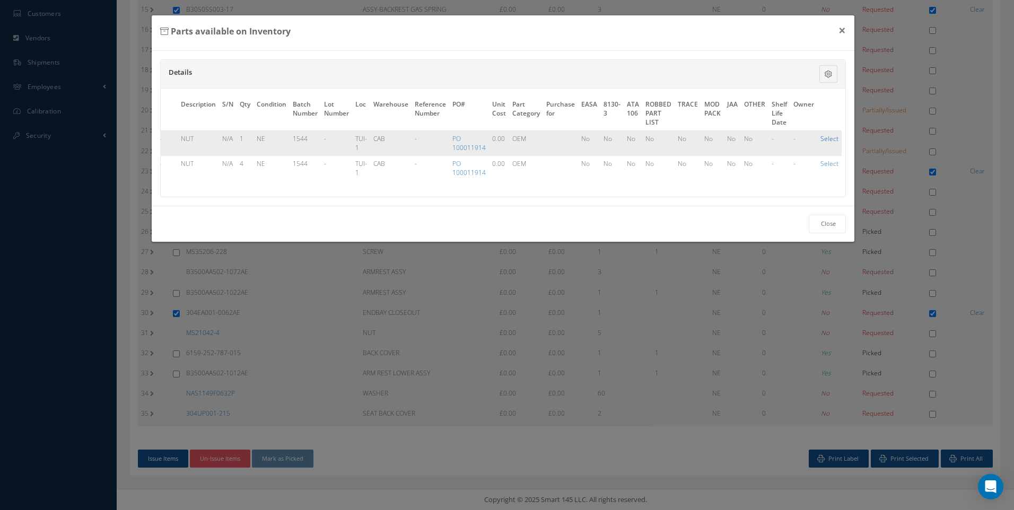
click at [832, 139] on link "Select" at bounding box center [830, 138] width 18 height 9
checkbox input "true"
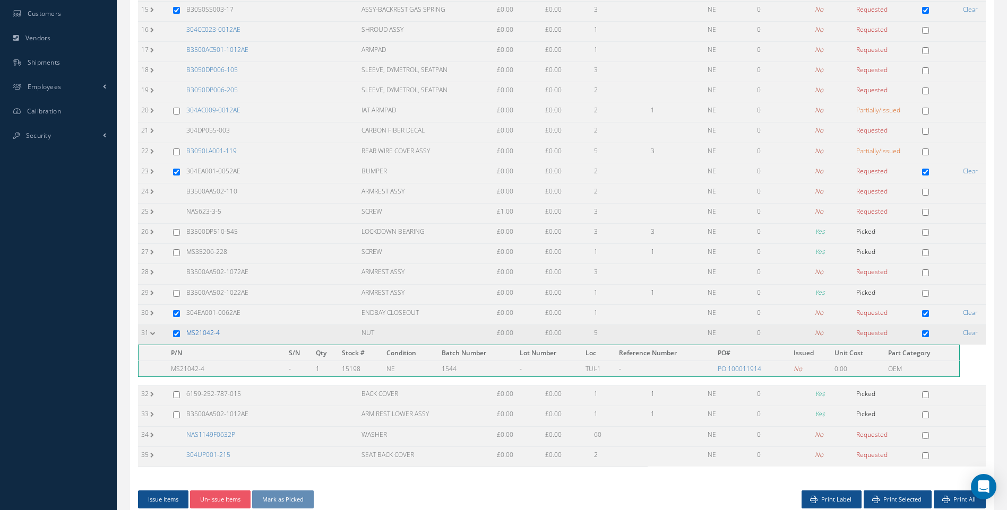
click at [205, 334] on link "MS21042-4" at bounding box center [202, 332] width 33 height 9
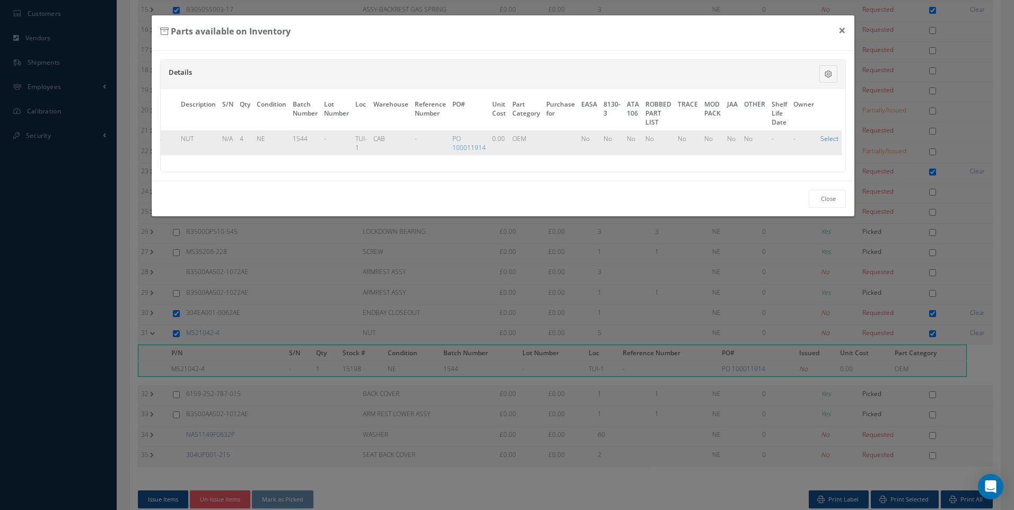
click at [827, 140] on link "Select" at bounding box center [830, 138] width 18 height 9
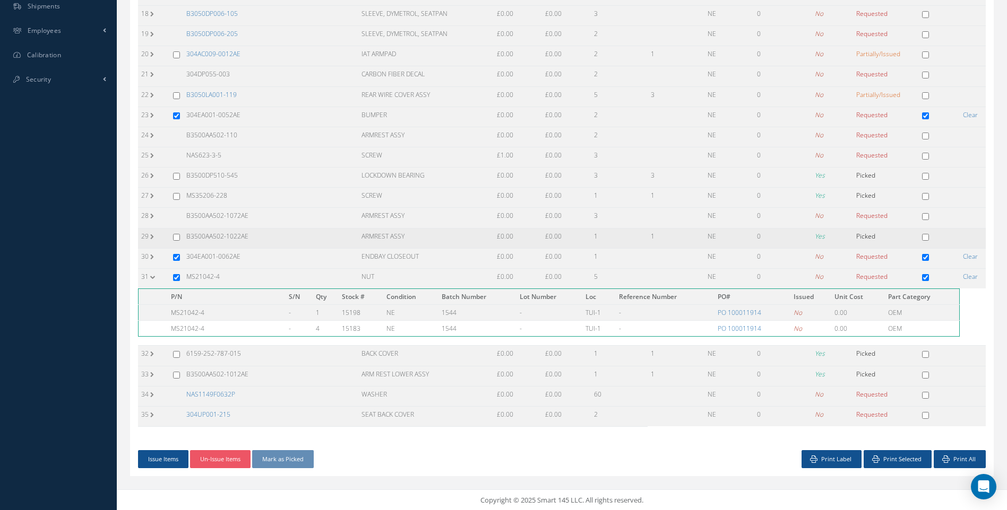
scroll to position [473, 0]
click at [216, 393] on link "NAS1149F0632P" at bounding box center [210, 393] width 49 height 9
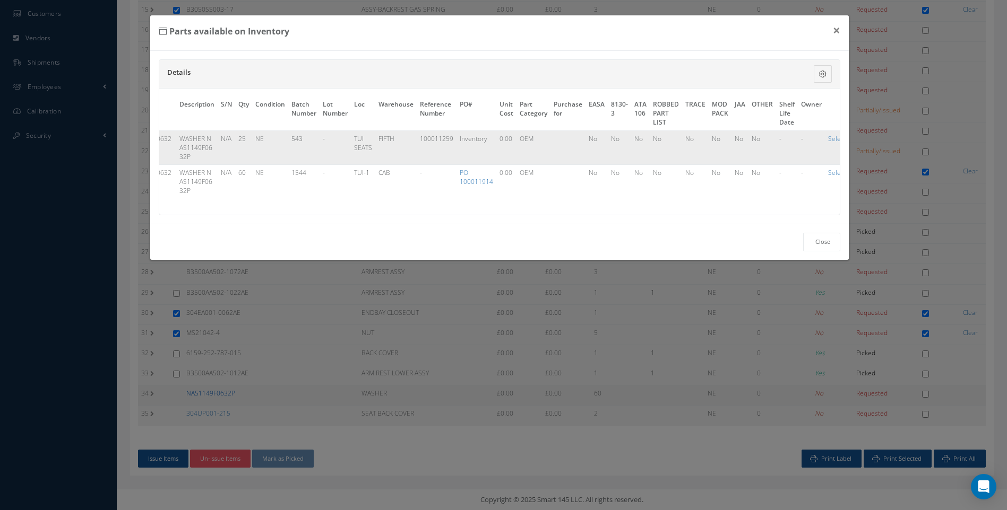
scroll to position [416, 0]
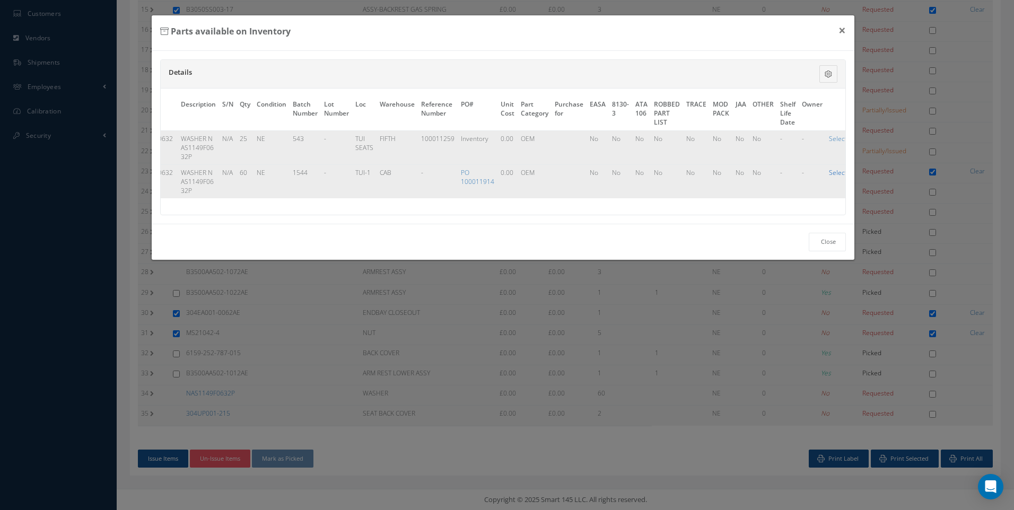
click at [833, 172] on link "Select" at bounding box center [838, 172] width 18 height 9
checkbox input "true"
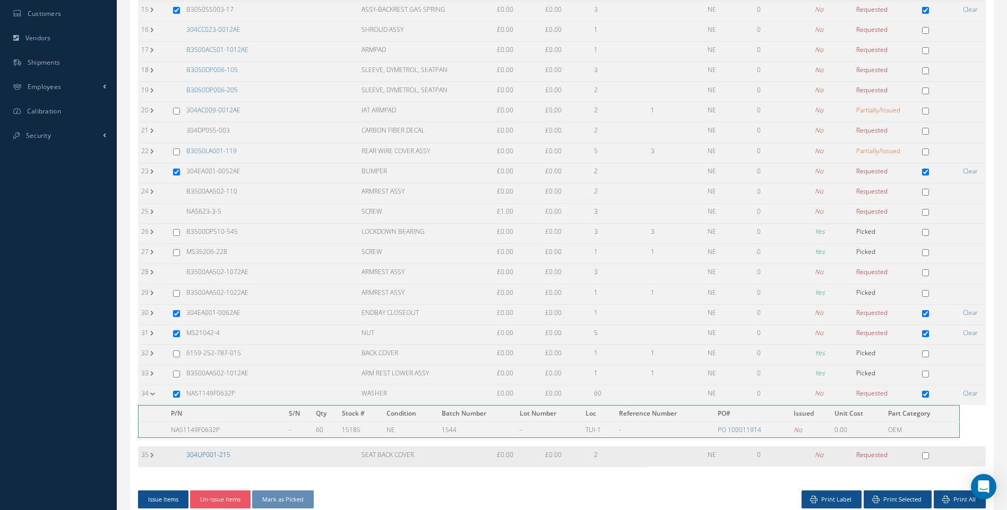
click at [213, 454] on link "304UP001-215" at bounding box center [208, 454] width 44 height 9
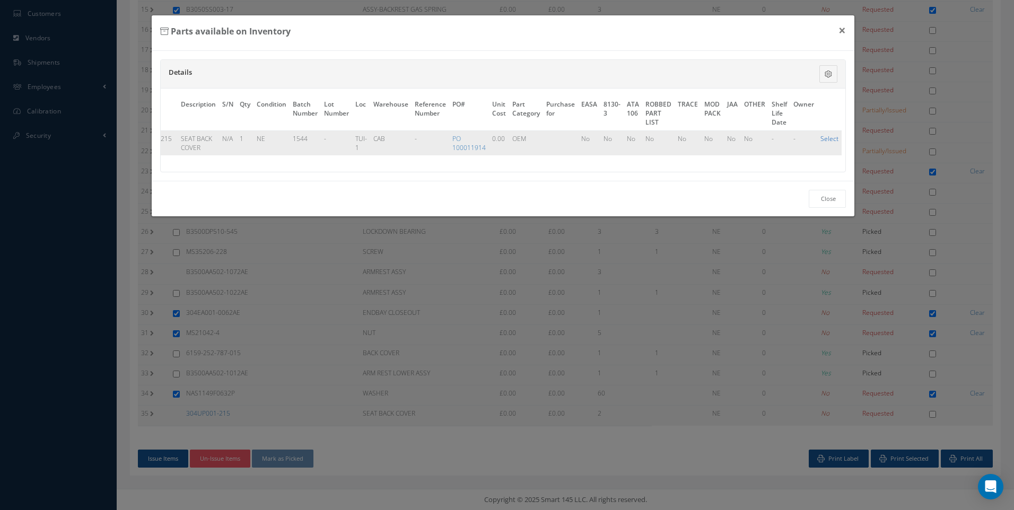
click at [829, 136] on link "Select" at bounding box center [830, 138] width 18 height 9
checkbox input "true"
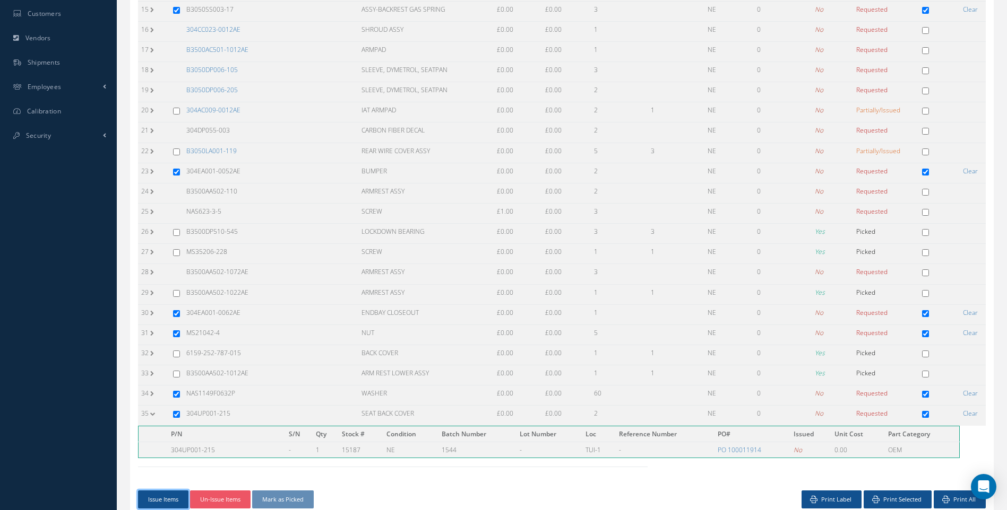
click at [178, 502] on button "Issue Items" at bounding box center [163, 500] width 50 height 19
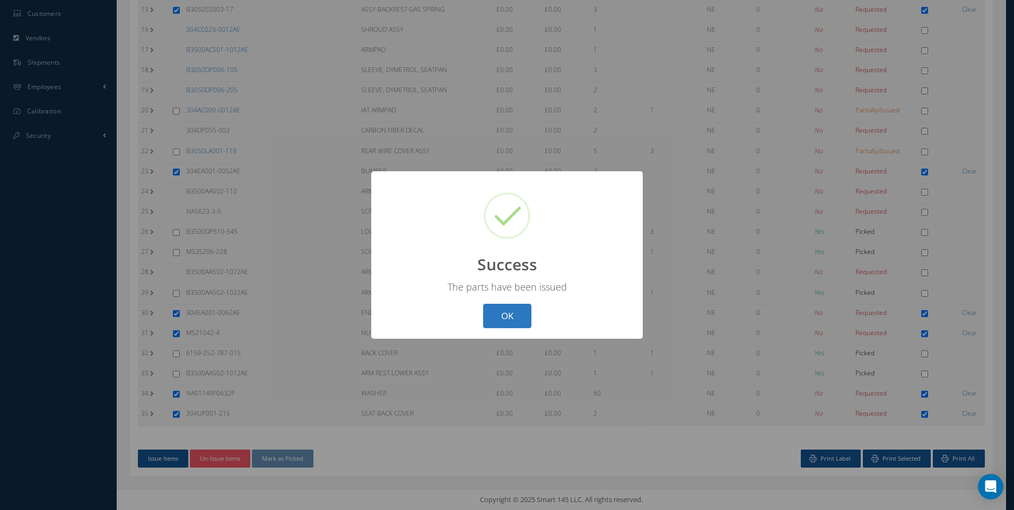
click at [505, 315] on button "OK" at bounding box center [507, 316] width 48 height 25
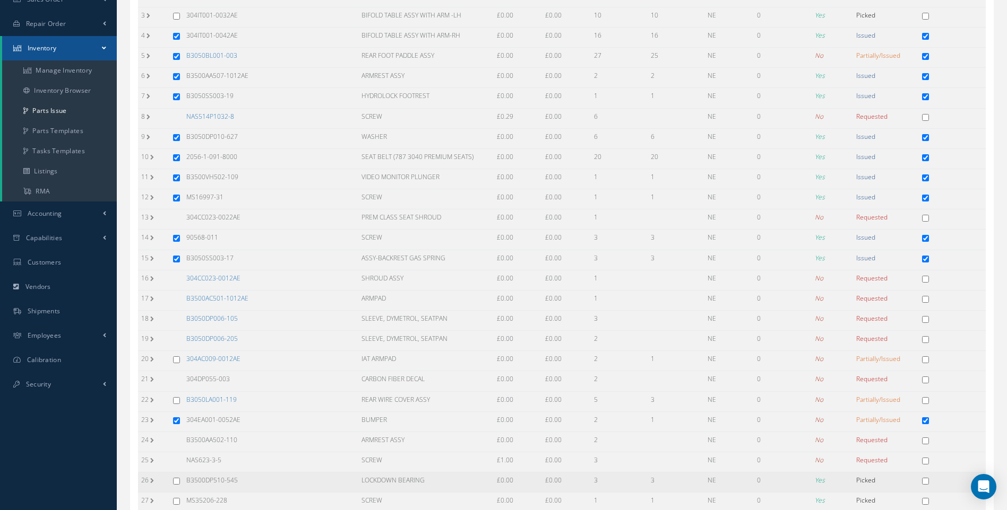
scroll to position [151, 0]
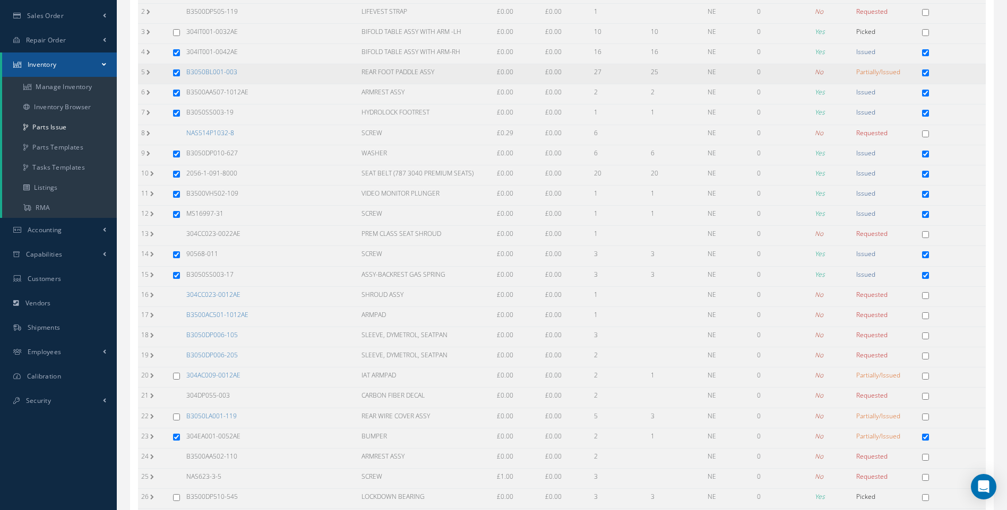
click at [175, 72] on input "checkbox" at bounding box center [176, 73] width 7 height 7
checkbox input "false"
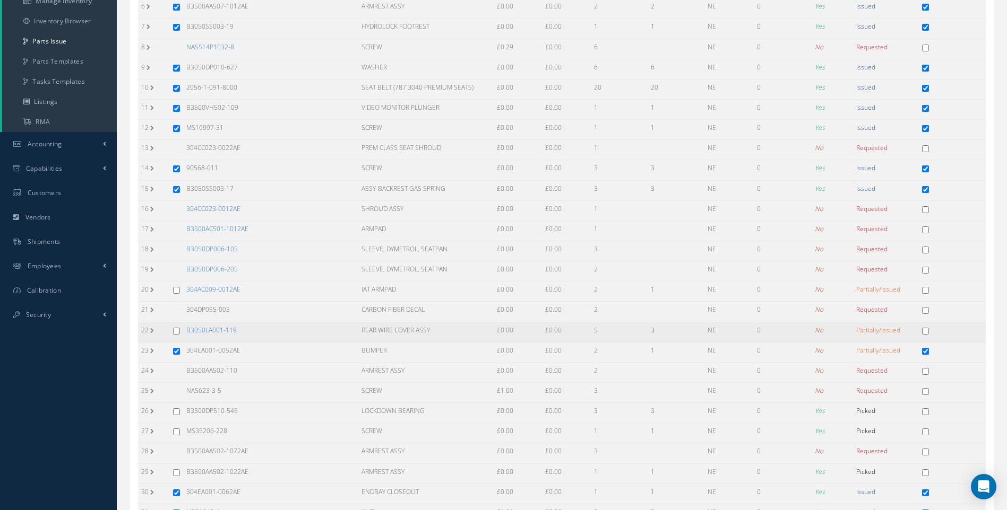
scroll to position [416, 0]
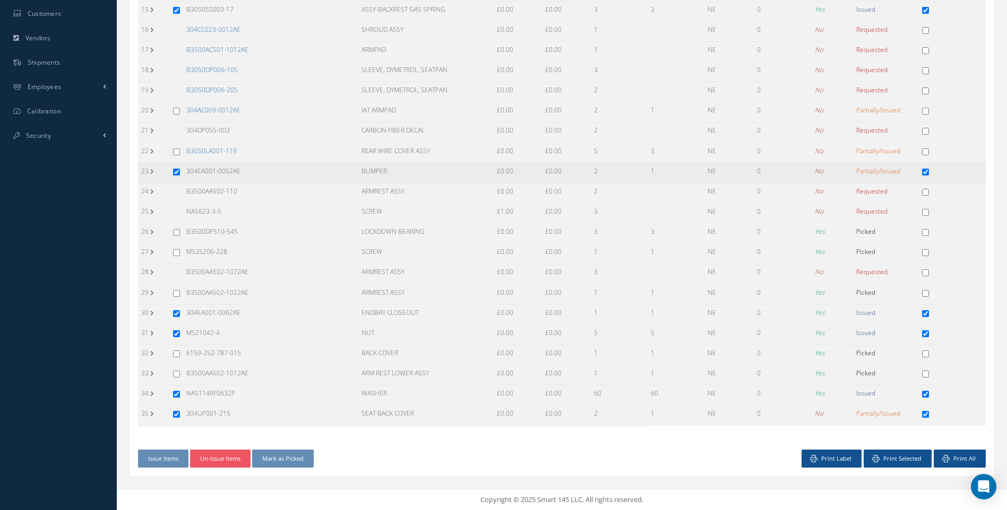
click at [177, 172] on input "checkbox" at bounding box center [176, 172] width 7 height 7
checkbox input "false"
click at [177, 415] on input "checkbox" at bounding box center [176, 414] width 7 height 7
checkbox input "false"
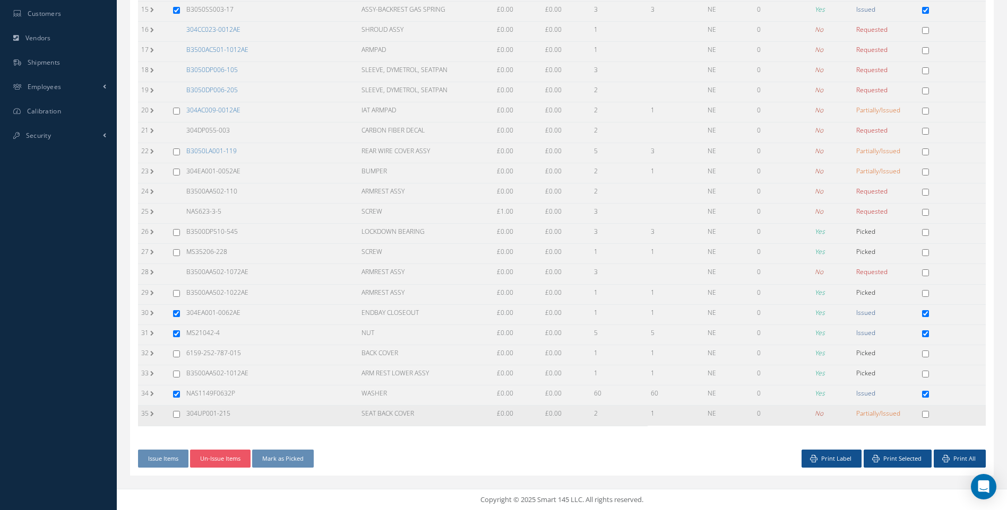
checkbox input "false"
click at [276, 455] on button "Mark as Picked" at bounding box center [283, 459] width 62 height 19
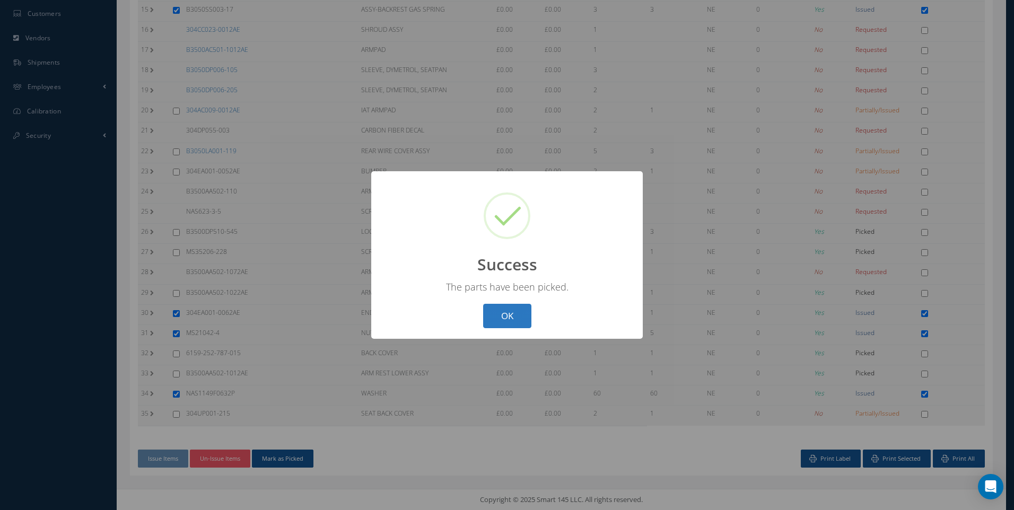
click at [502, 327] on button "OK" at bounding box center [507, 316] width 48 height 25
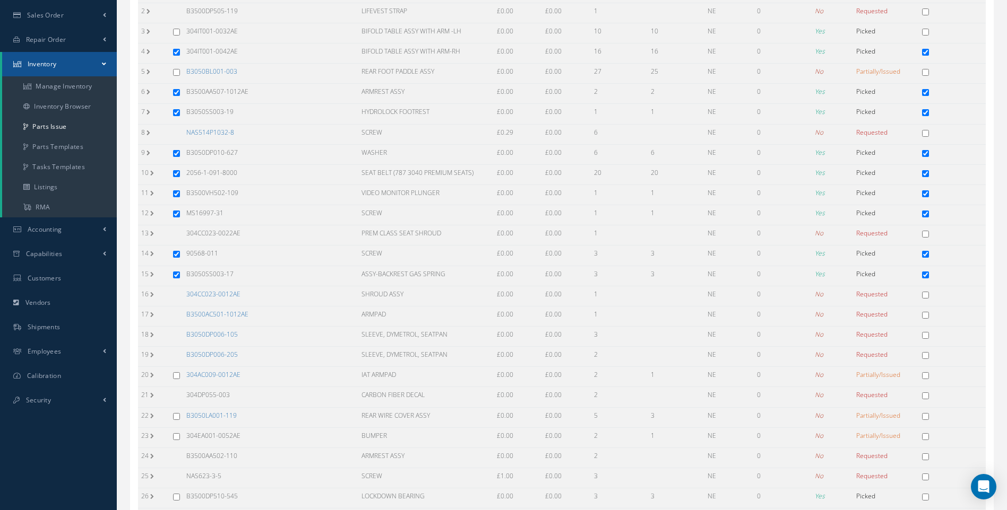
scroll to position [151, 0]
click at [224, 70] on link "B3050BL001-003" at bounding box center [211, 71] width 51 height 9
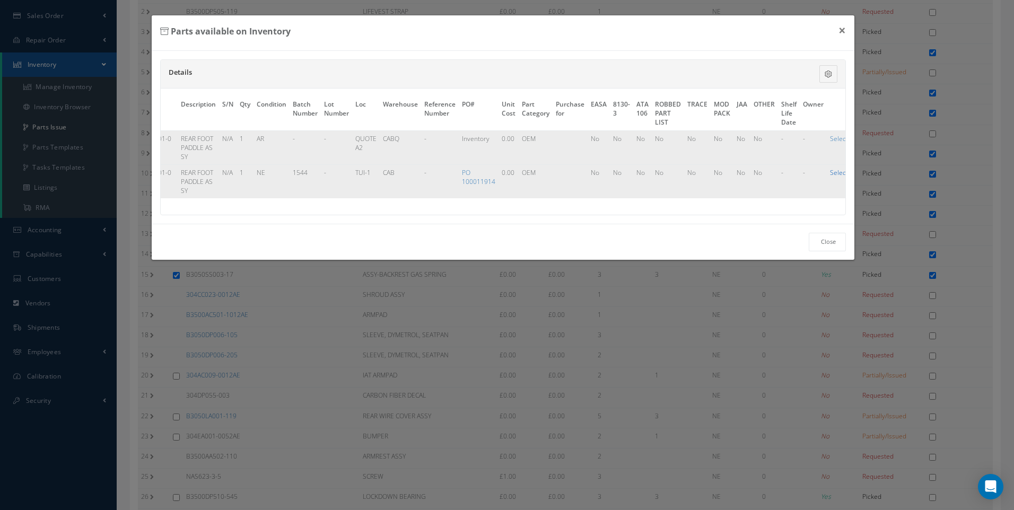
click at [836, 173] on link "Select" at bounding box center [839, 172] width 18 height 9
checkbox input "true"
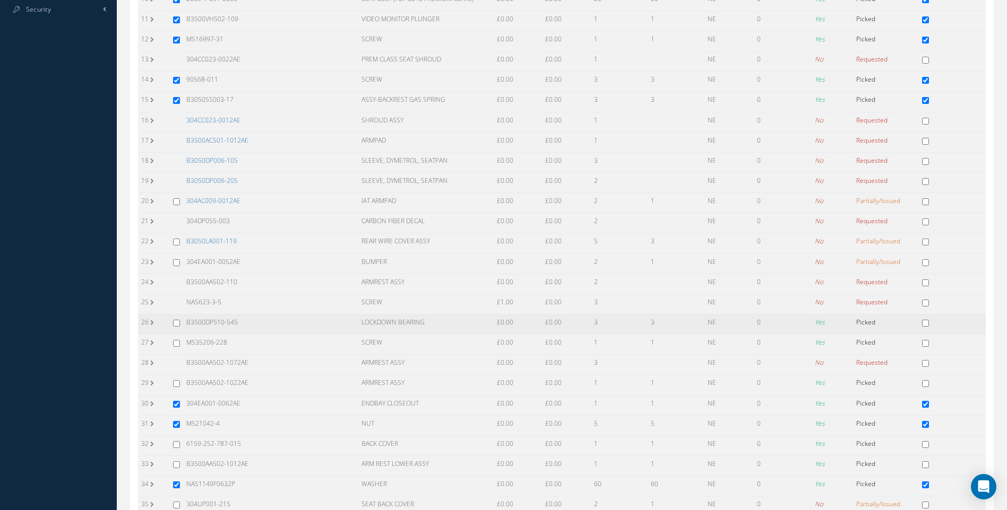
scroll to position [633, 0]
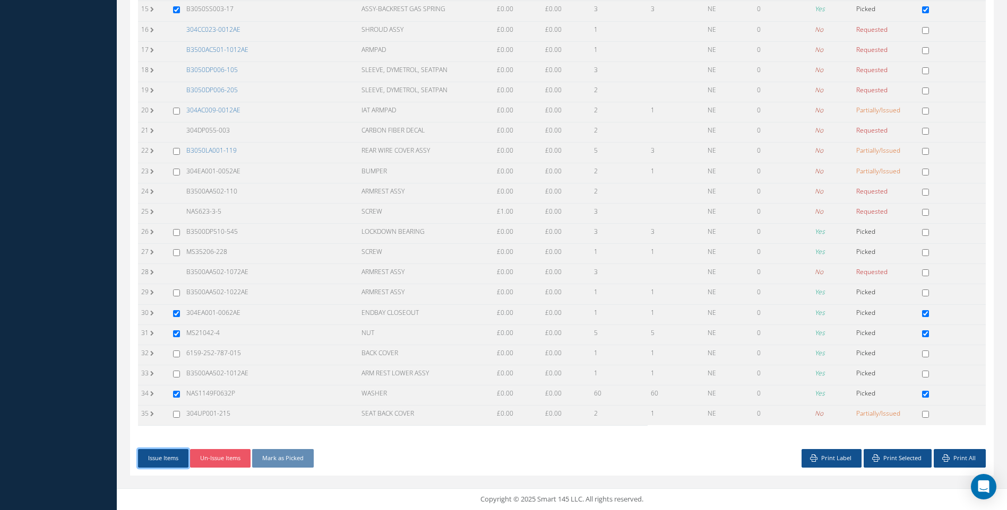
click at [172, 461] on button "Issue Items" at bounding box center [163, 458] width 50 height 19
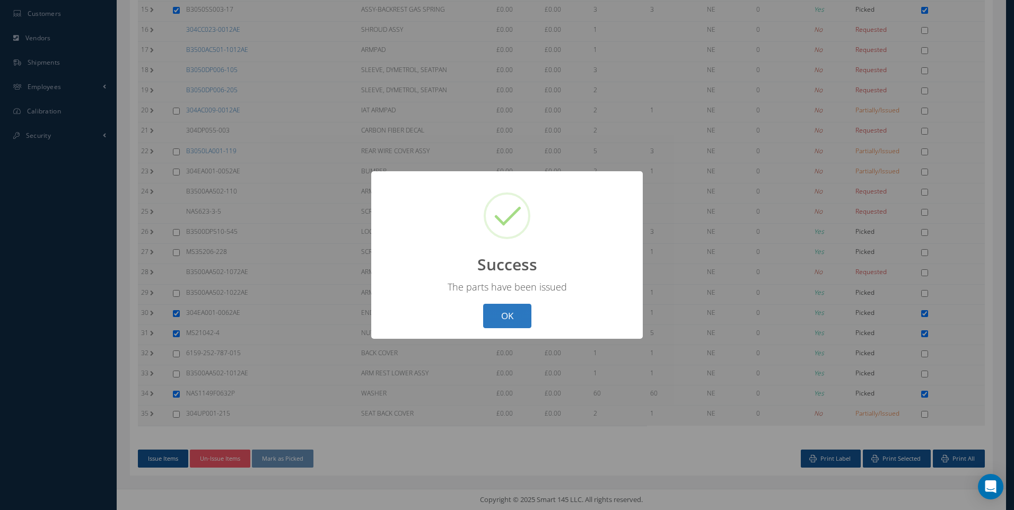
click at [507, 306] on button "OK" at bounding box center [507, 316] width 48 height 25
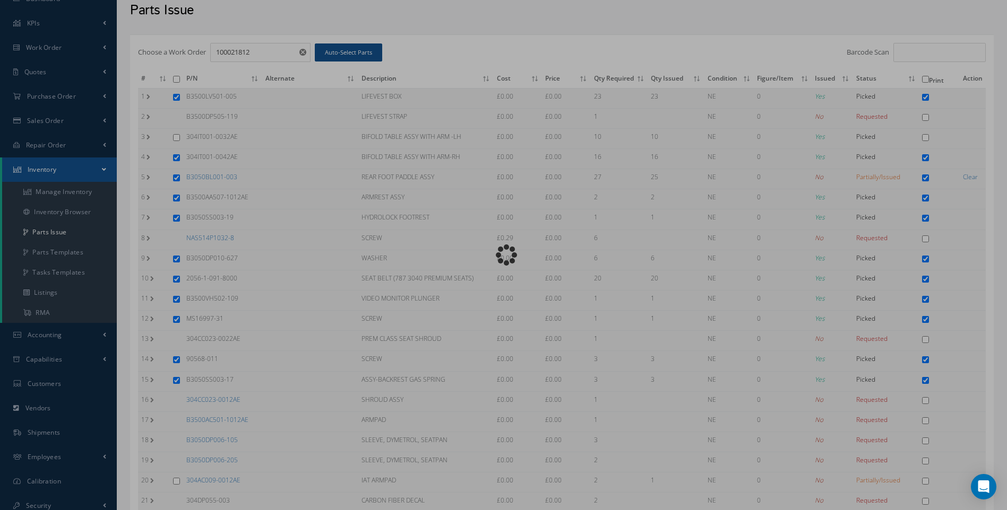
scroll to position [0, 0]
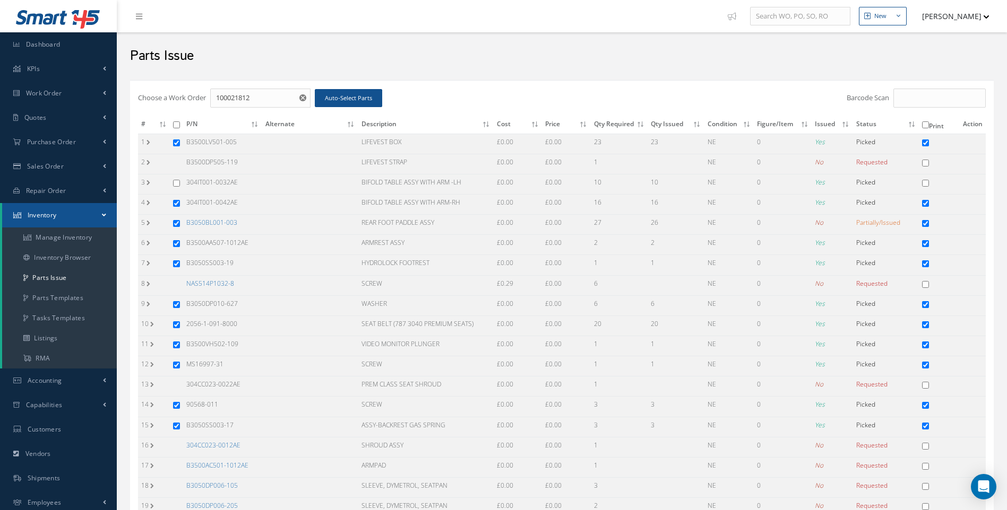
click at [176, 125] on input "checkbox" at bounding box center [176, 125] width 7 height 7
checkbox input "true"
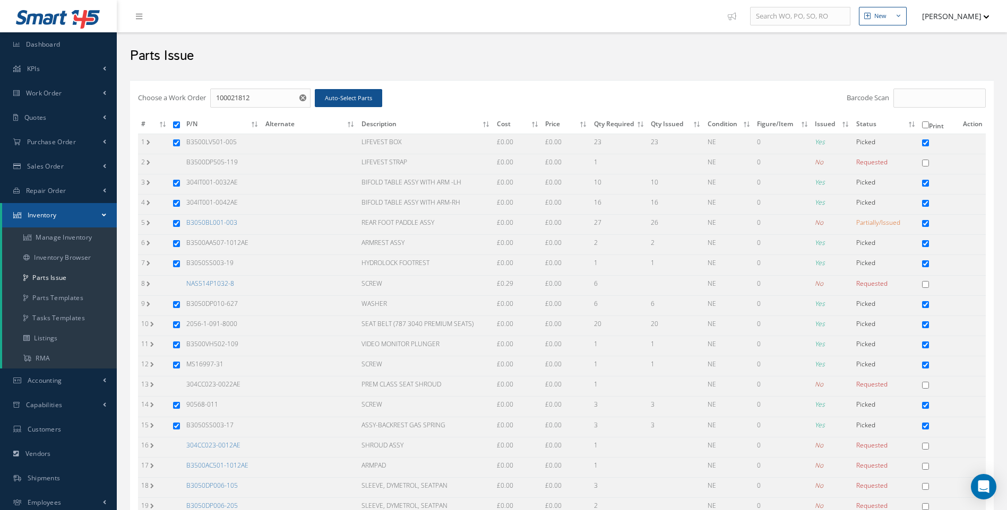
checkbox input "true"
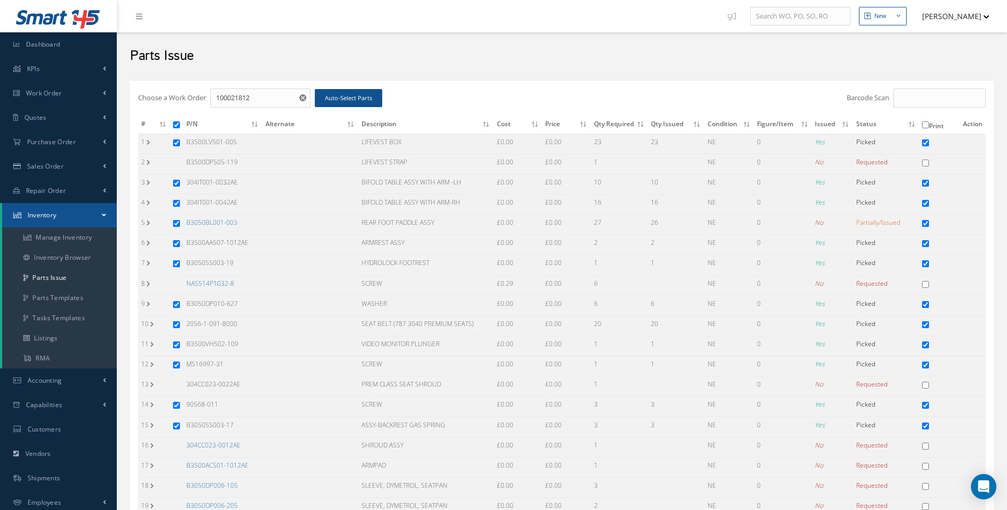
checkbox input "true"
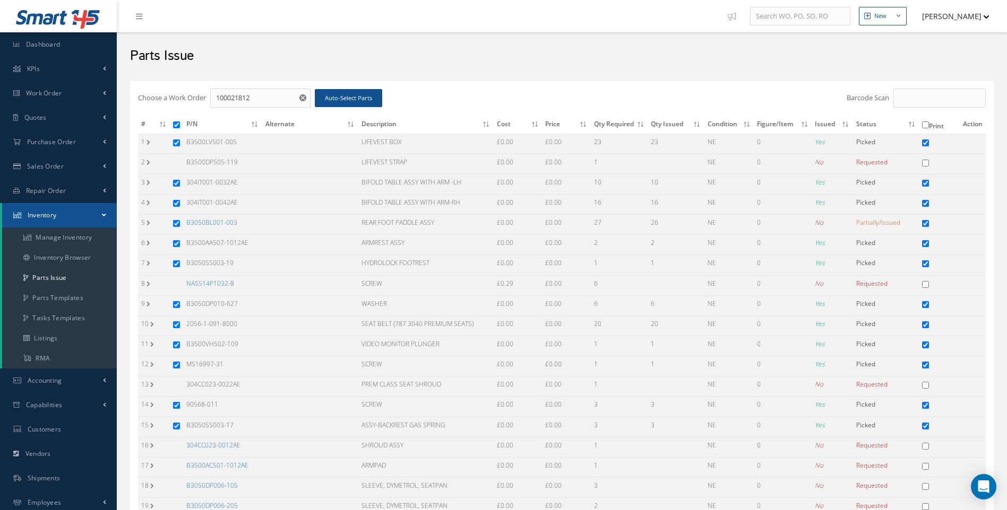
checkbox input "true"
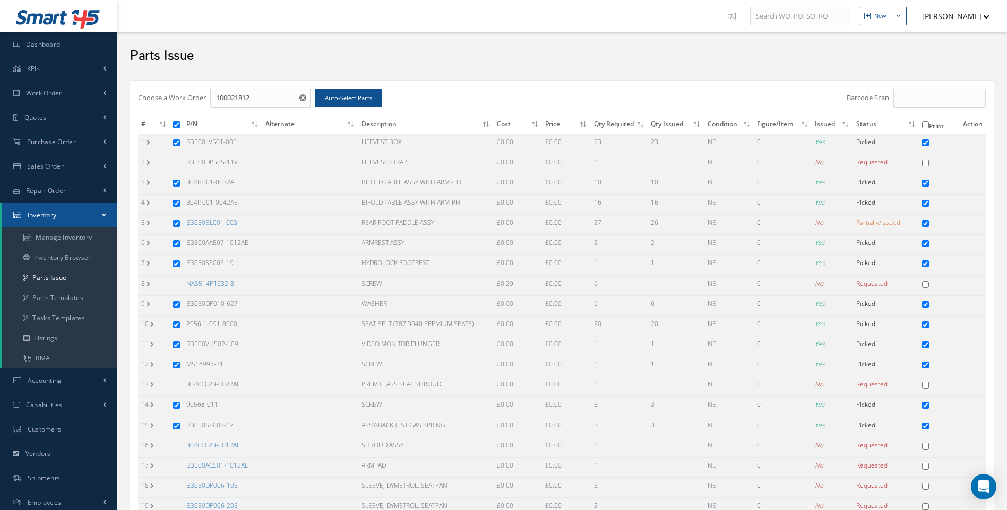
checkbox input "true"
click at [176, 125] on input "checkbox" at bounding box center [176, 125] width 7 height 7
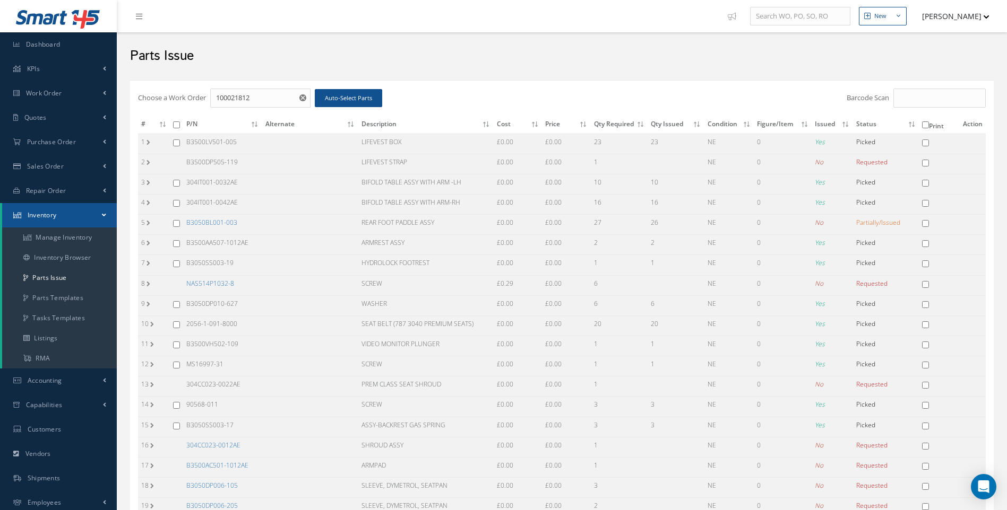
checkbox input "false"
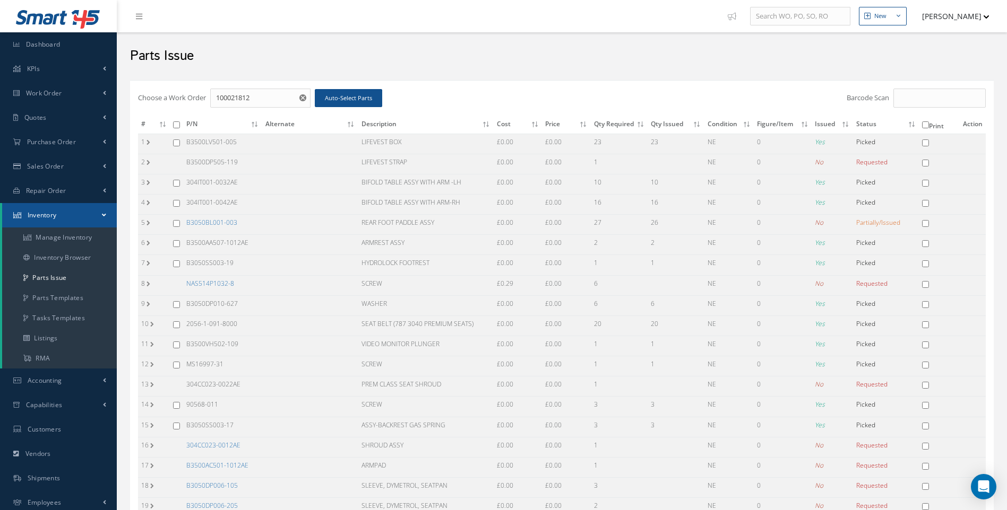
checkbox input "false"
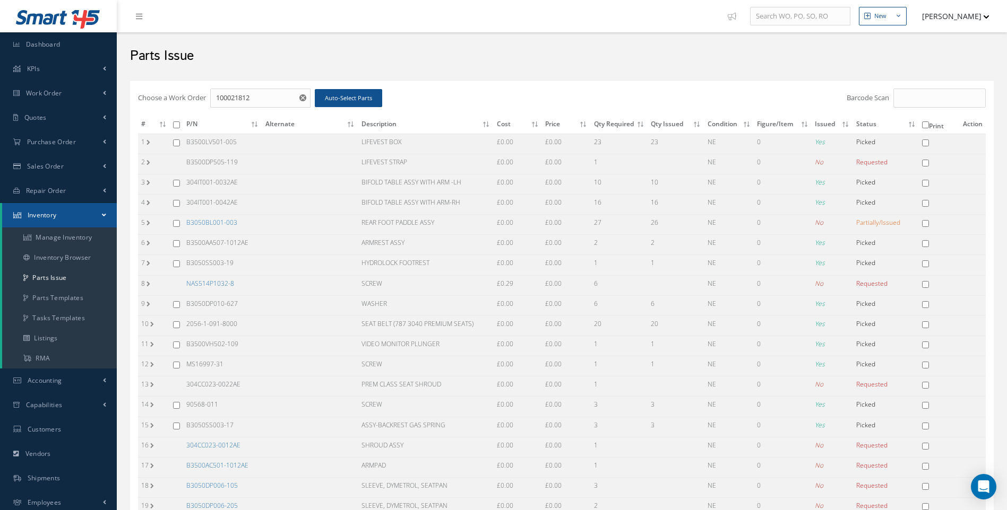
checkbox input "false"
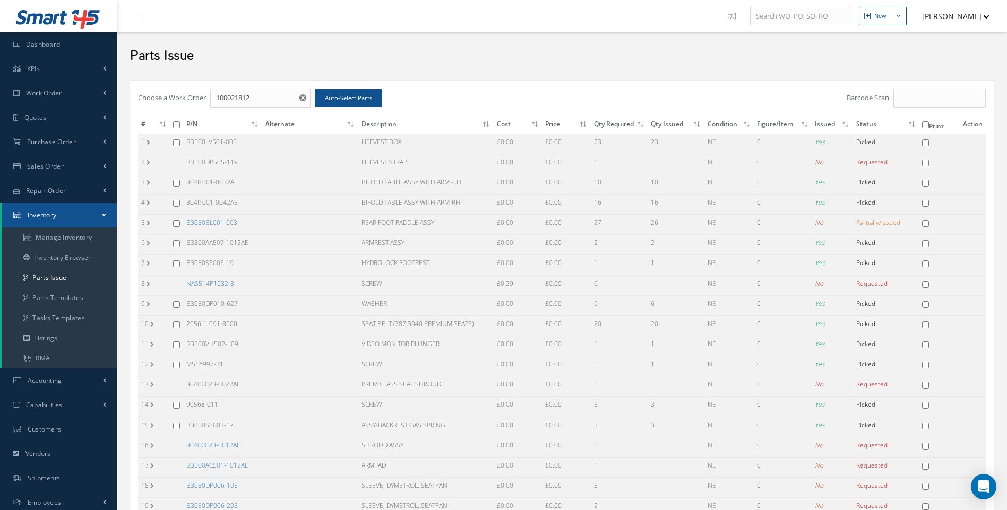
checkbox input "false"
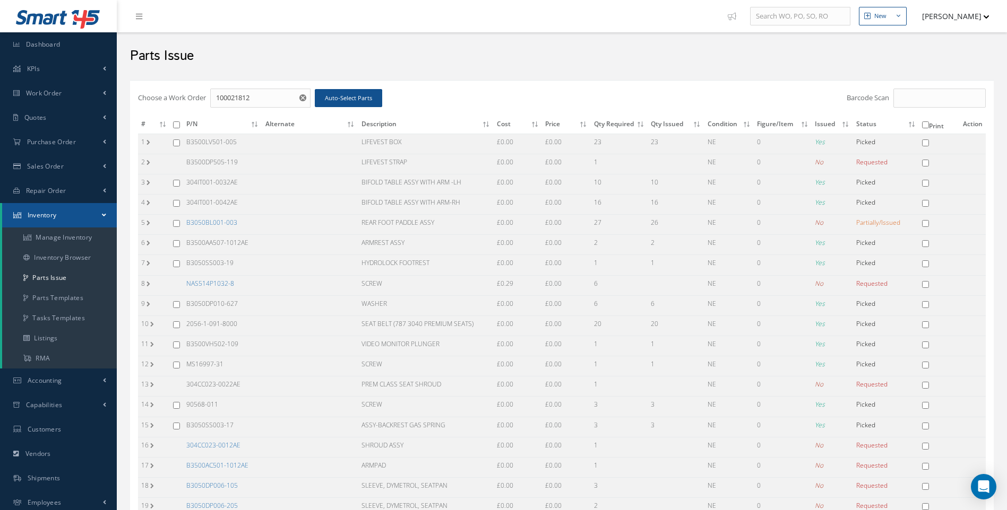
checkbox input "false"
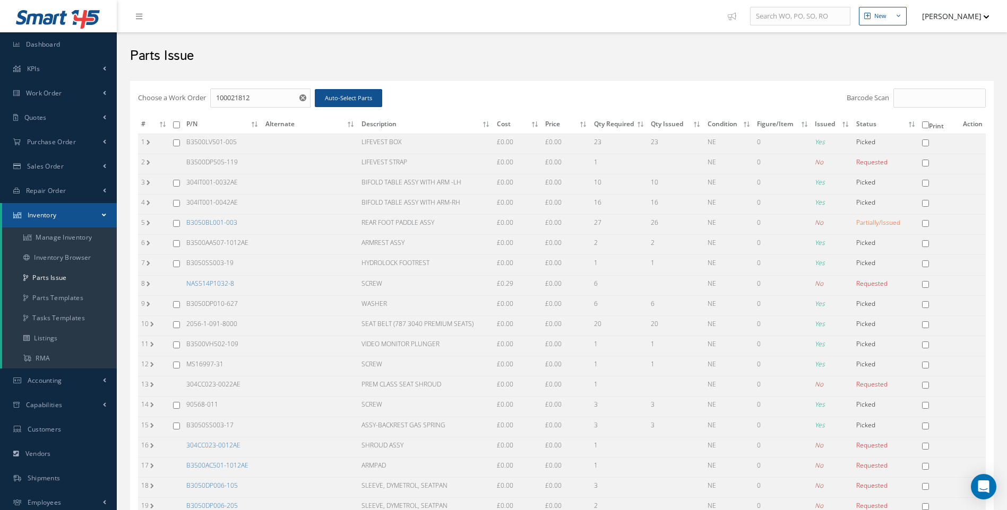
checkbox input "false"
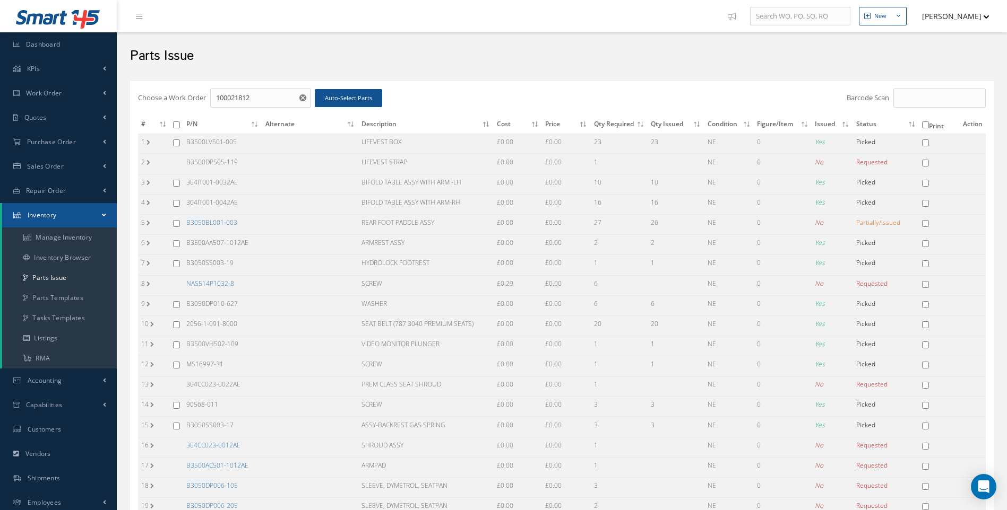
checkbox input "false"
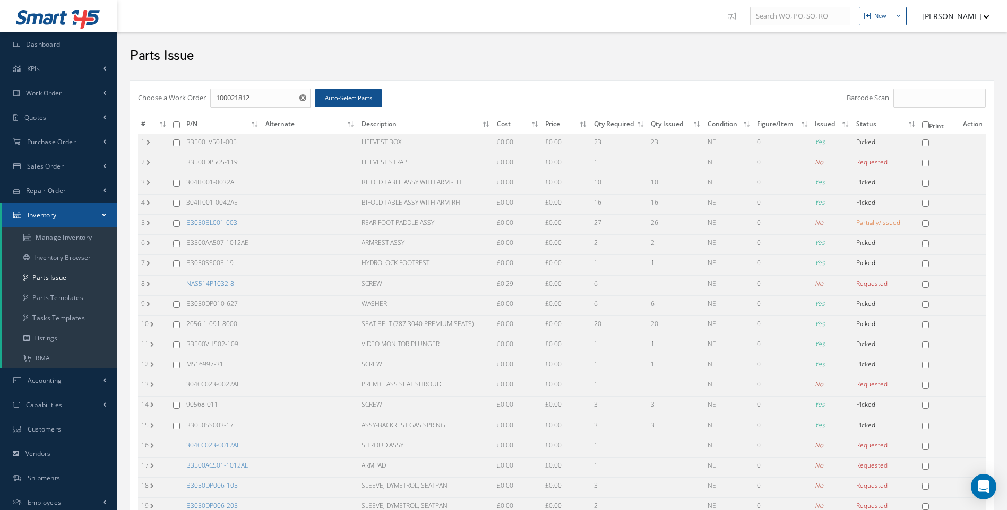
checkbox input "false"
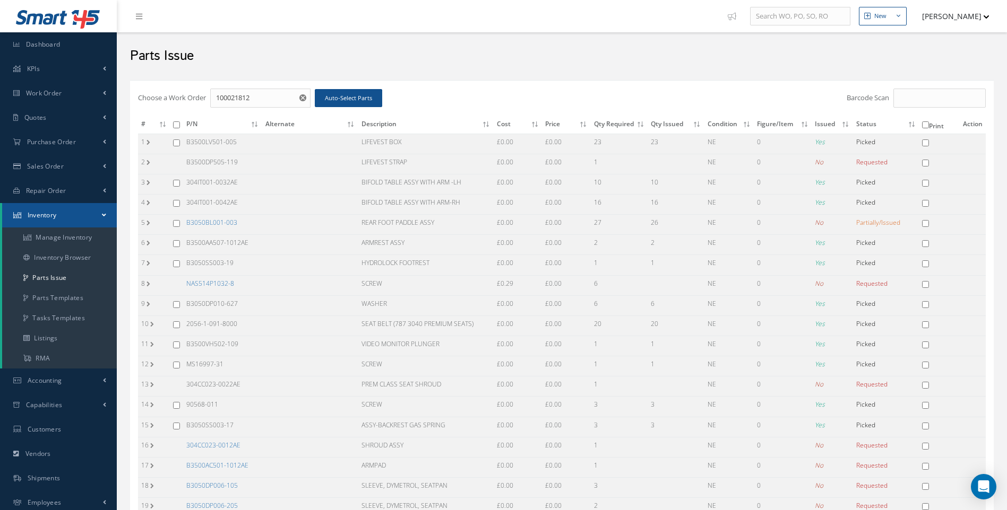
checkbox input "false"
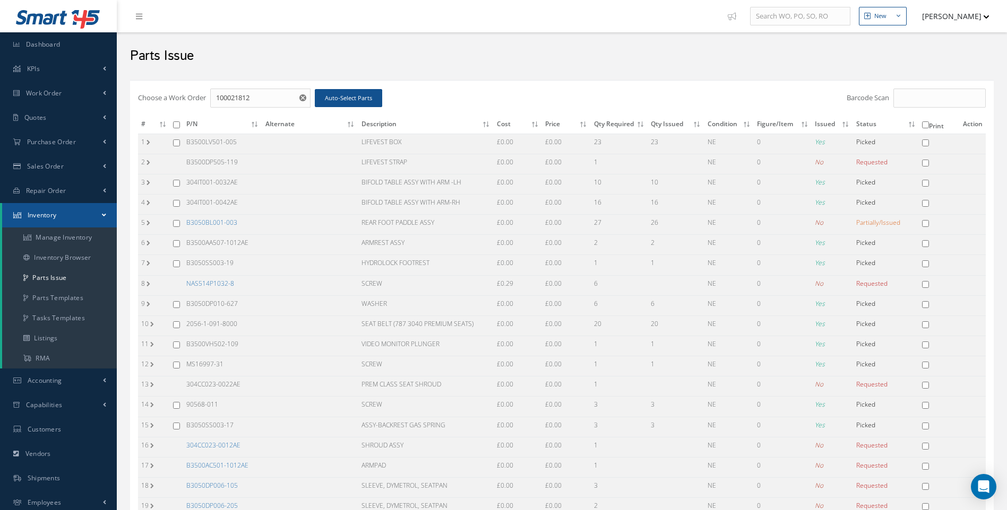
checkbox input "false"
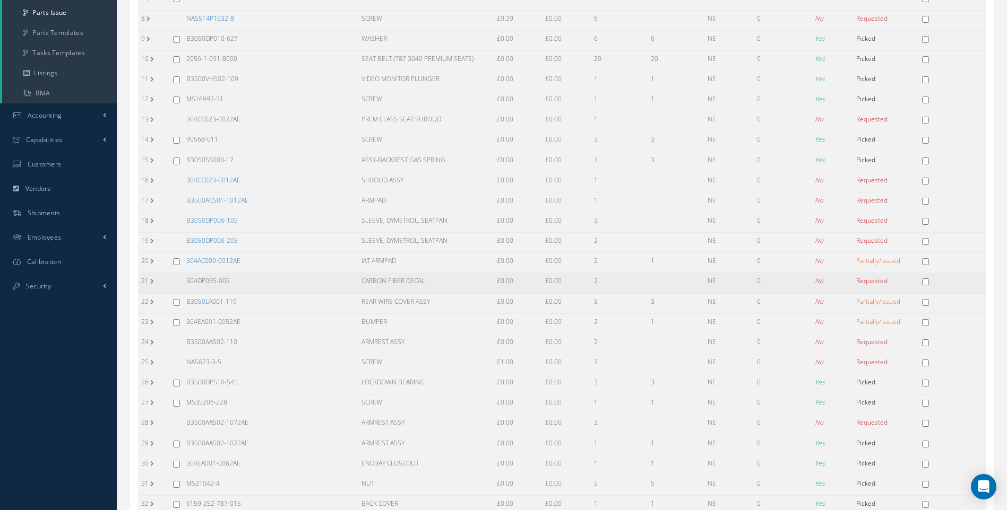
scroll to position [416, 0]
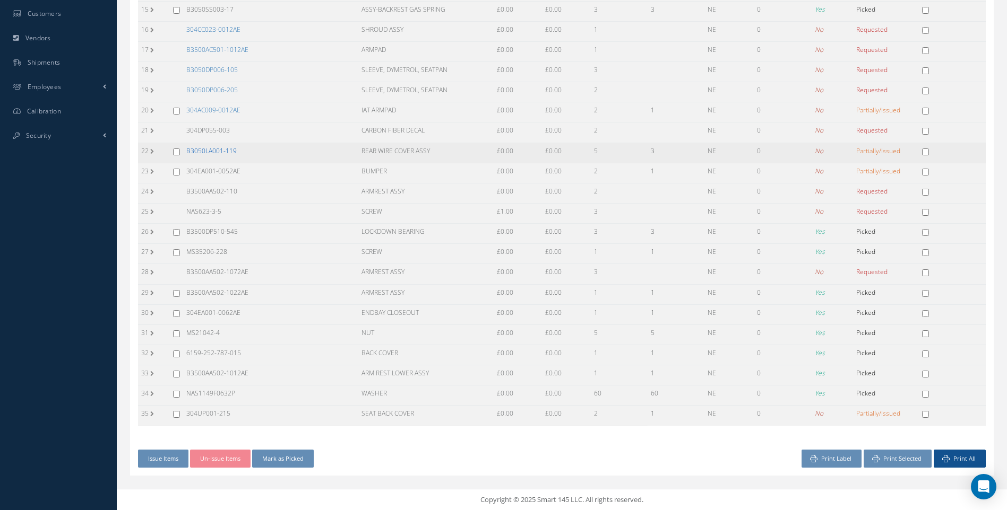
click at [204, 152] on link "B3050LA001-119" at bounding box center [211, 150] width 50 height 9
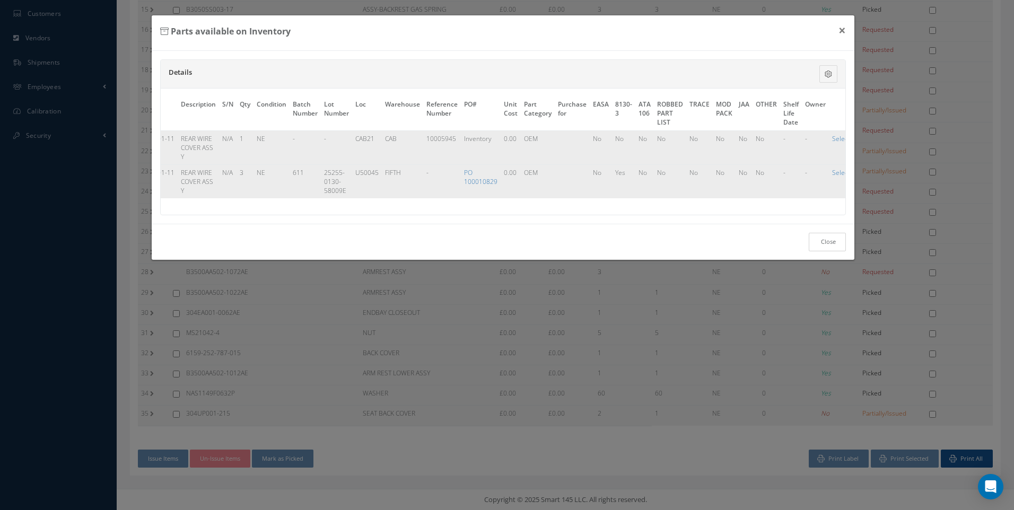
click at [824, 249] on link "Close" at bounding box center [827, 242] width 37 height 19
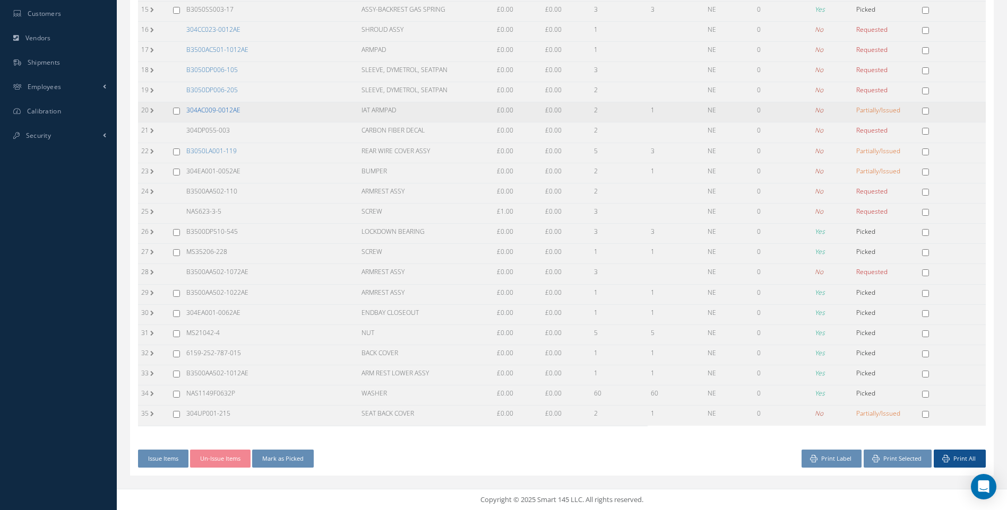
click at [229, 112] on link "304AC009-0012AE" at bounding box center [213, 110] width 54 height 9
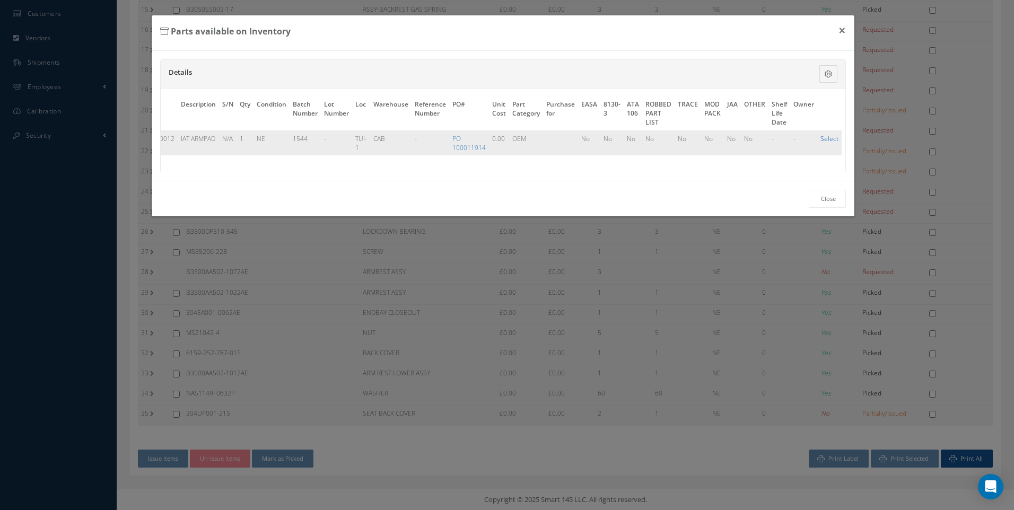
click at [832, 138] on link "Select" at bounding box center [830, 138] width 18 height 9
checkbox input "true"
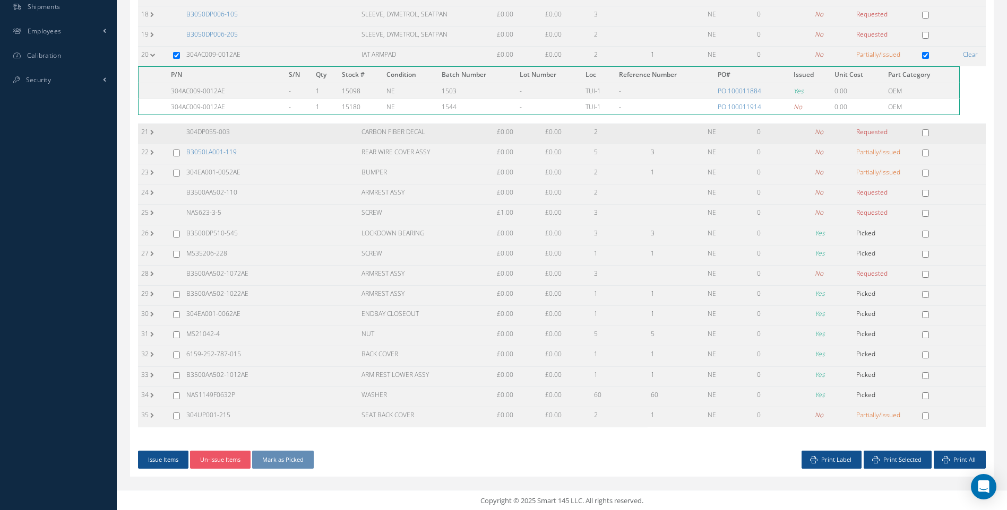
scroll to position [473, 0]
click at [179, 457] on button "Issue Items" at bounding box center [163, 459] width 50 height 19
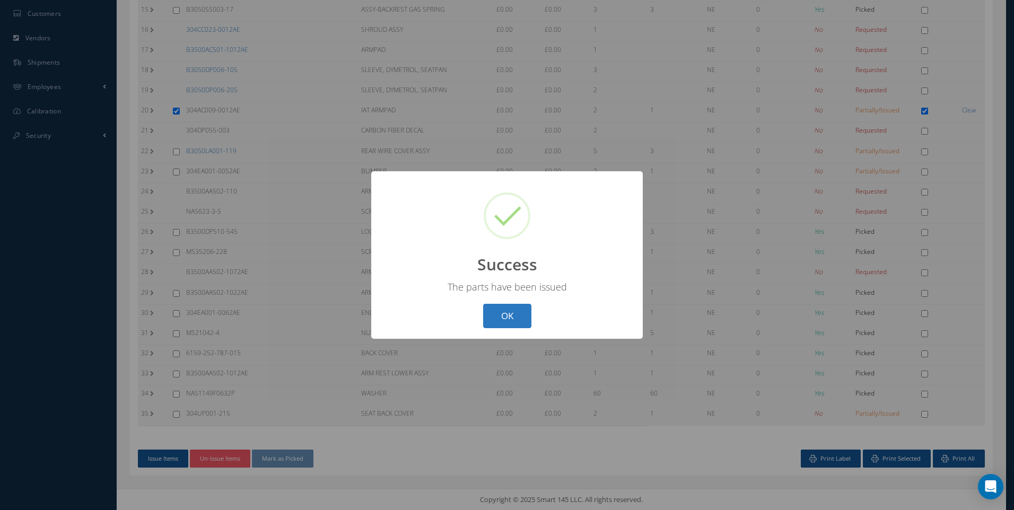
click at [511, 308] on button "OK" at bounding box center [507, 316] width 48 height 25
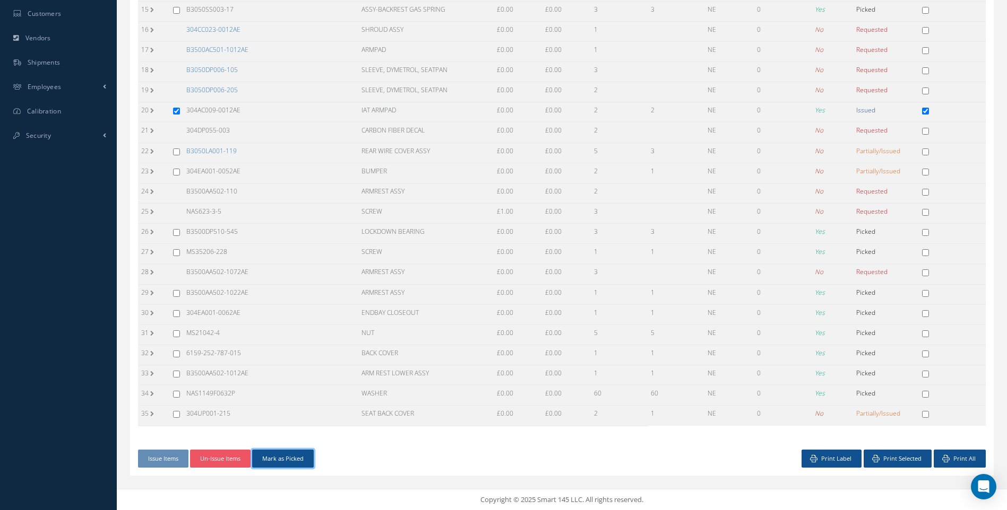
click at [284, 459] on button "Mark as Picked" at bounding box center [283, 459] width 62 height 19
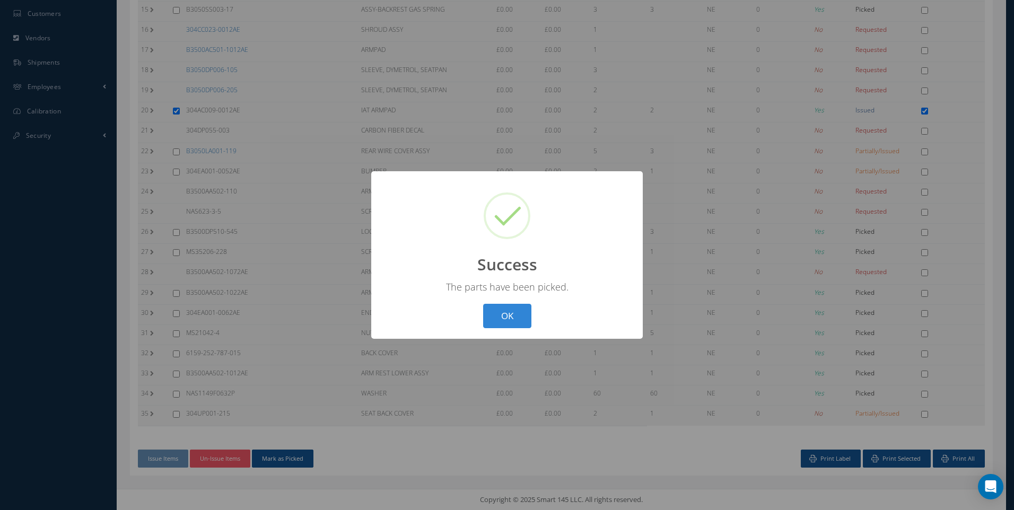
drag, startPoint x: 509, startPoint y: 319, endPoint x: 494, endPoint y: 310, distance: 17.4
click at [499, 317] on button "OK" at bounding box center [507, 316] width 48 height 25
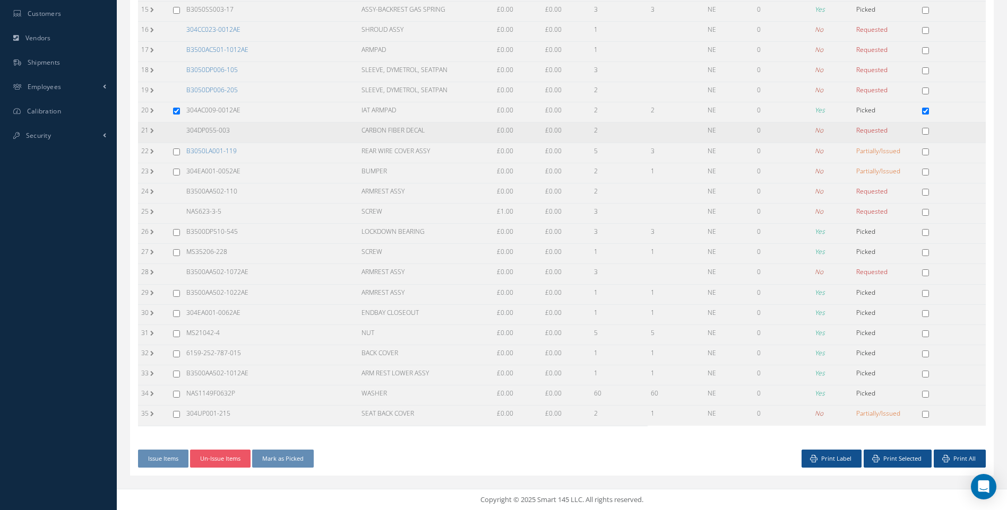
scroll to position [363, 0]
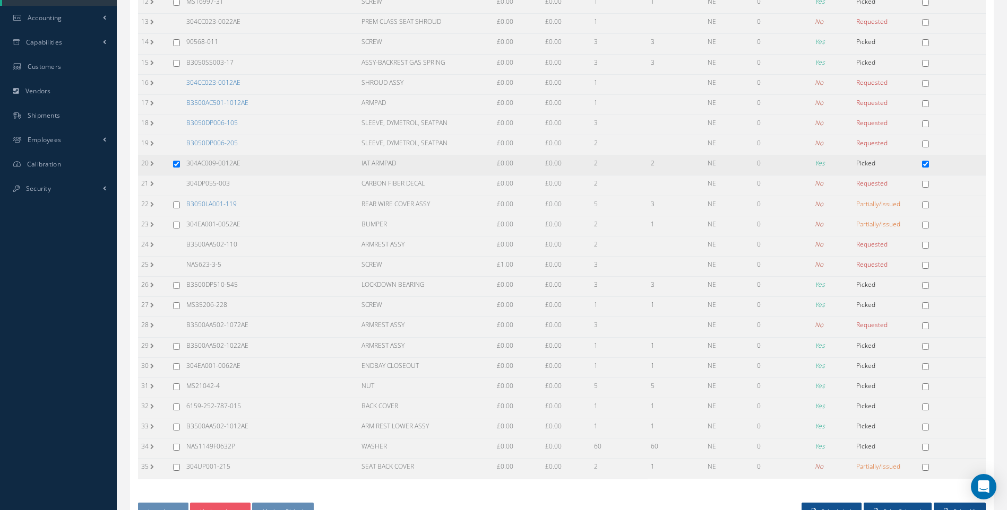
click at [174, 162] on input "checkbox" at bounding box center [176, 164] width 7 height 7
checkbox input "false"
click at [220, 143] on link "B3050DP006-205" at bounding box center [211, 142] width 51 height 9
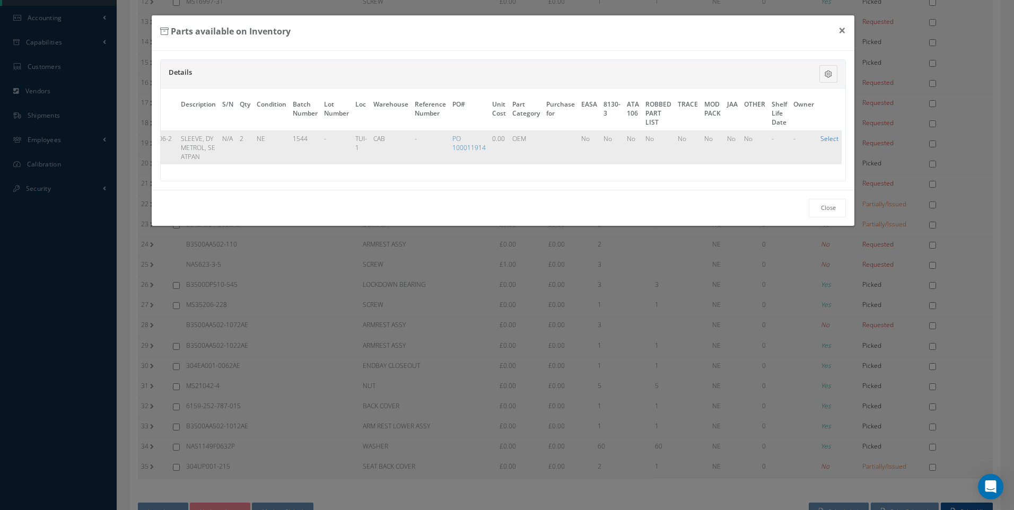
click at [821, 141] on link "Select" at bounding box center [830, 138] width 18 height 9
checkbox input "true"
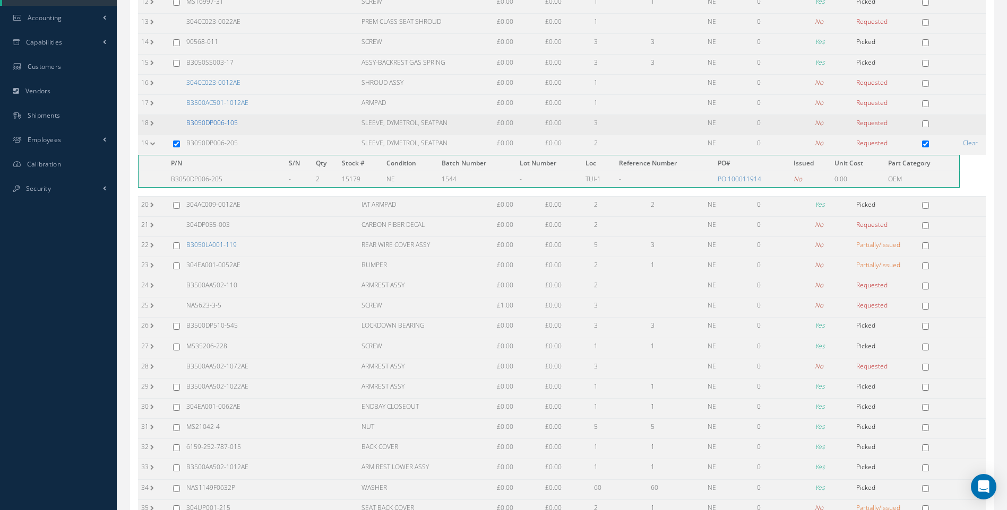
click at [221, 123] on link "B3050DP006-105" at bounding box center [211, 122] width 51 height 9
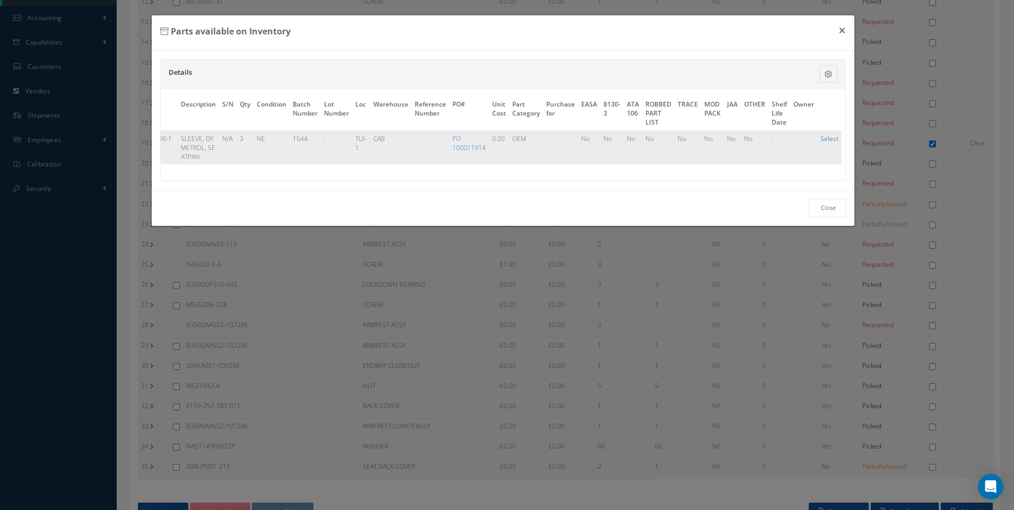
click at [821, 136] on link "Select" at bounding box center [830, 138] width 18 height 9
checkbox input "true"
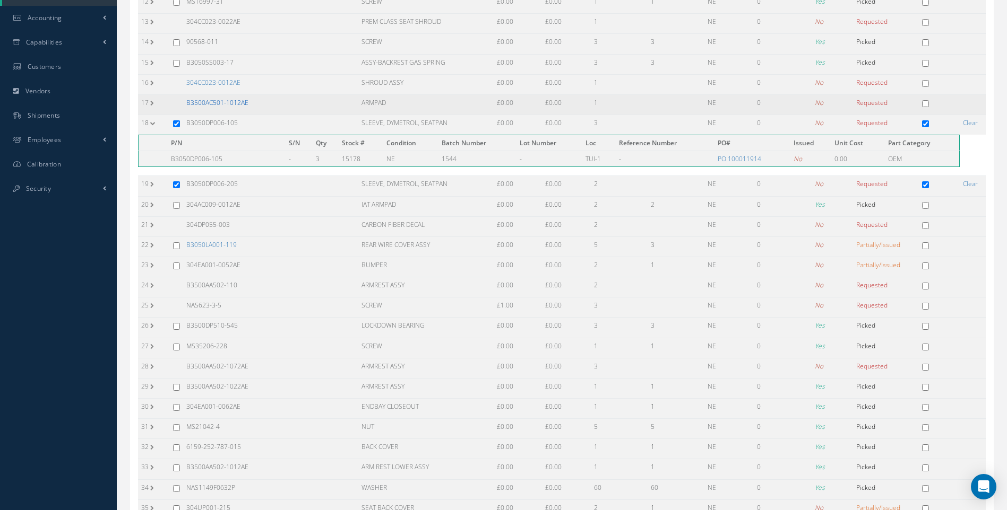
click at [226, 104] on link "B3500AC501-1012AE" at bounding box center [217, 102] width 62 height 9
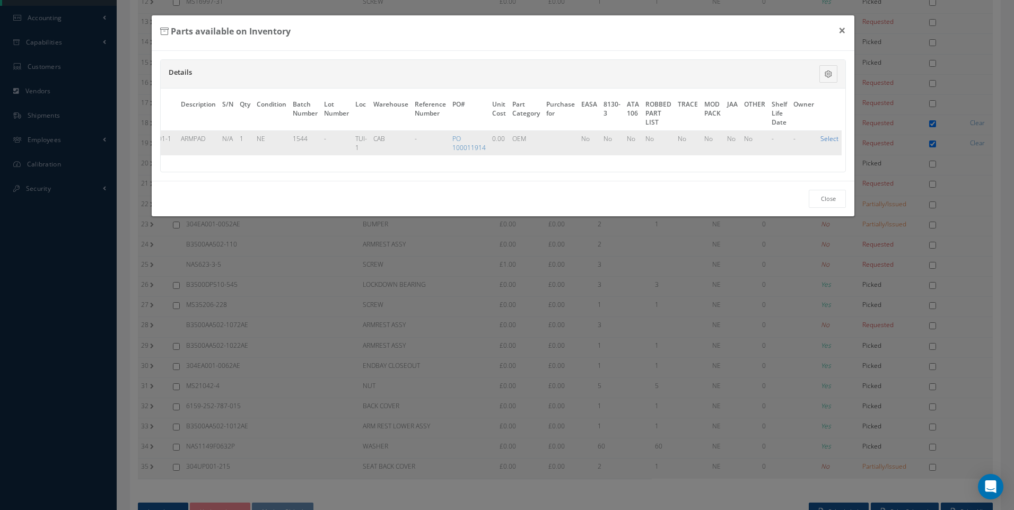
click at [825, 135] on link "Select" at bounding box center [830, 138] width 18 height 9
checkbox input "true"
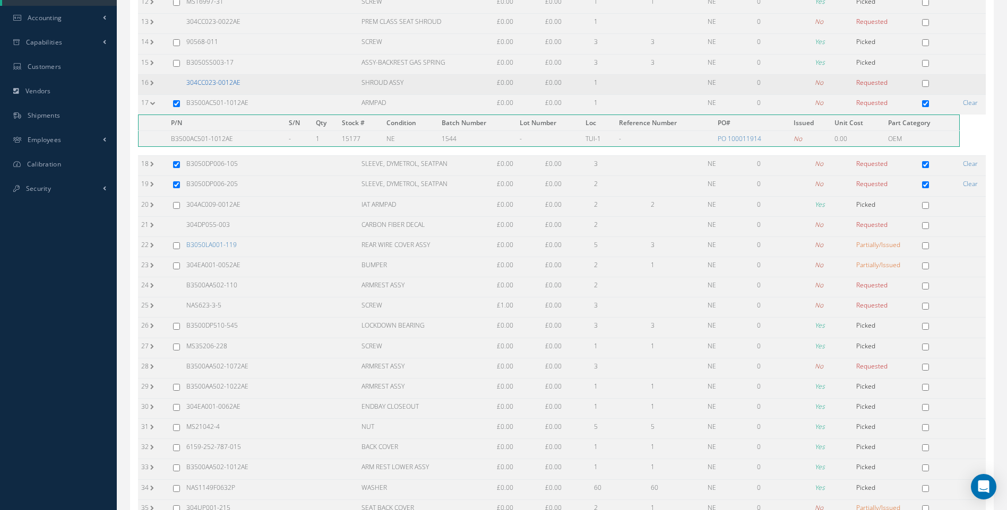
click at [229, 84] on link "304CC023-0012AE" at bounding box center [213, 82] width 54 height 9
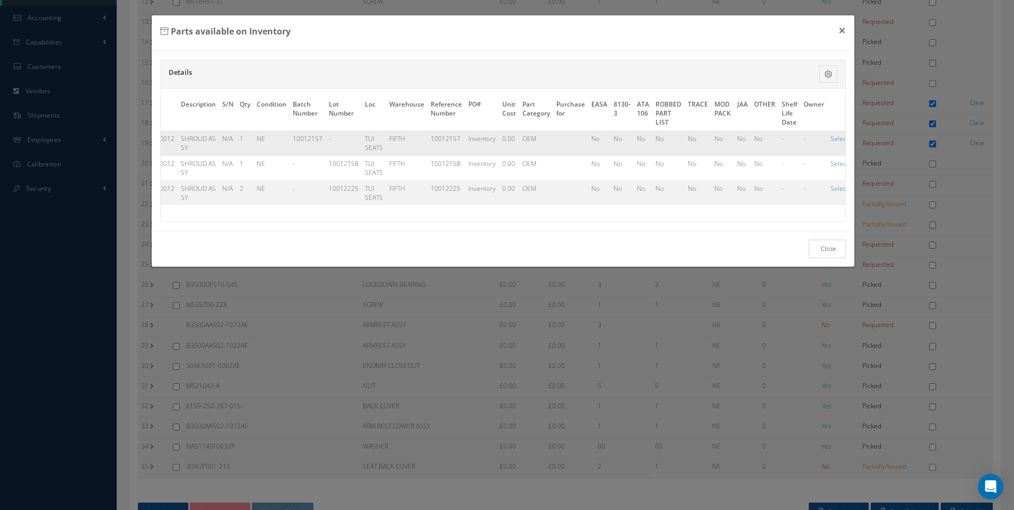
click at [825, 256] on link "Close" at bounding box center [827, 249] width 37 height 19
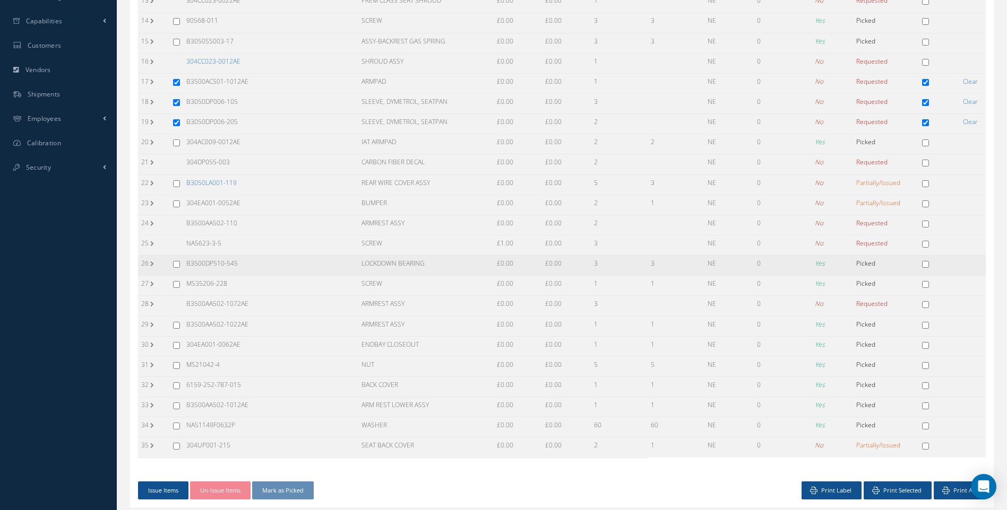
scroll to position [416, 0]
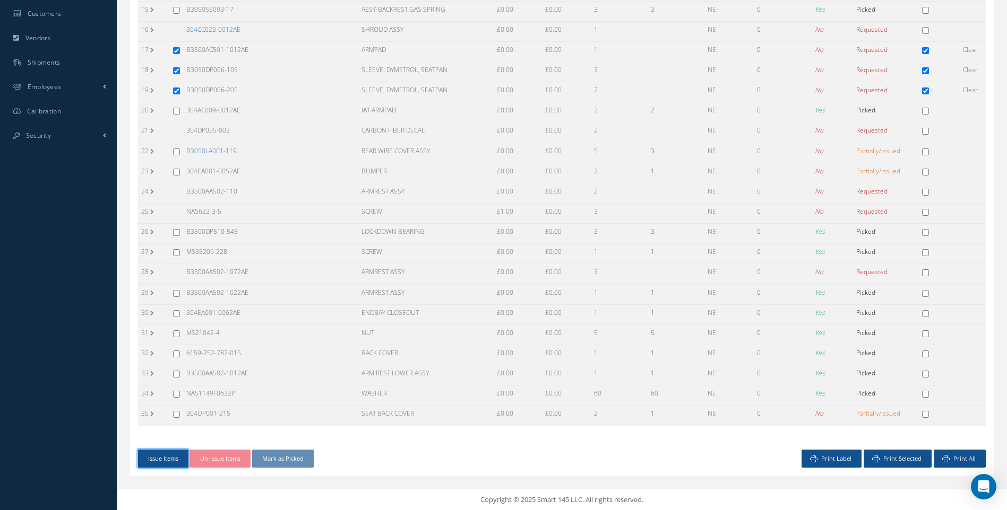
click at [165, 460] on button "Issue Items" at bounding box center [163, 459] width 50 height 19
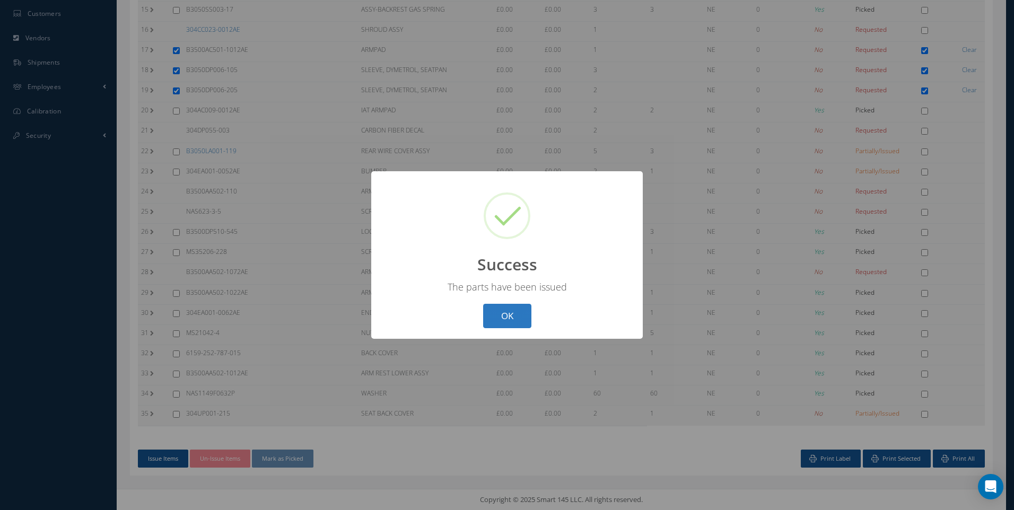
click at [504, 308] on button "OK" at bounding box center [507, 316] width 48 height 25
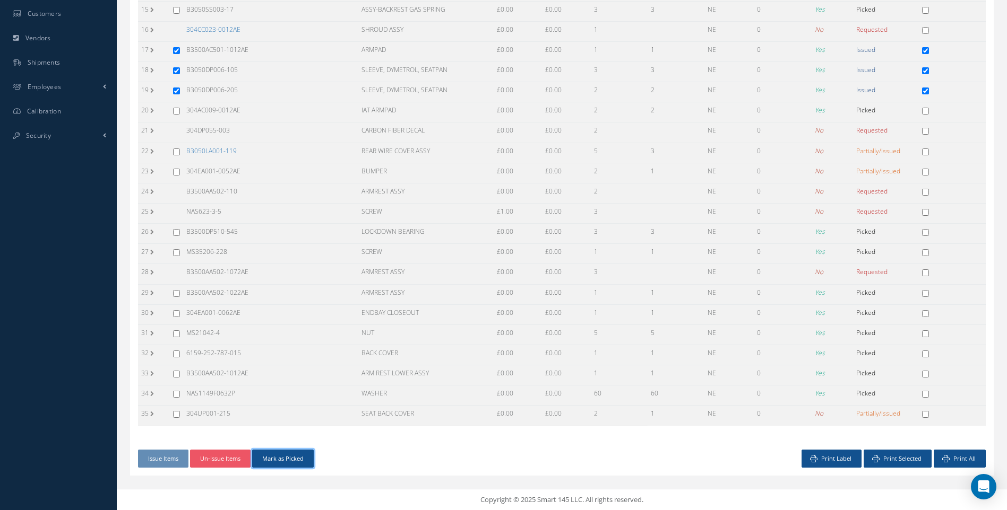
click at [285, 457] on button "Mark as Picked" at bounding box center [283, 459] width 62 height 19
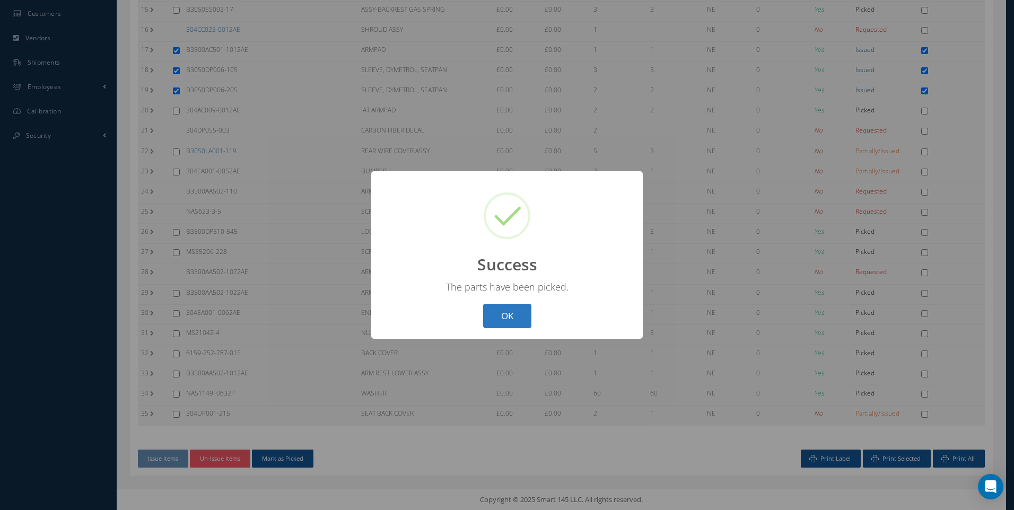
click at [516, 314] on button "OK" at bounding box center [507, 316] width 48 height 25
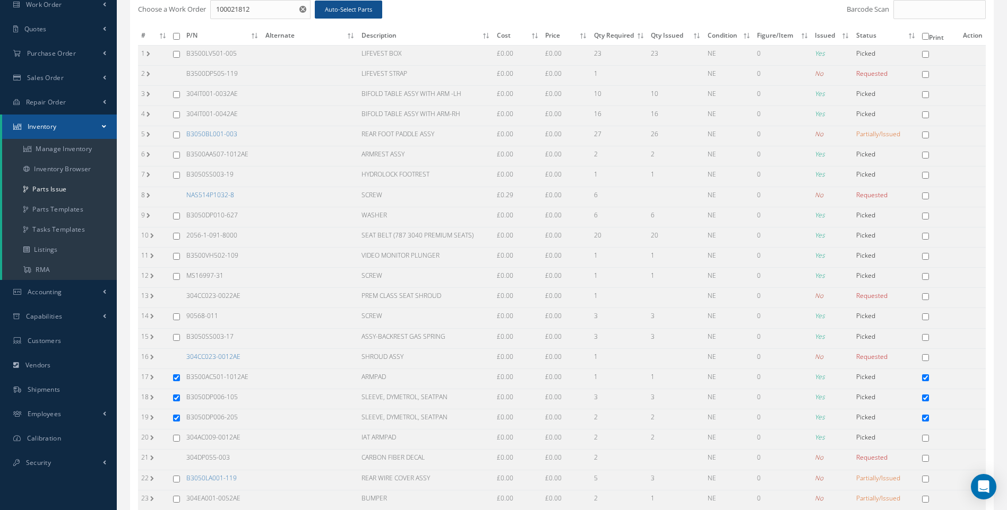
scroll to position [0, 0]
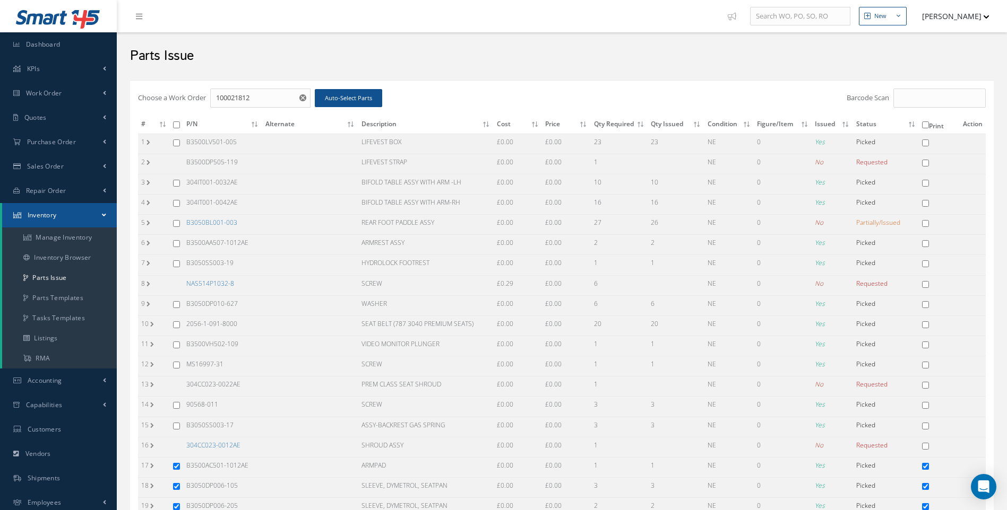
click at [175, 125] on input "checkbox" at bounding box center [176, 125] width 7 height 7
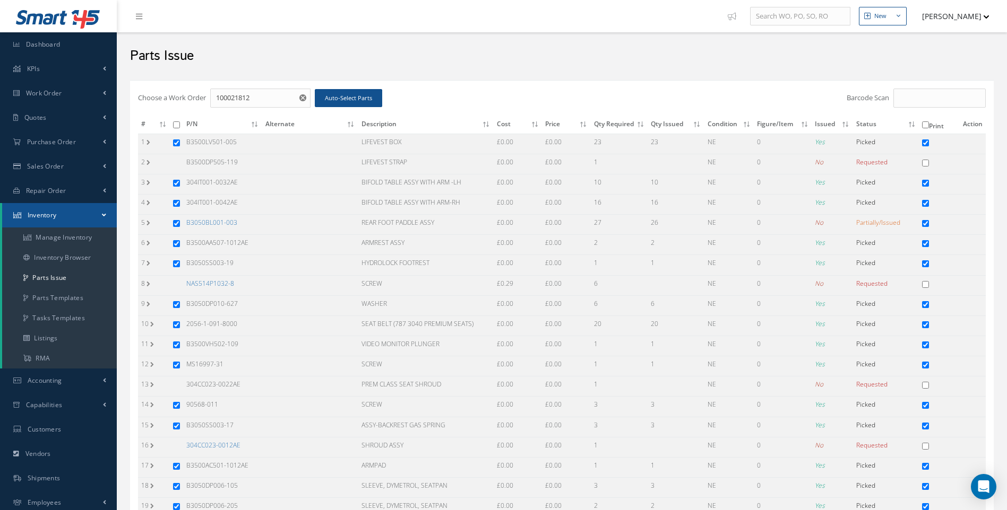
checkbox input "true"
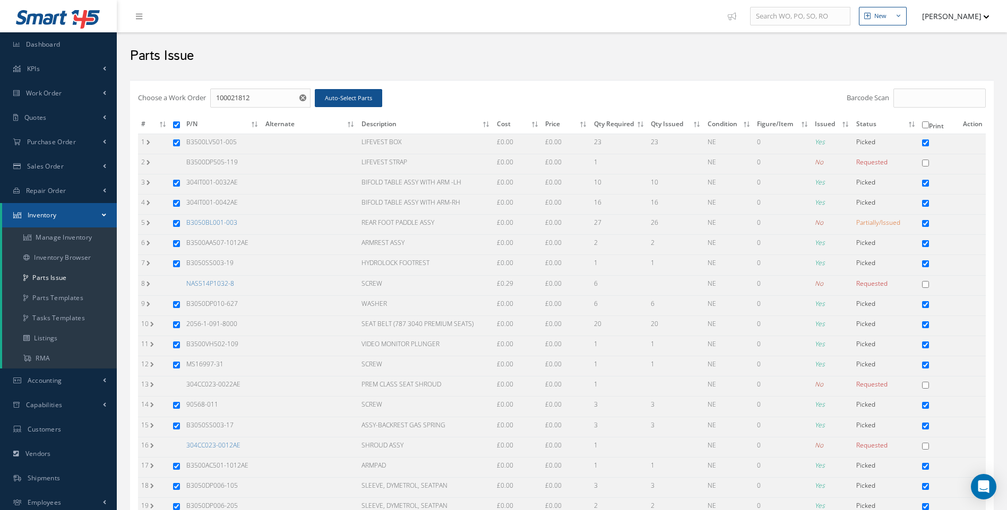
checkbox input "true"
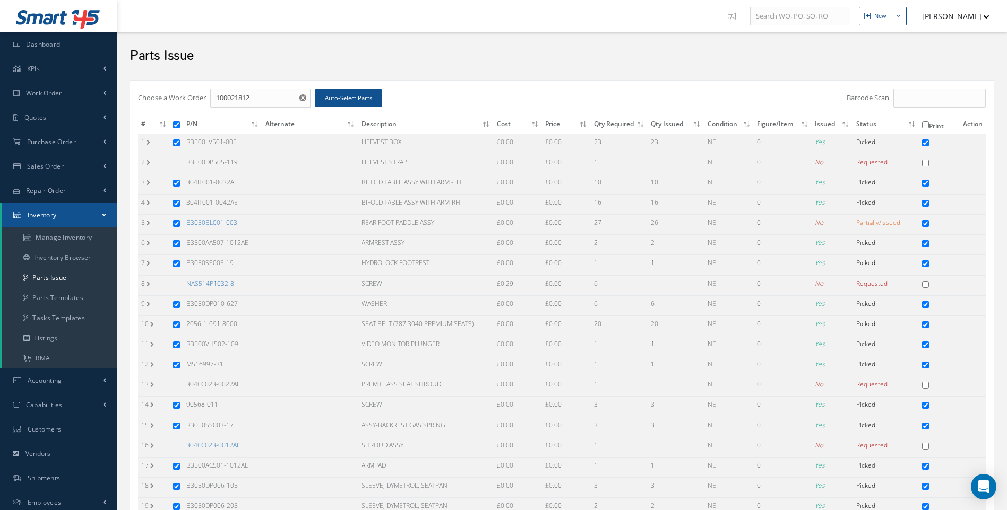
checkbox input "true"
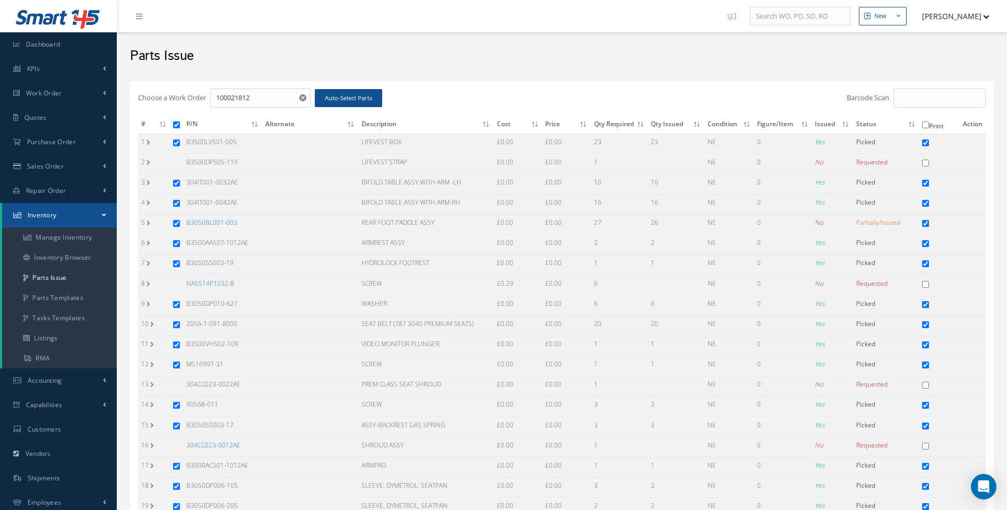
checkbox input "true"
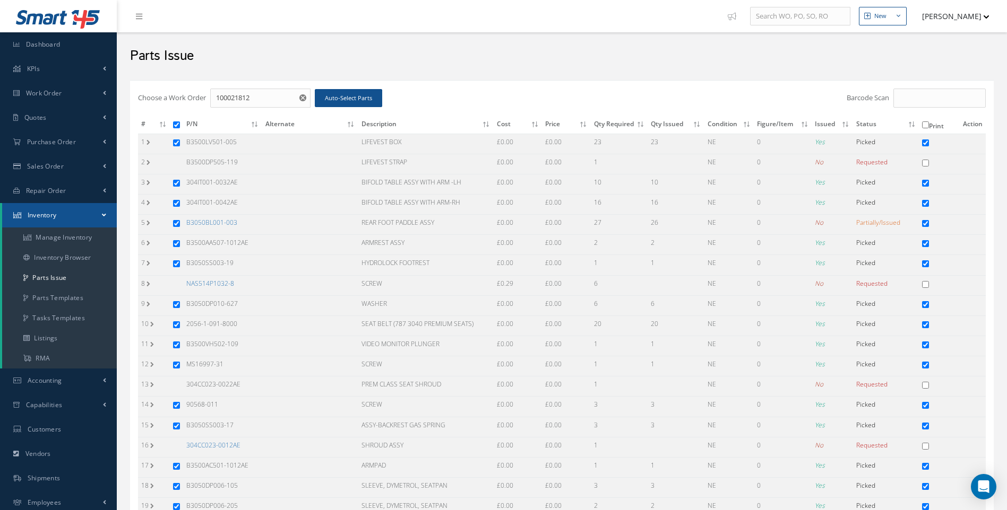
checkbox input "true"
click at [175, 125] on input "checkbox" at bounding box center [176, 125] width 7 height 7
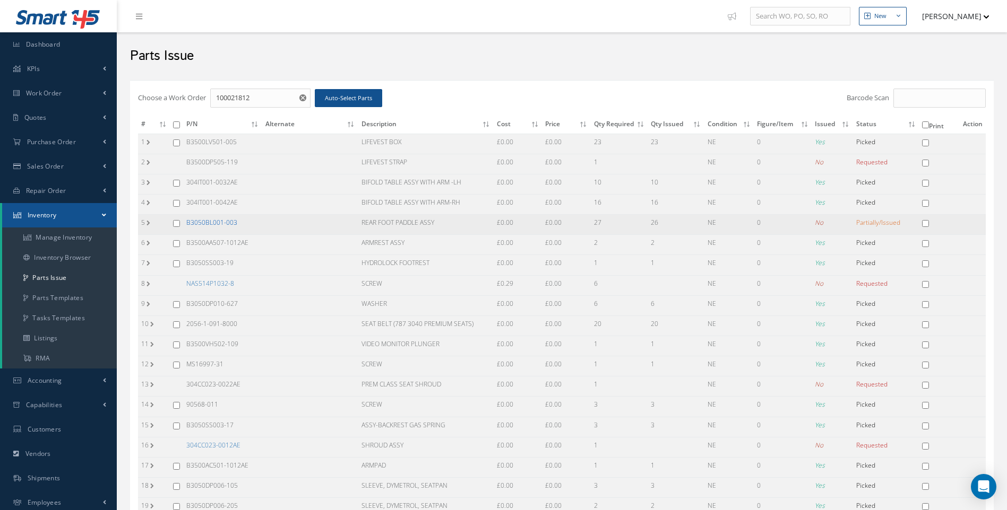
click at [233, 220] on link "B3050BL001-003" at bounding box center [211, 222] width 51 height 9
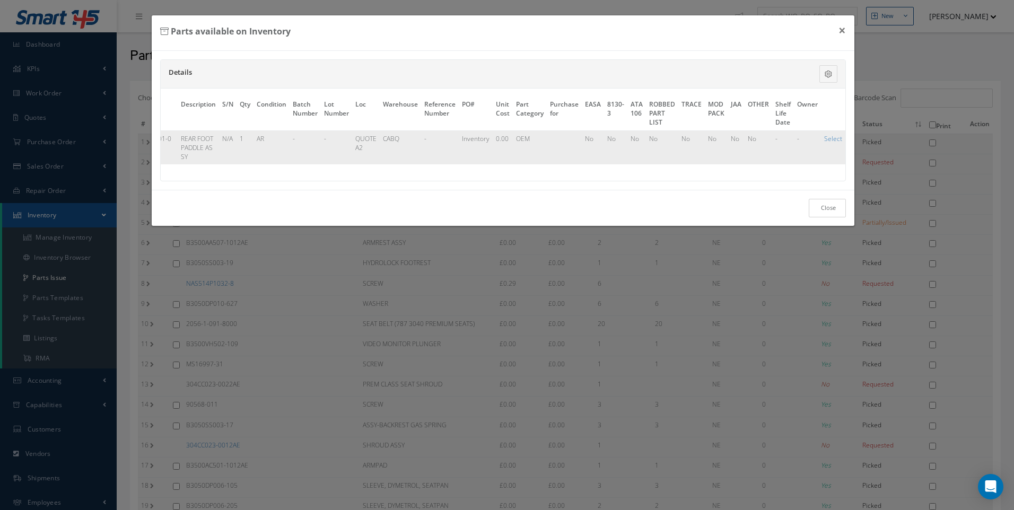
drag, startPoint x: 835, startPoint y: 214, endPoint x: 740, endPoint y: 211, distance: 95.6
click at [834, 214] on link "Close" at bounding box center [827, 208] width 37 height 19
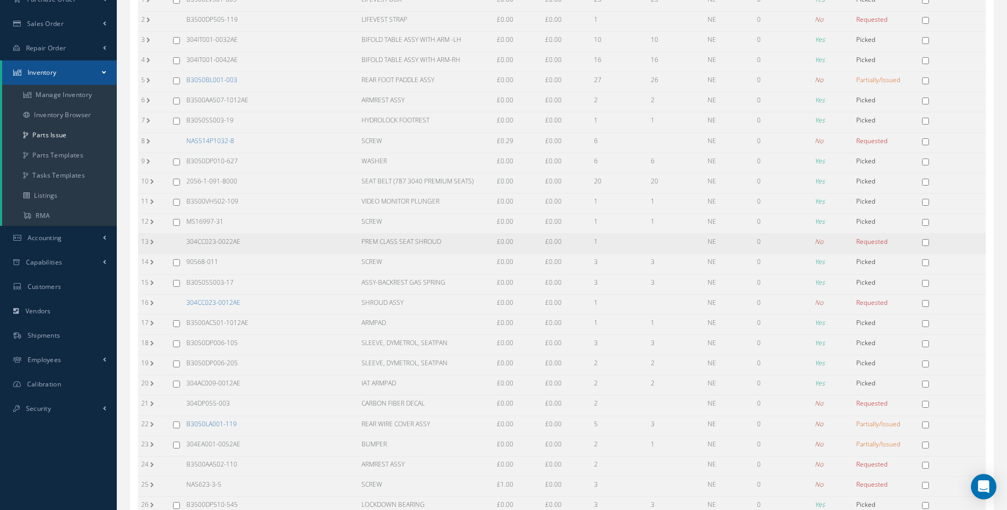
scroll to position [159, 0]
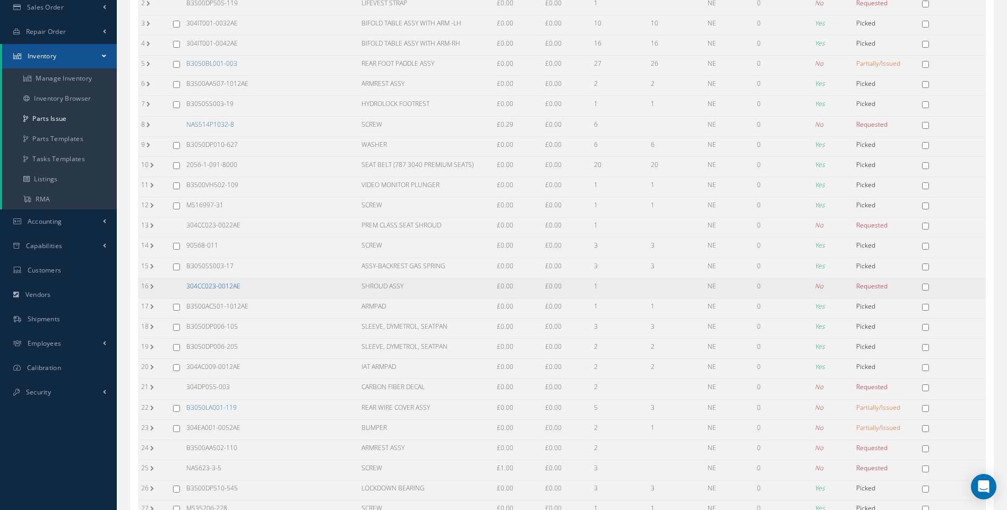
click at [228, 284] on link "304CC023-0012AE" at bounding box center [213, 286] width 54 height 9
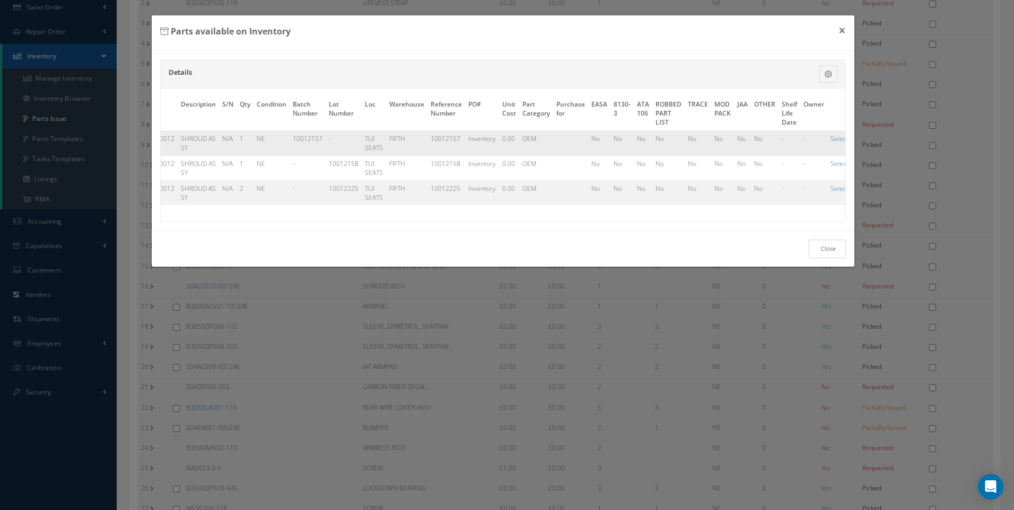
click at [821, 256] on link "Close" at bounding box center [827, 249] width 37 height 19
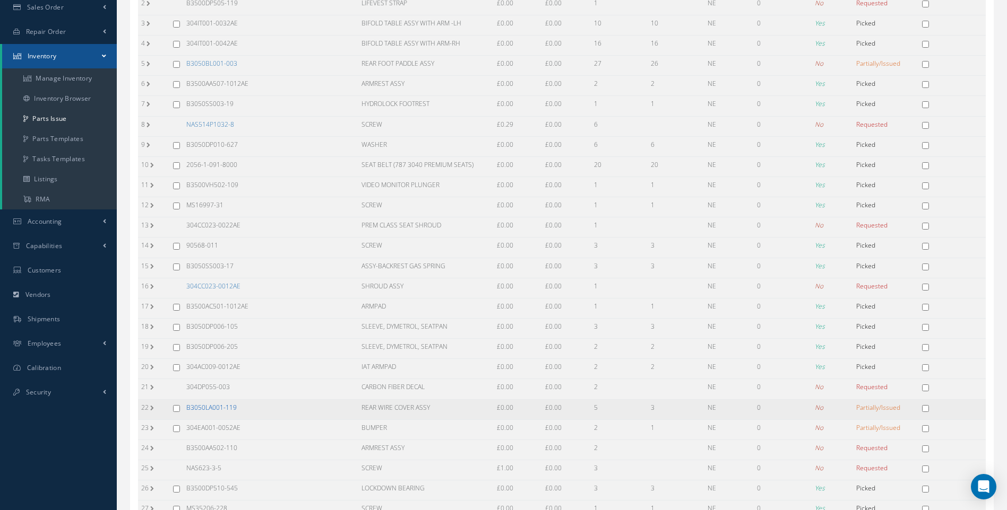
click at [213, 408] on link "B3050LA001-119" at bounding box center [211, 407] width 50 height 9
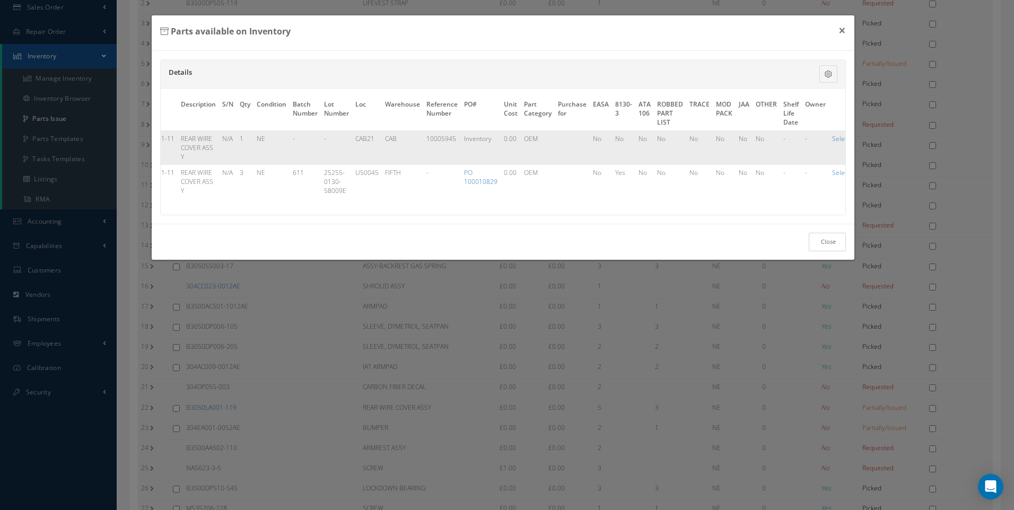
click at [823, 252] on link "Close" at bounding box center [827, 242] width 37 height 19
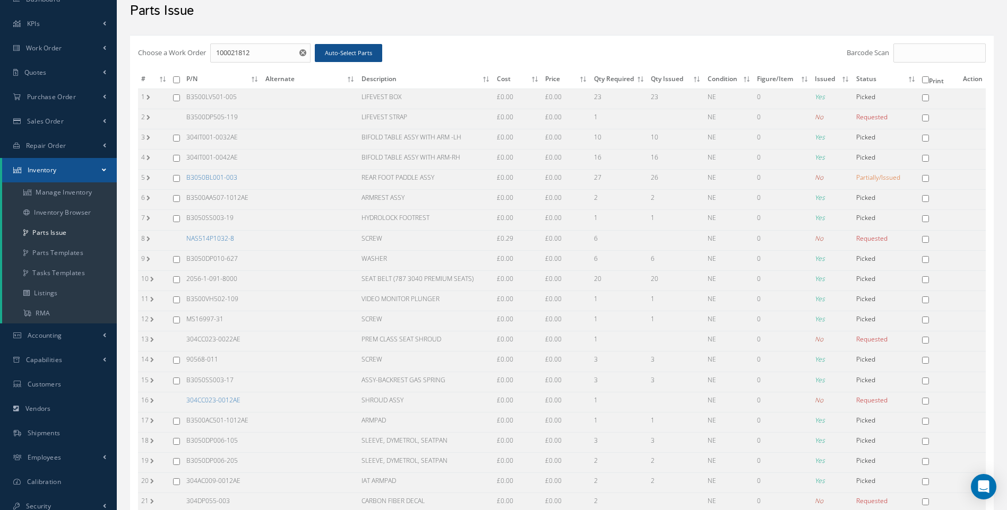
scroll to position [45, 0]
click at [78, 210] on link "Inventory Browser" at bounding box center [59, 213] width 115 height 20
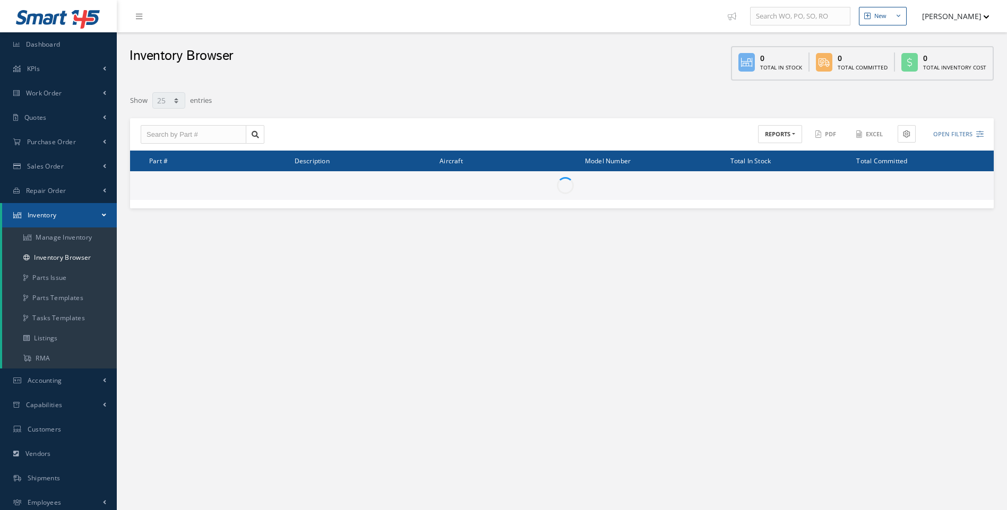
select select "25"
type input "Locations"
type input "All General Ledger"
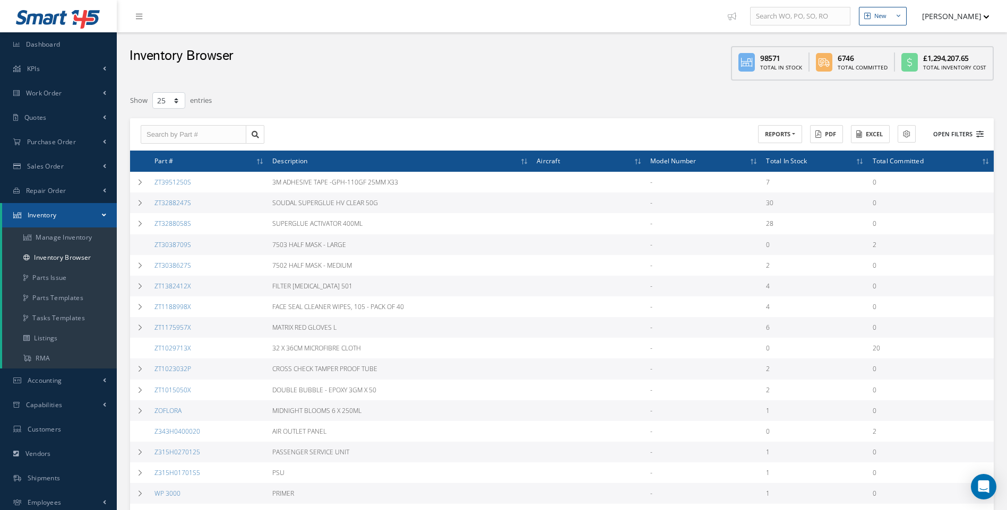
click at [976, 135] on icon at bounding box center [979, 134] width 7 height 7
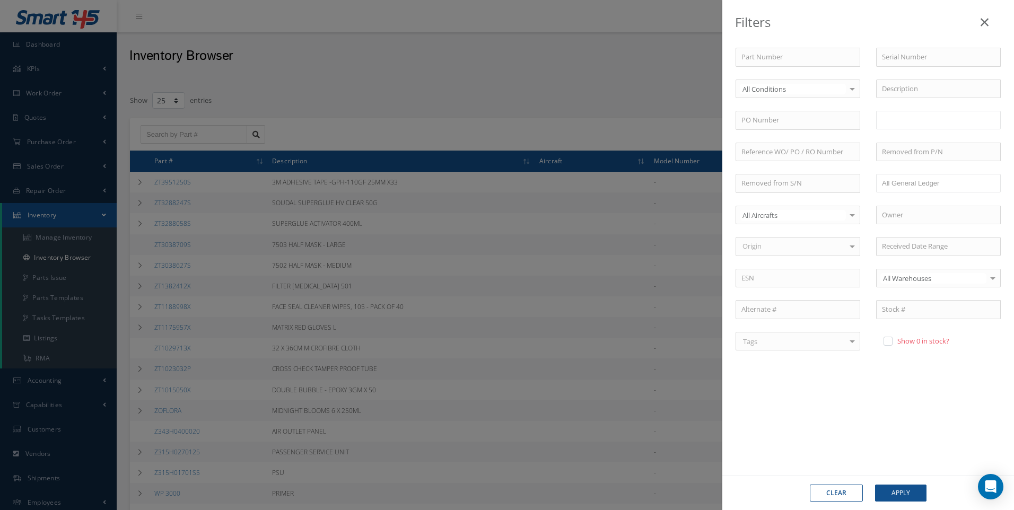
click at [898, 123] on input "text" at bounding box center [903, 120] width 43 height 13
type input "TUI-"
click at [900, 498] on button "Apply" at bounding box center [900, 493] width 51 height 17
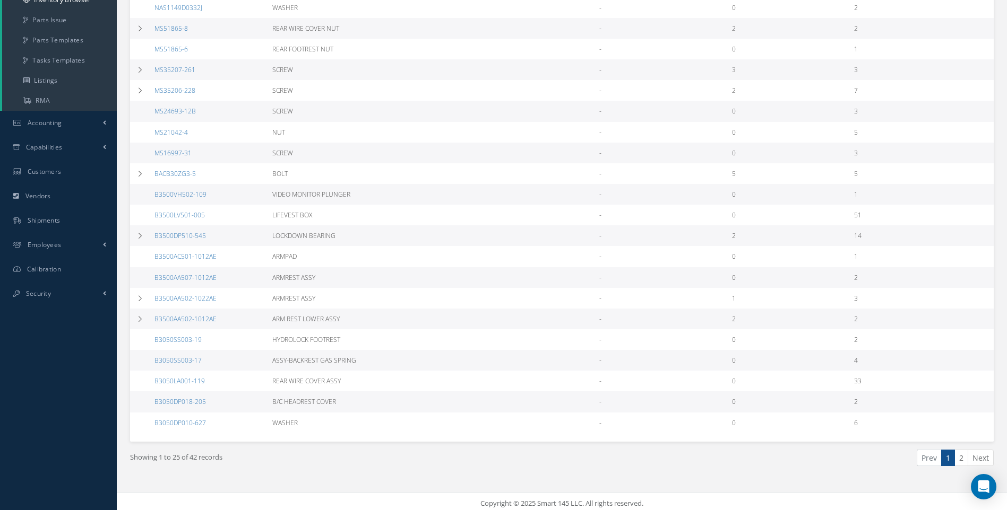
scroll to position [262, 0]
click at [958, 452] on link "2" at bounding box center [961, 454] width 14 height 16
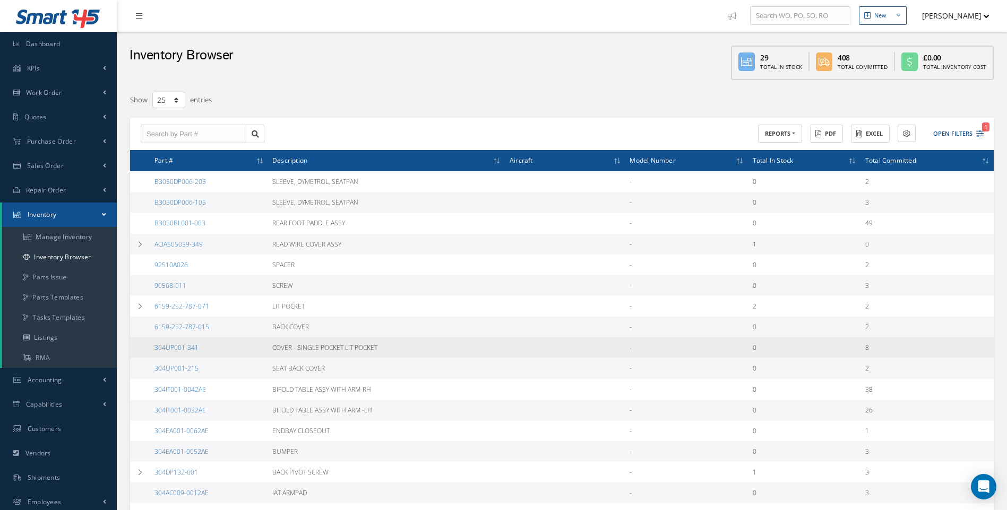
scroll to position [0, 0]
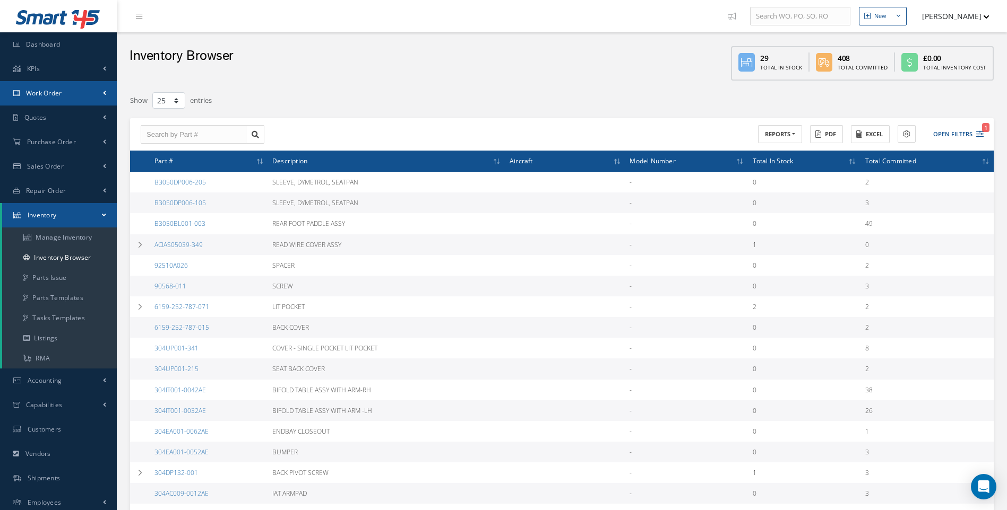
click at [48, 96] on span "Work Order" at bounding box center [44, 93] width 36 height 9
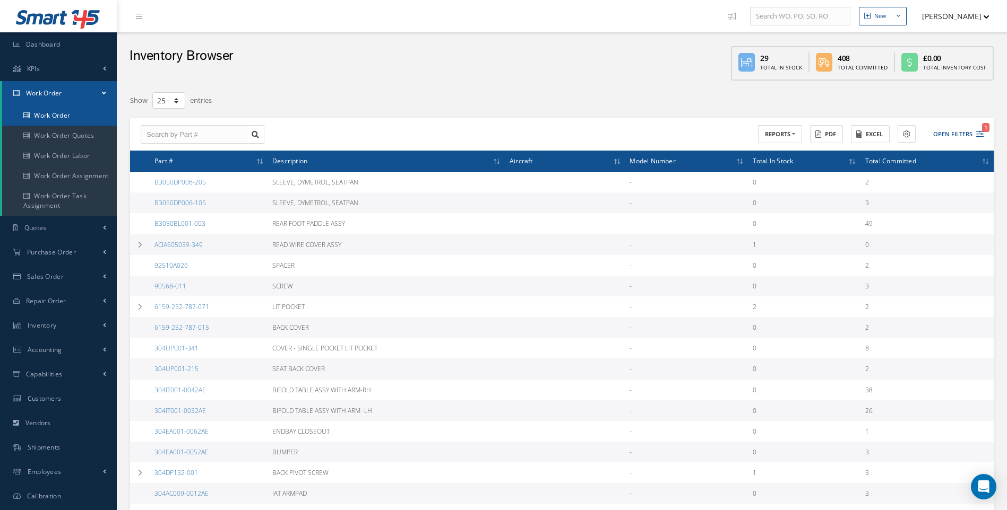
click at [60, 116] on link "Work Order" at bounding box center [59, 116] width 115 height 20
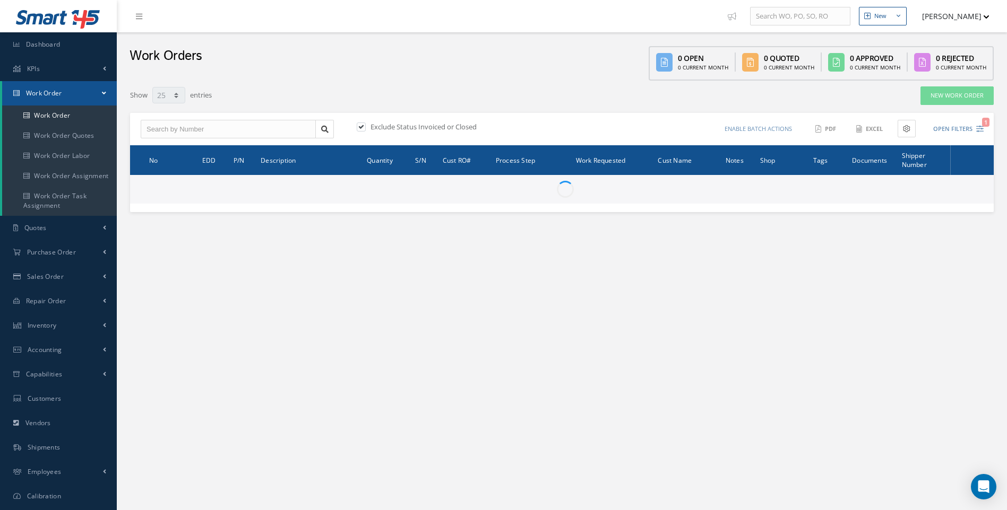
select select "25"
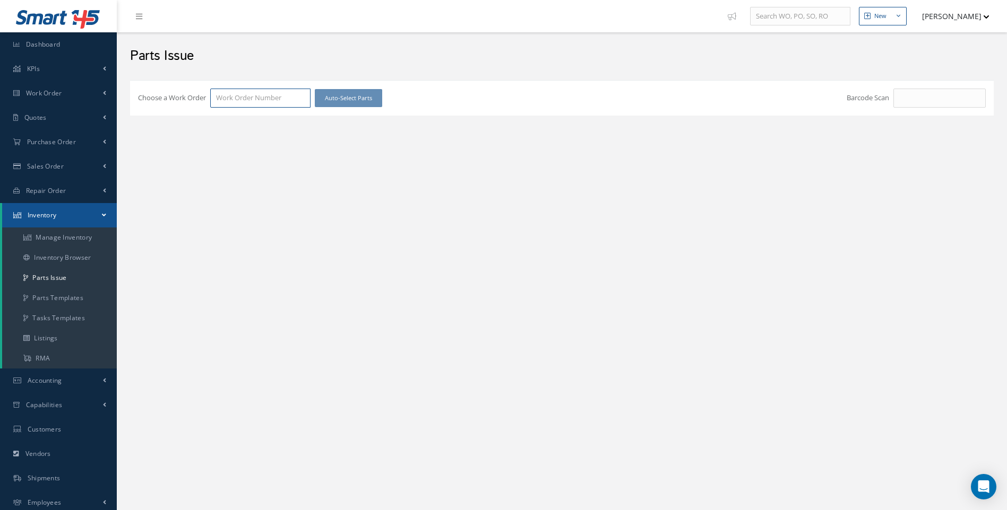
click at [238, 97] on input "Choose a Work Order" at bounding box center [260, 98] width 100 height 19
type input "100021812"
click at [238, 119] on span "100021812" at bounding box center [232, 117] width 33 height 10
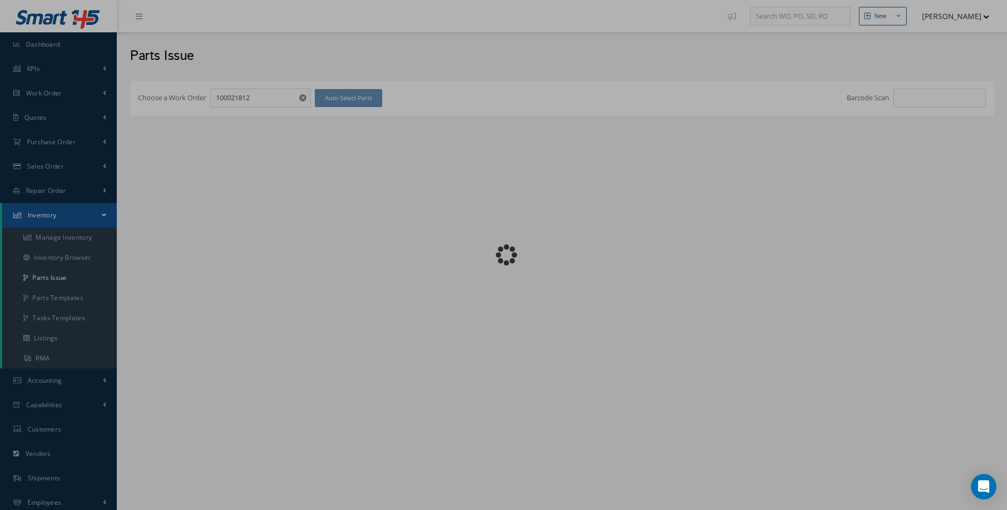
checkbox input "false"
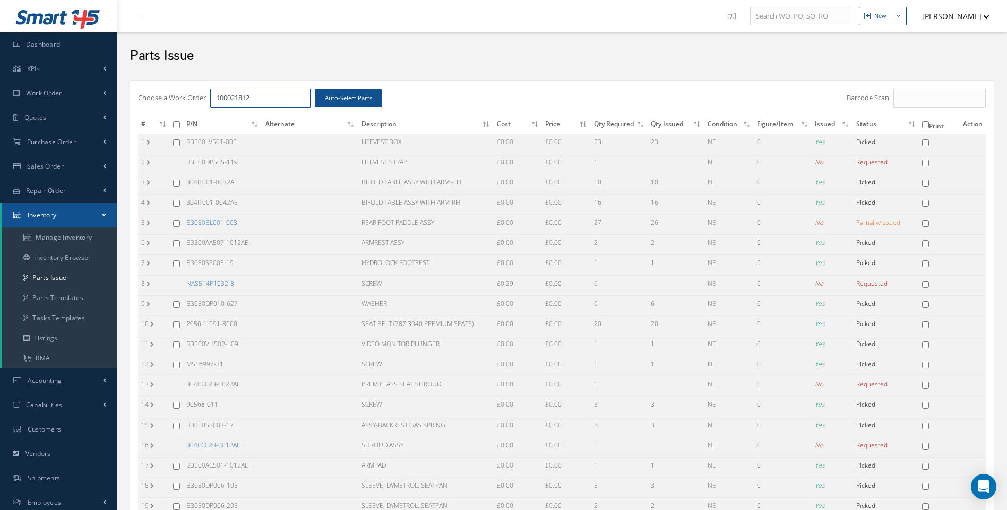
drag, startPoint x: 248, startPoint y: 98, endPoint x: 194, endPoint y: 106, distance: 54.7
click at [194, 106] on div "Choose a Work Order 100021812 Auto-Select Parts" at bounding box center [418, 98] width 560 height 19
type input "100021794"
click at [229, 116] on span "100021794" at bounding box center [232, 117] width 33 height 10
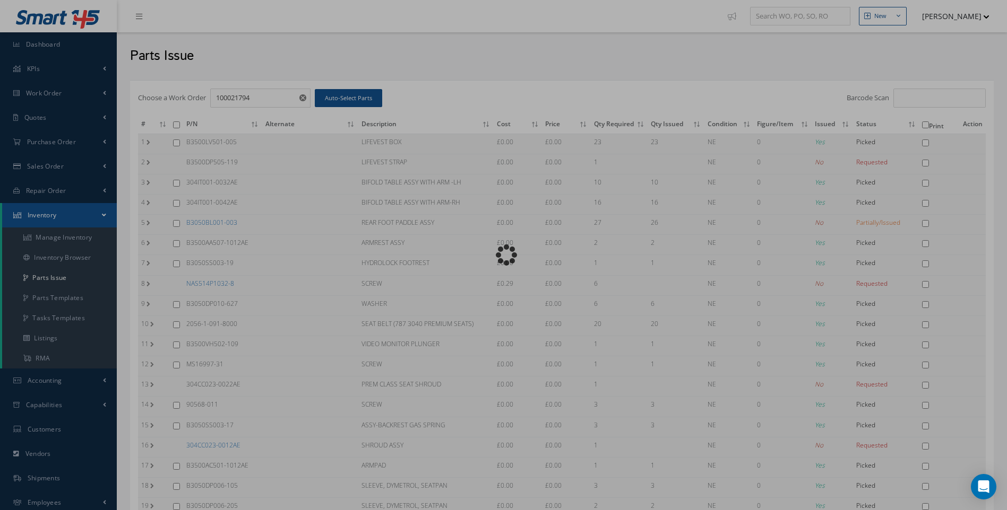
checkbox input "false"
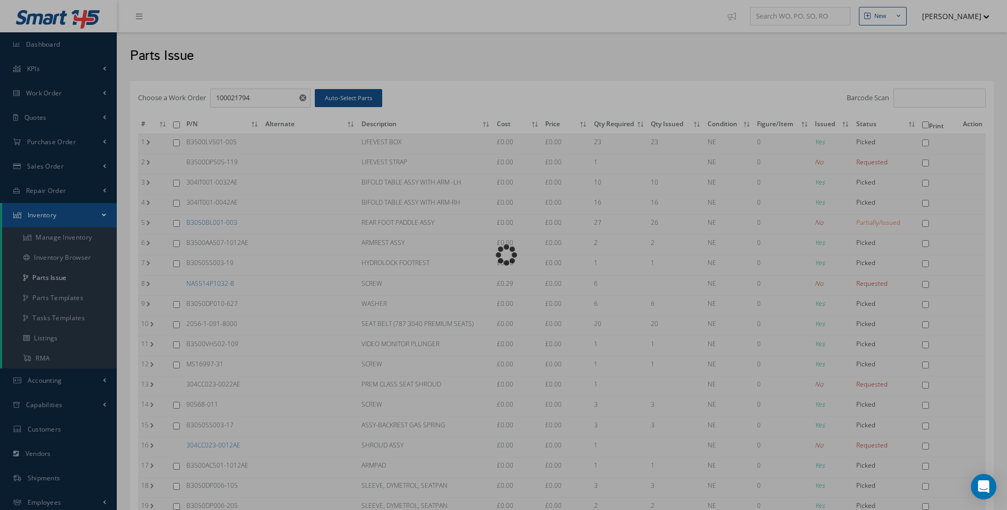
checkbox input "false"
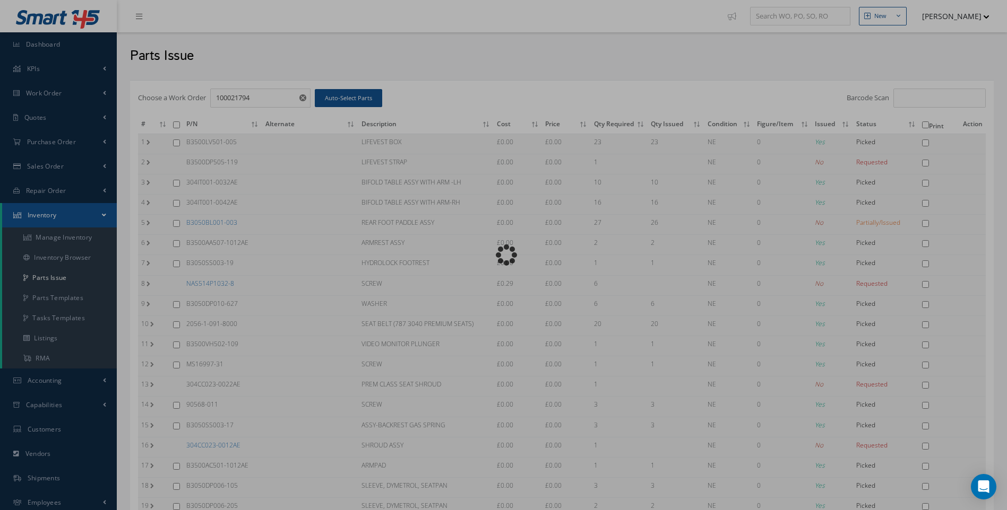
checkbox input "false"
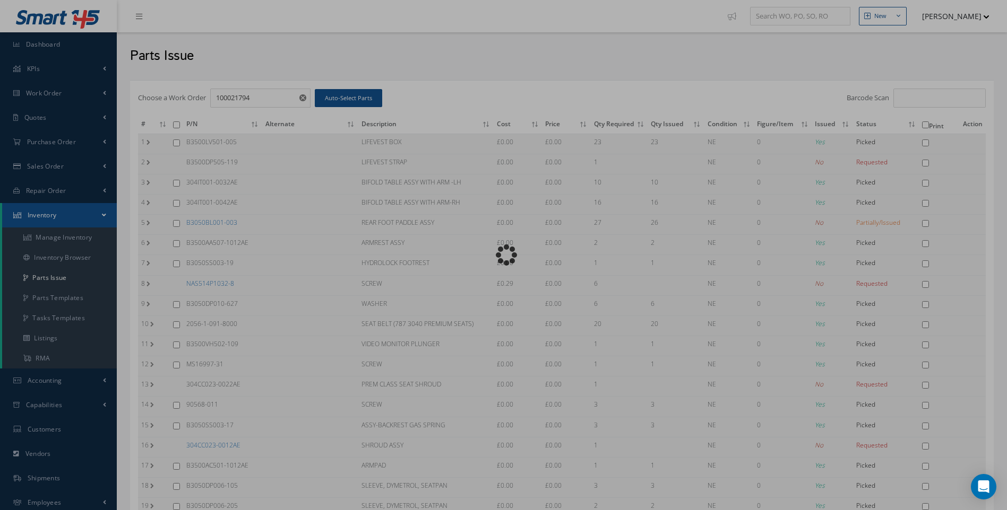
checkbox input "false"
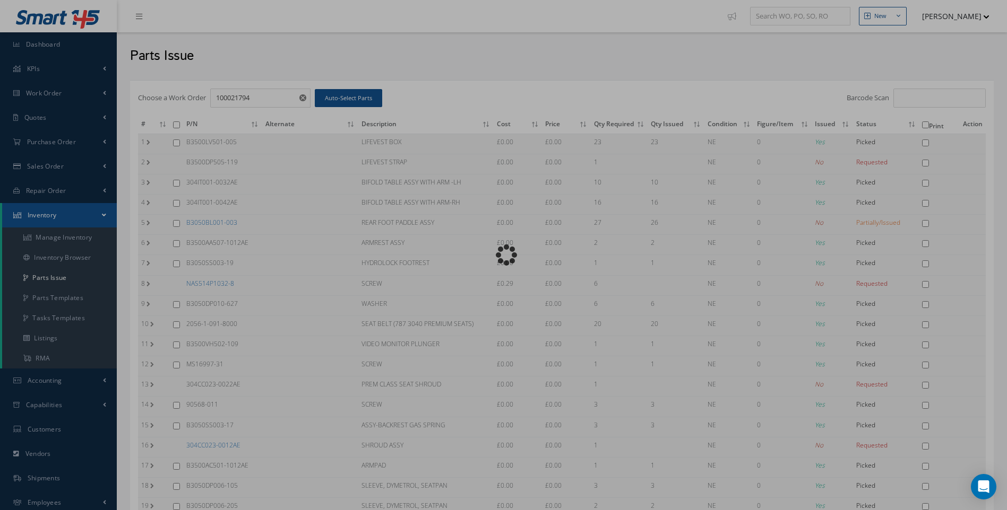
checkbox input "false"
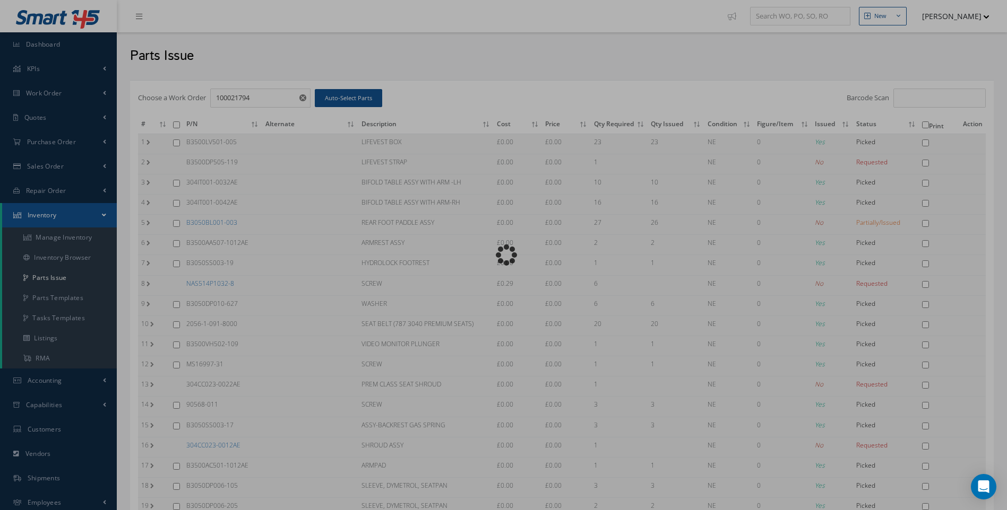
checkbox input "false"
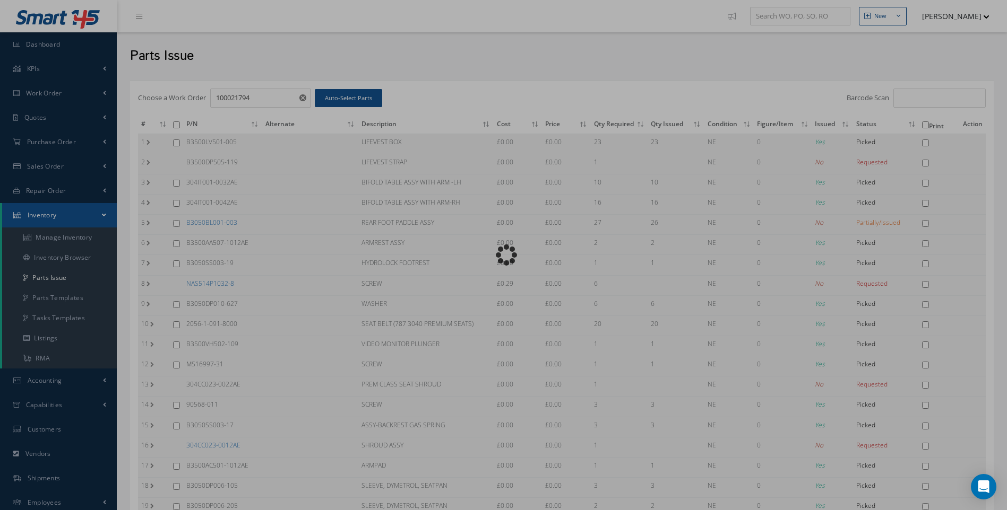
checkbox input "false"
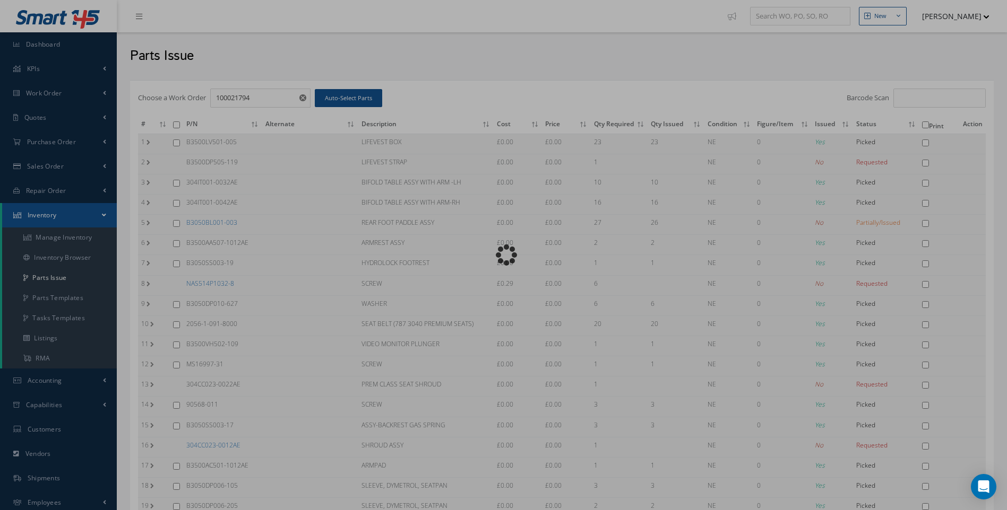
checkbox input "false"
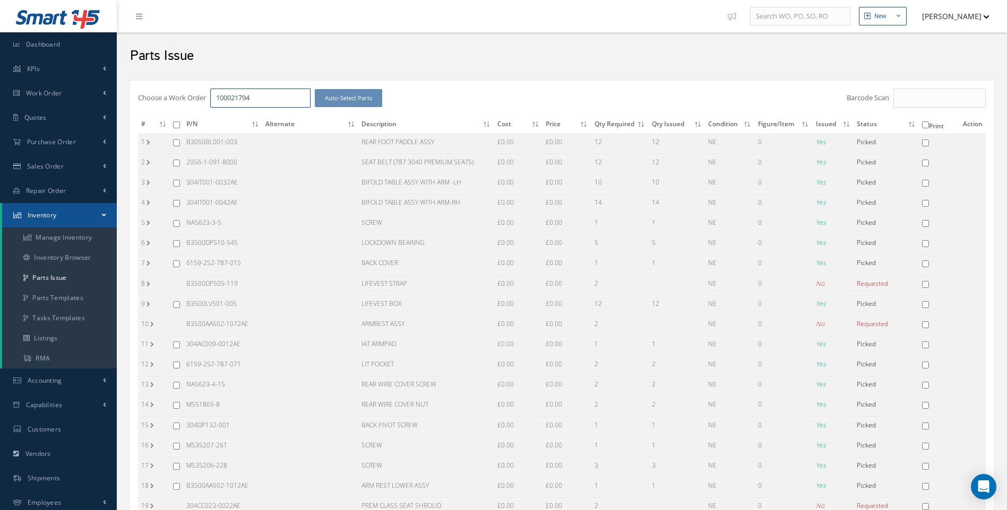
drag, startPoint x: 261, startPoint y: 98, endPoint x: 184, endPoint y: 107, distance: 78.0
click at [184, 107] on div "Choose a Work Order 100021794 Auto-Select Parts" at bounding box center [418, 98] width 560 height 19
